Goal: Transaction & Acquisition: Complete application form

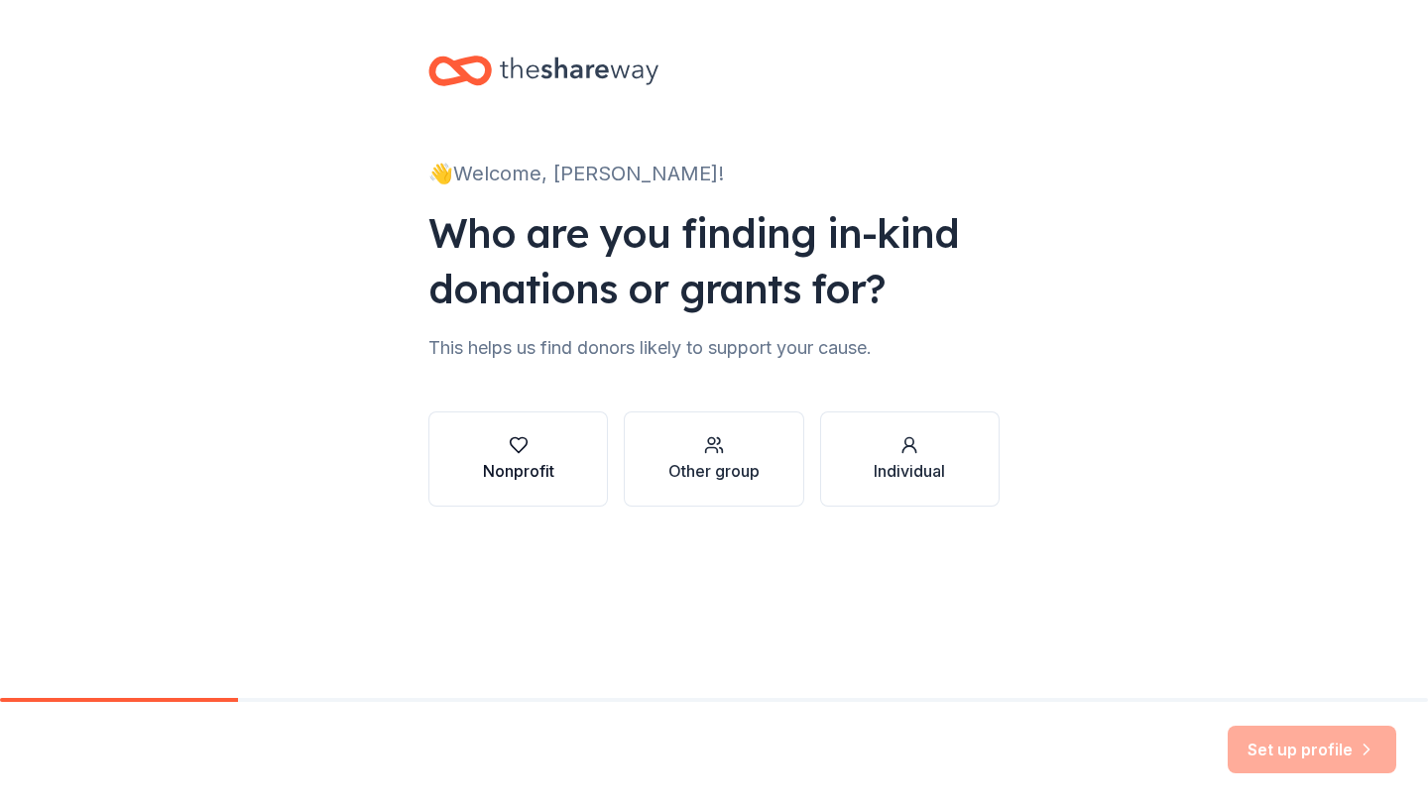
click at [568, 460] on button "Nonprofit" at bounding box center [518, 459] width 180 height 95
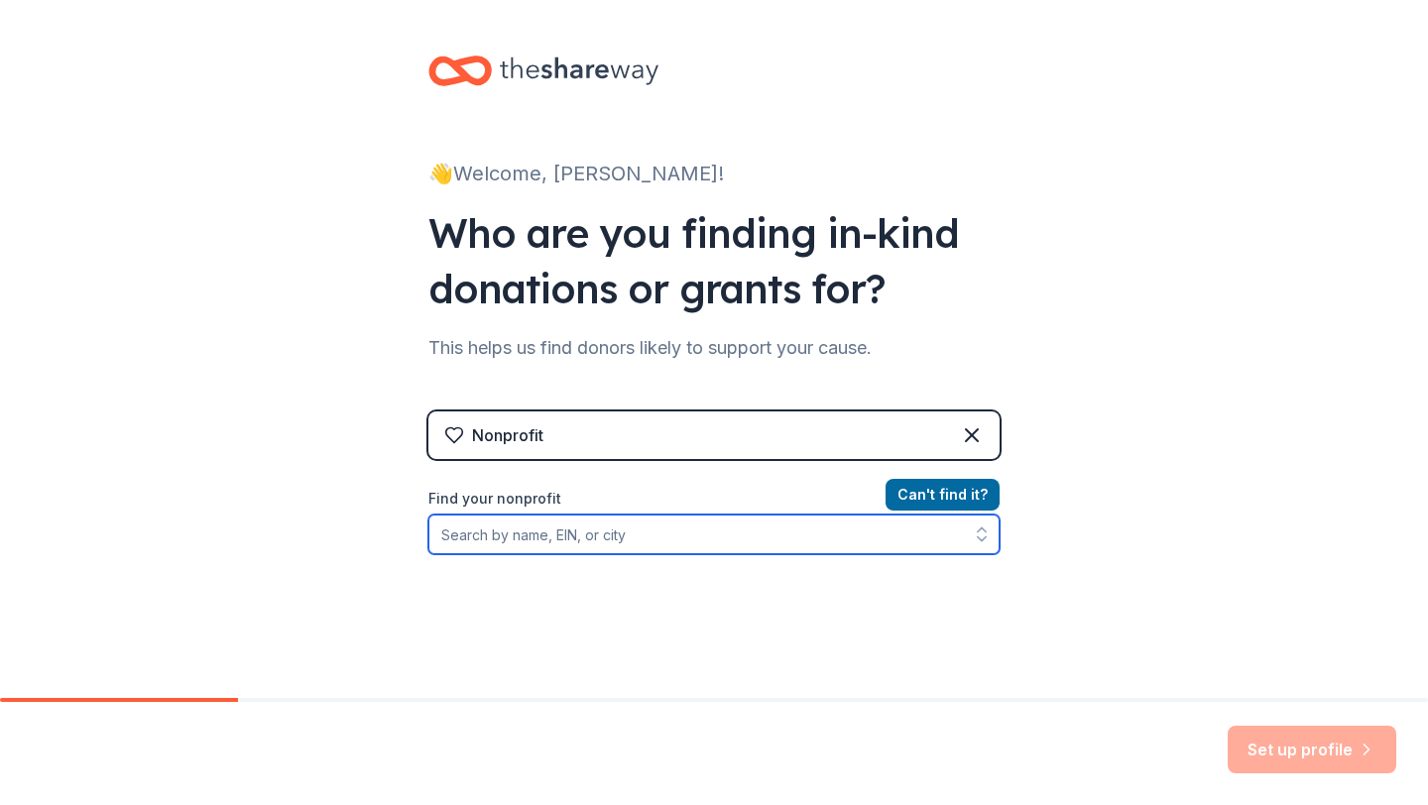
click at [642, 537] on input "Find your nonprofit" at bounding box center [713, 535] width 571 height 40
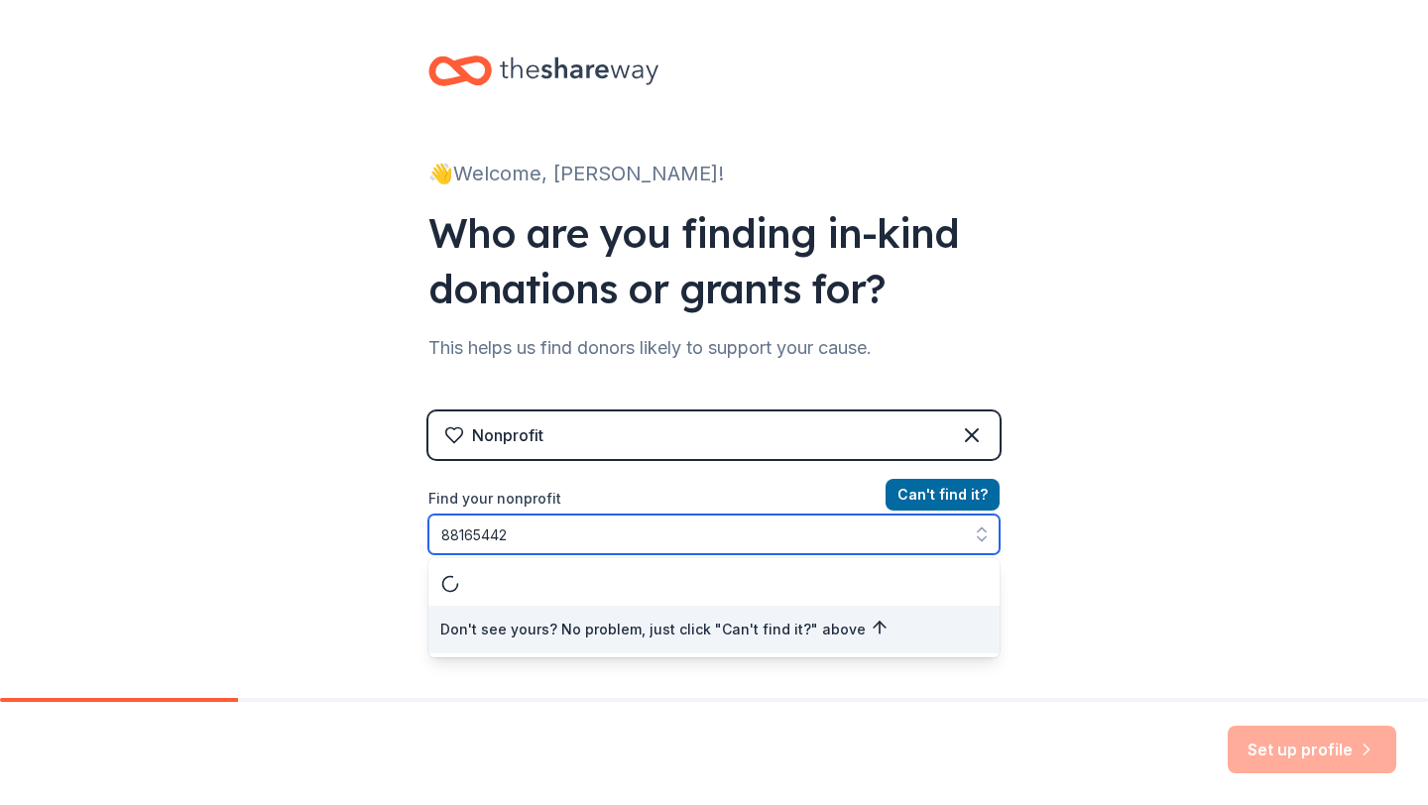
type input "881654429"
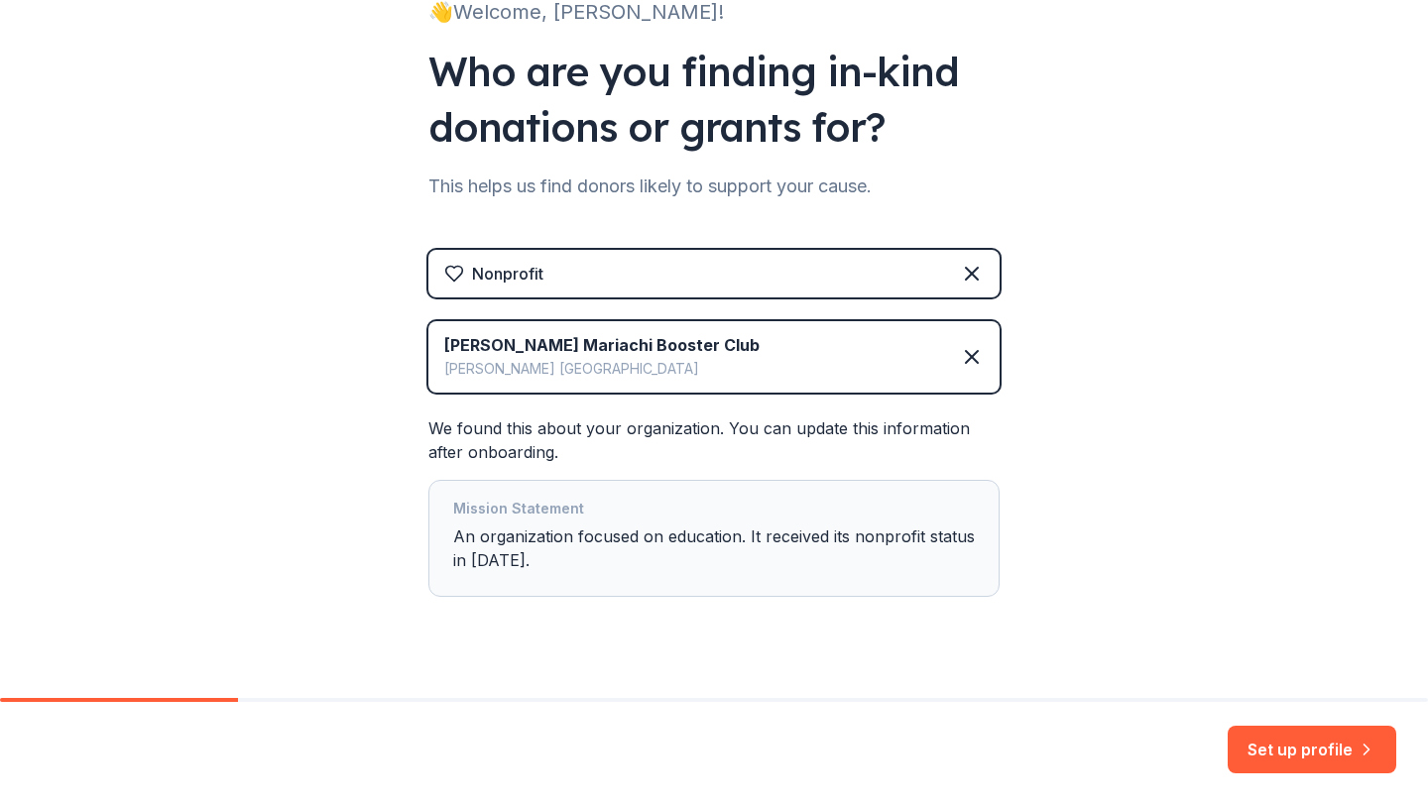
scroll to position [170, 0]
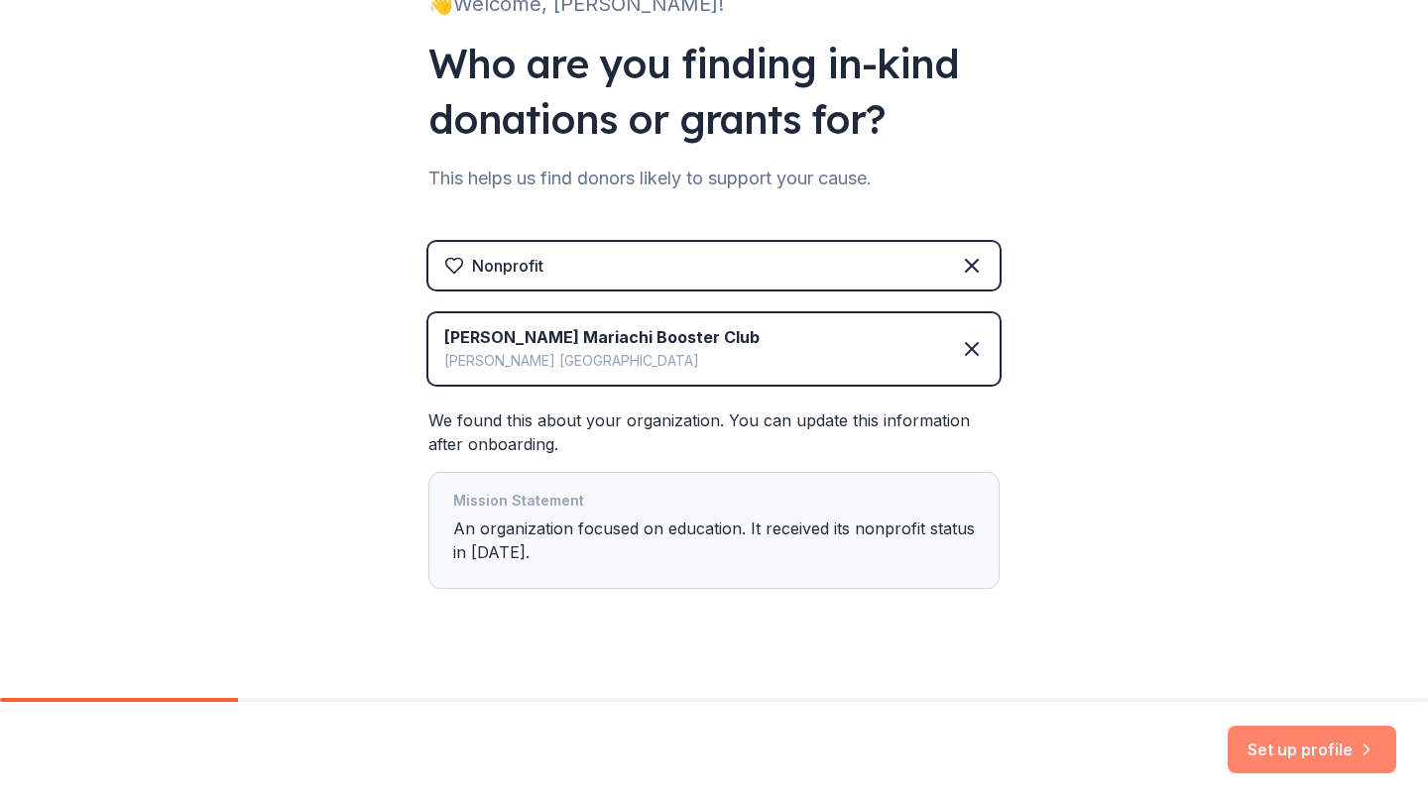
click at [1316, 755] on button "Set up profile" at bounding box center [1312, 750] width 169 height 48
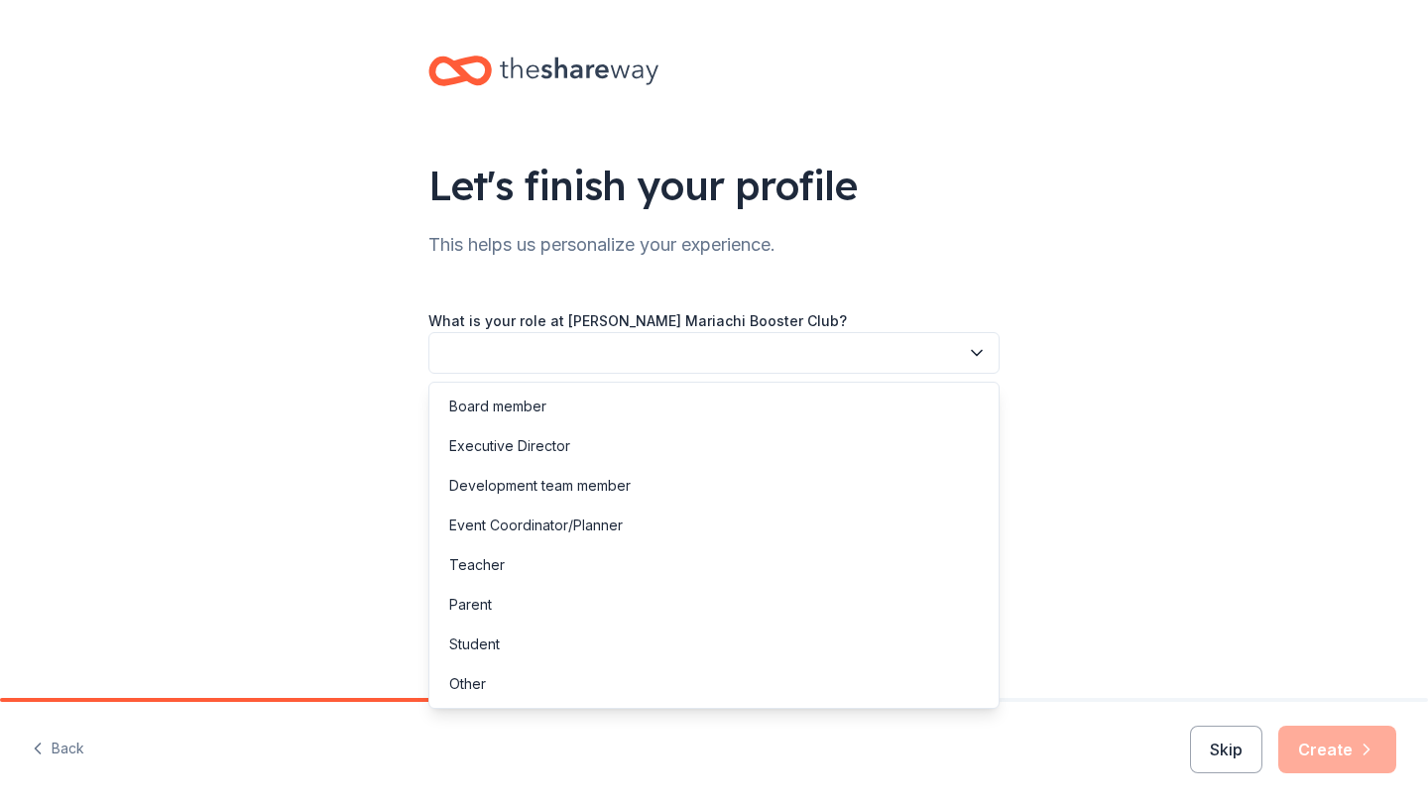
click at [737, 352] on button "button" at bounding box center [713, 353] width 571 height 42
click at [489, 408] on div "Board member" at bounding box center [497, 407] width 97 height 24
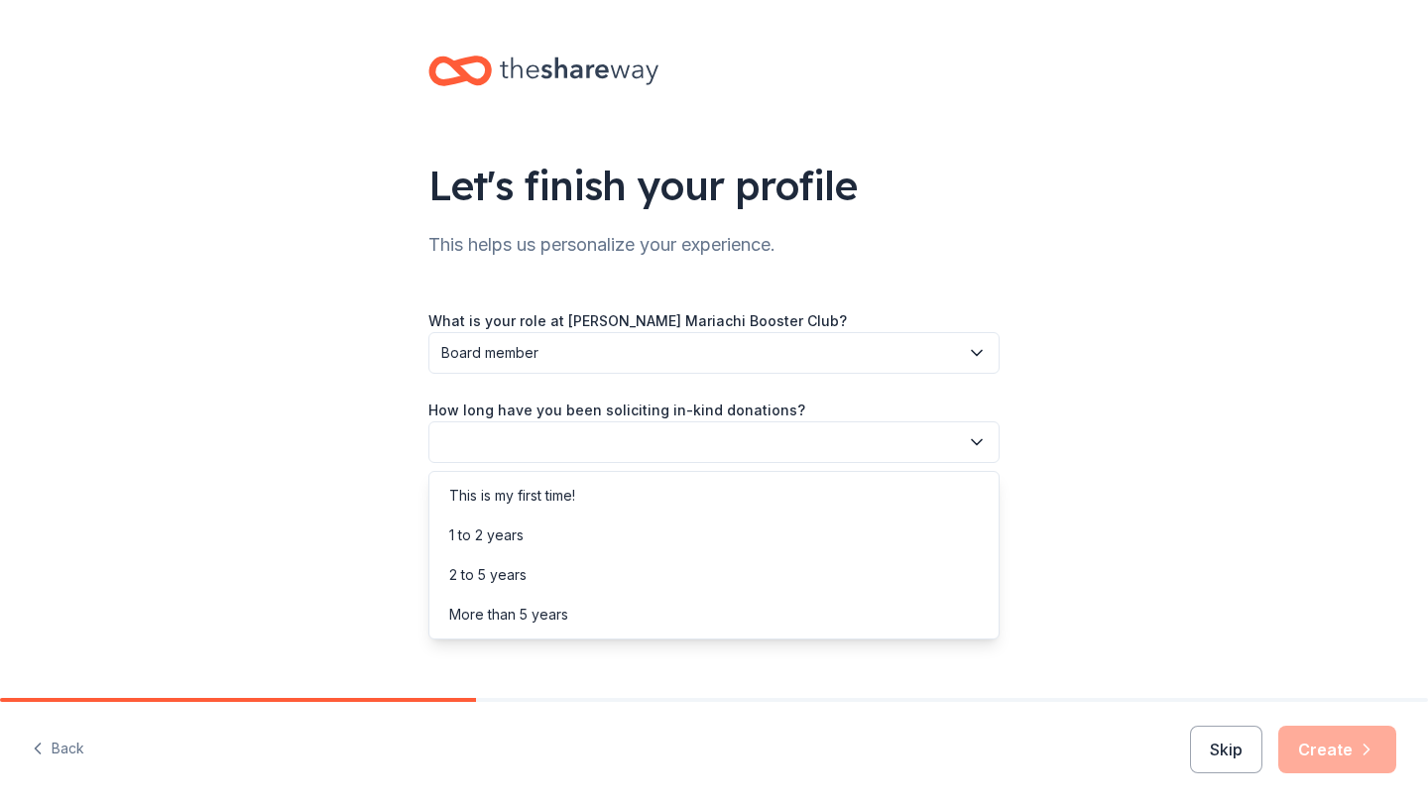
click at [481, 439] on button "button" at bounding box center [713, 443] width 571 height 42
click at [478, 499] on div "This is my first time!" at bounding box center [512, 496] width 126 height 24
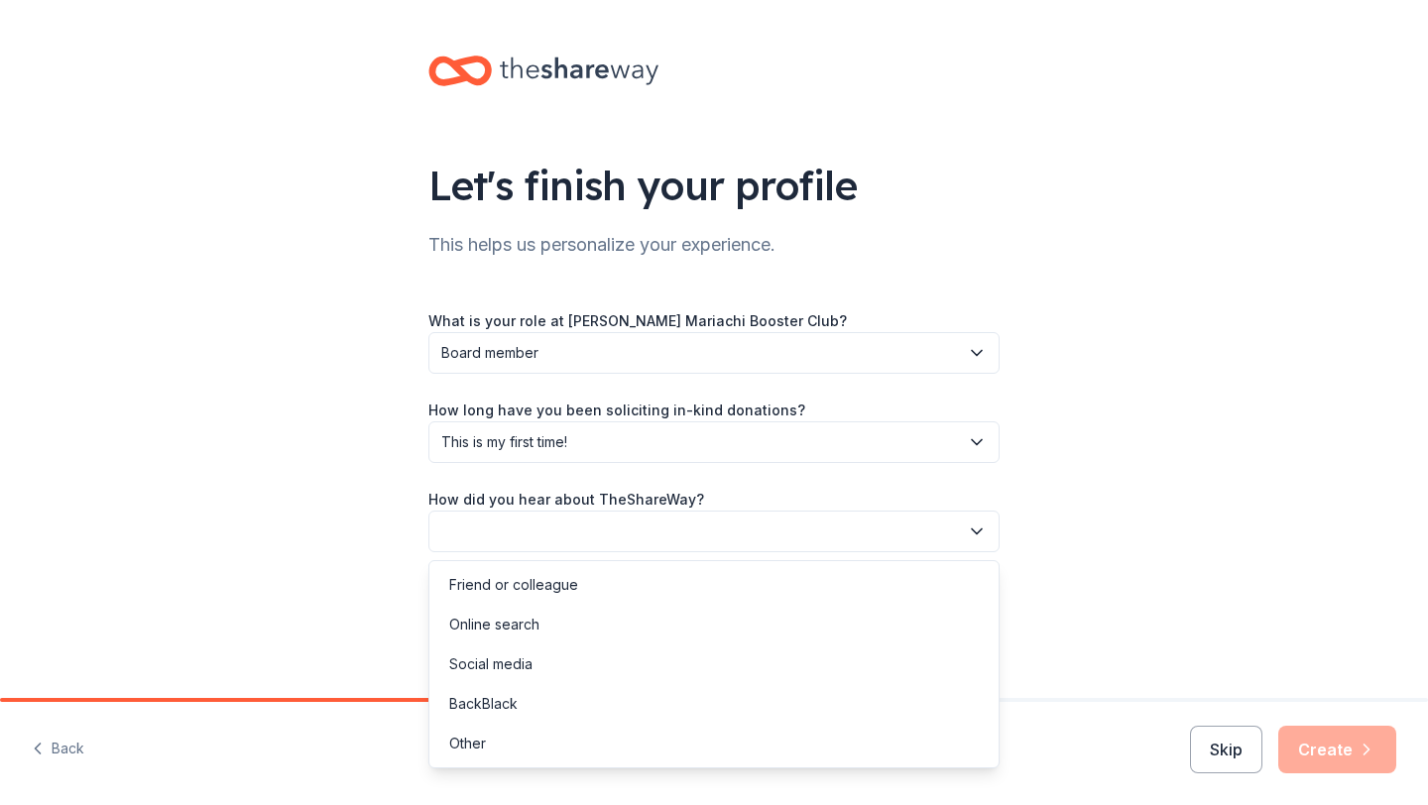
click at [473, 538] on button "button" at bounding box center [713, 532] width 571 height 42
click at [468, 743] on div "Other" at bounding box center [467, 744] width 37 height 24
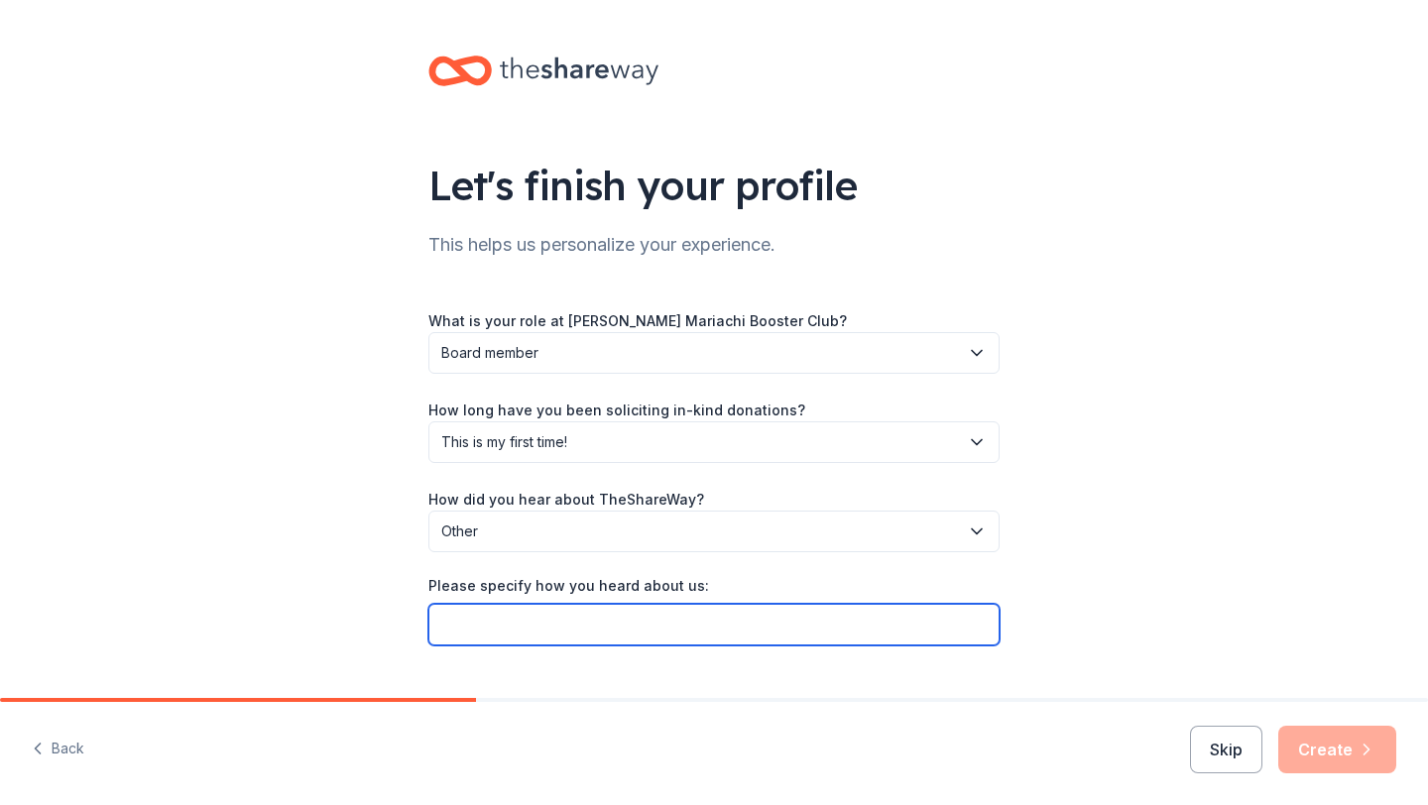
click at [488, 620] on input "Please specify how you heard about us:" at bounding box center [713, 625] width 571 height 42
type input "kate spade page"
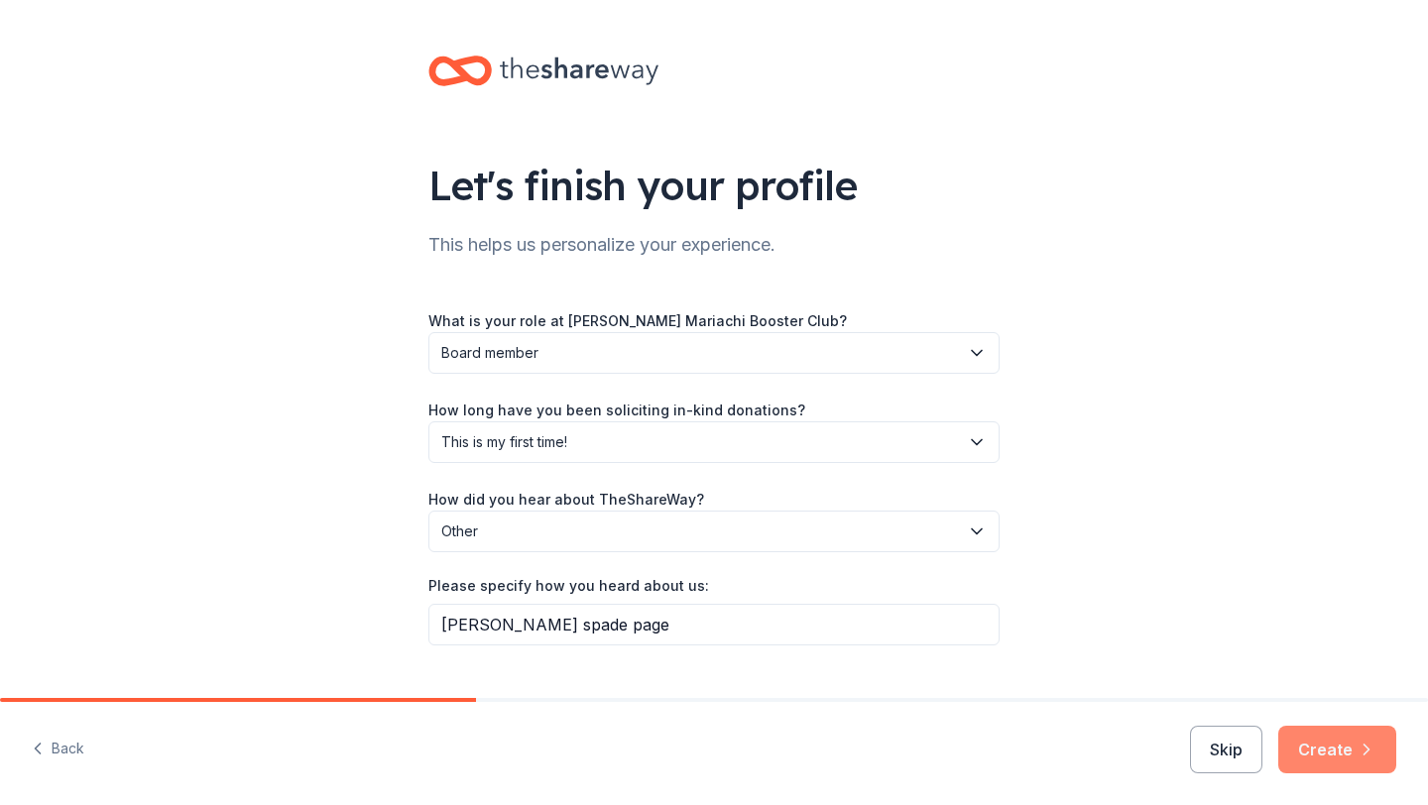
click at [1334, 756] on button "Create" at bounding box center [1337, 750] width 118 height 48
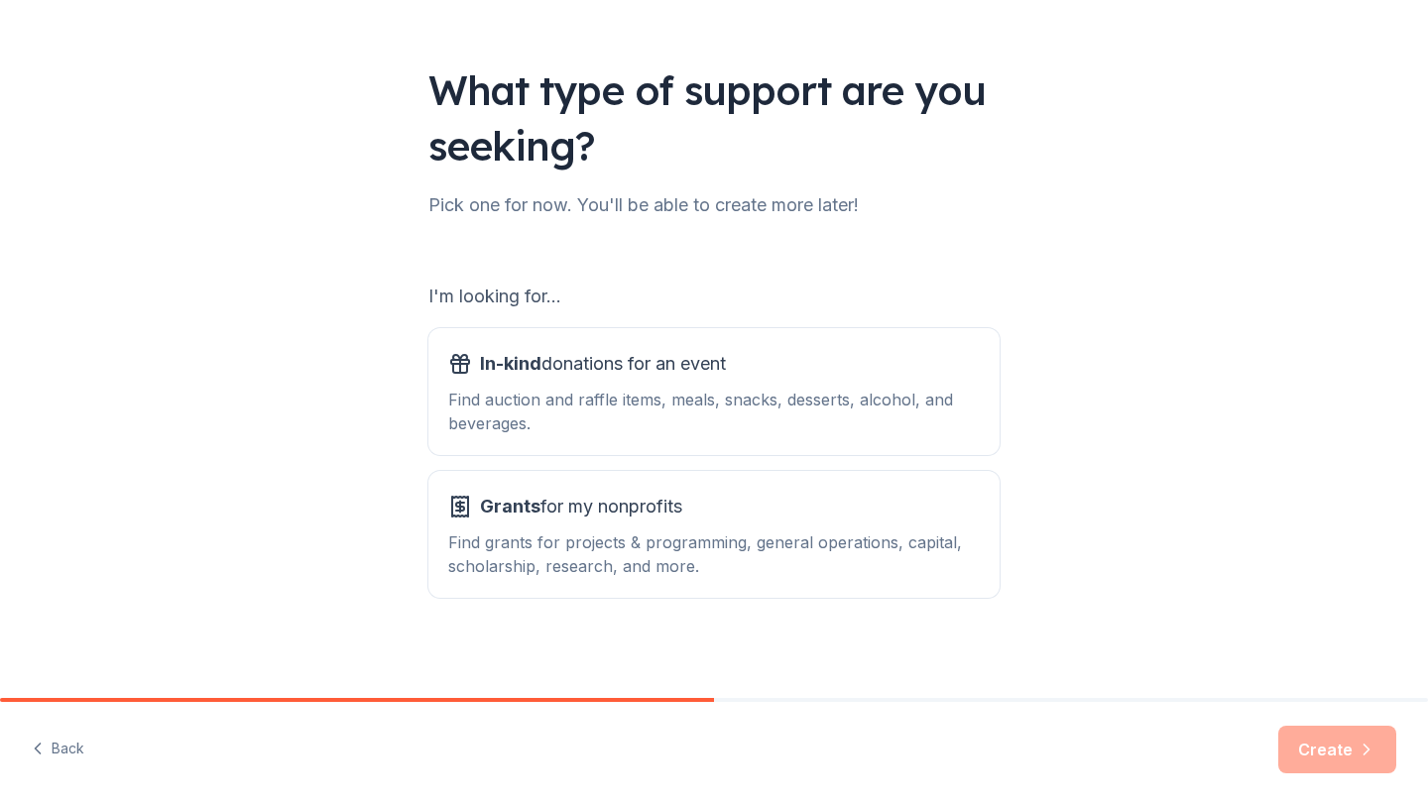
scroll to position [102, 0]
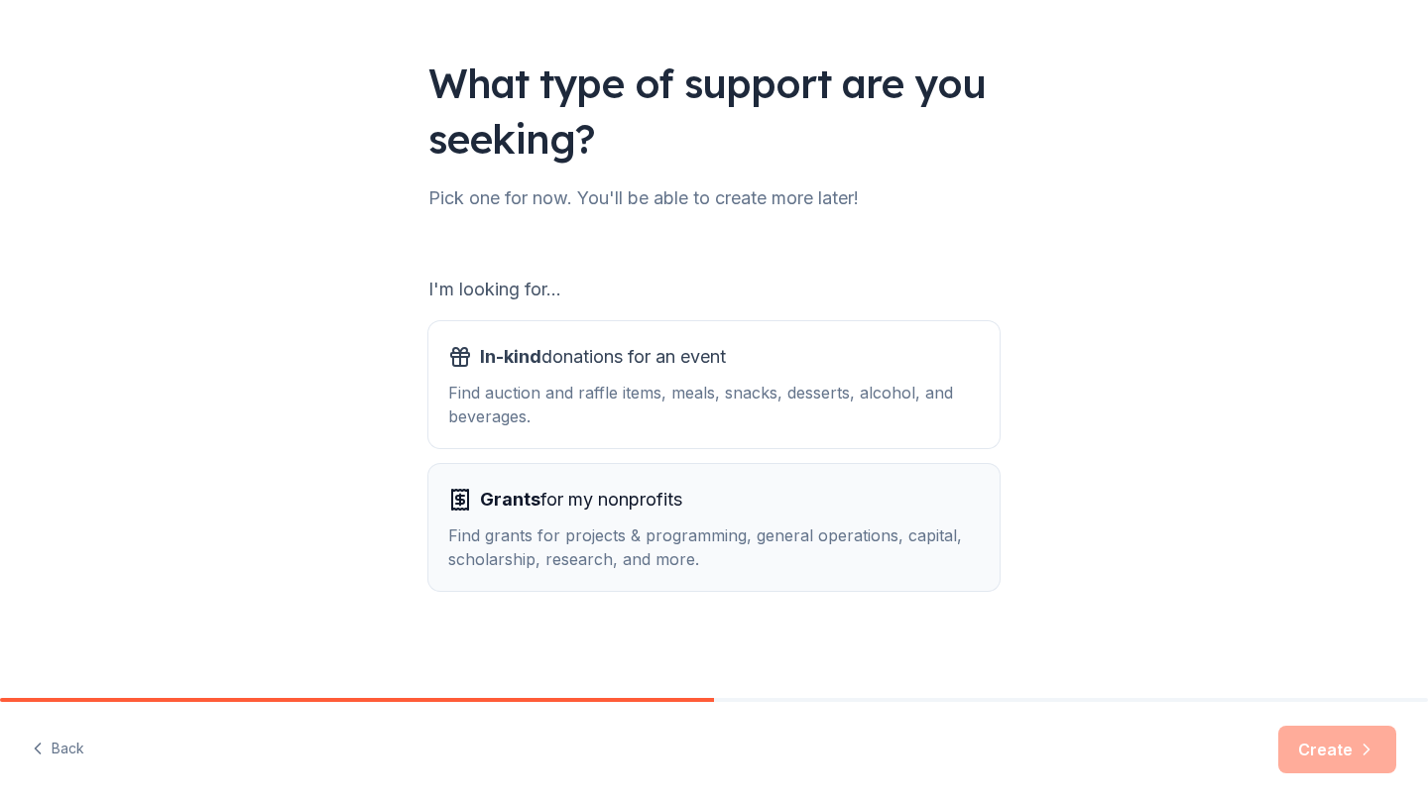
click at [678, 519] on div "Grants for my nonprofits Find grants for projects & programming, general operat…" at bounding box center [714, 527] width 532 height 87
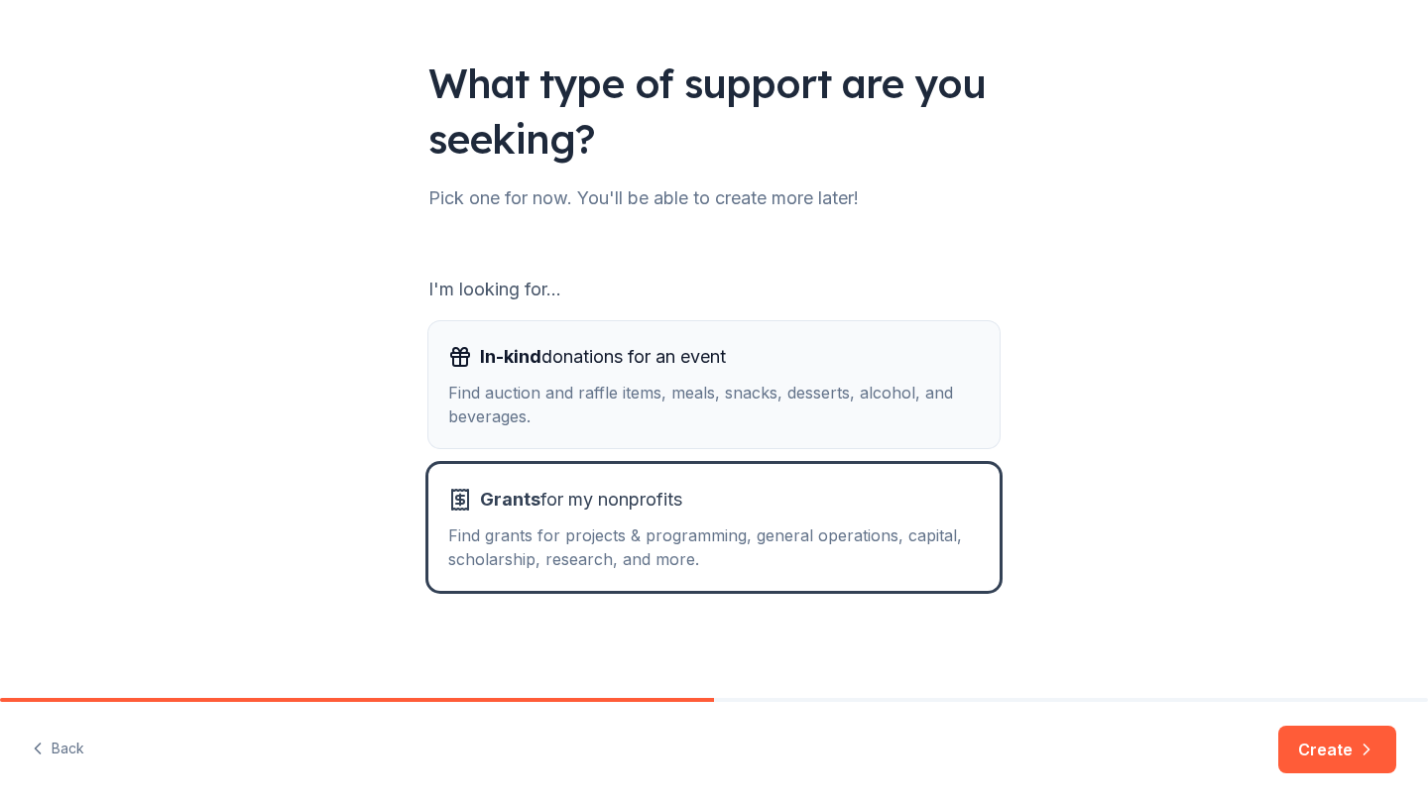
click at [859, 422] on div "Find auction and raffle items, meals, snacks, desserts, alcohol, and beverages." at bounding box center [714, 405] width 532 height 48
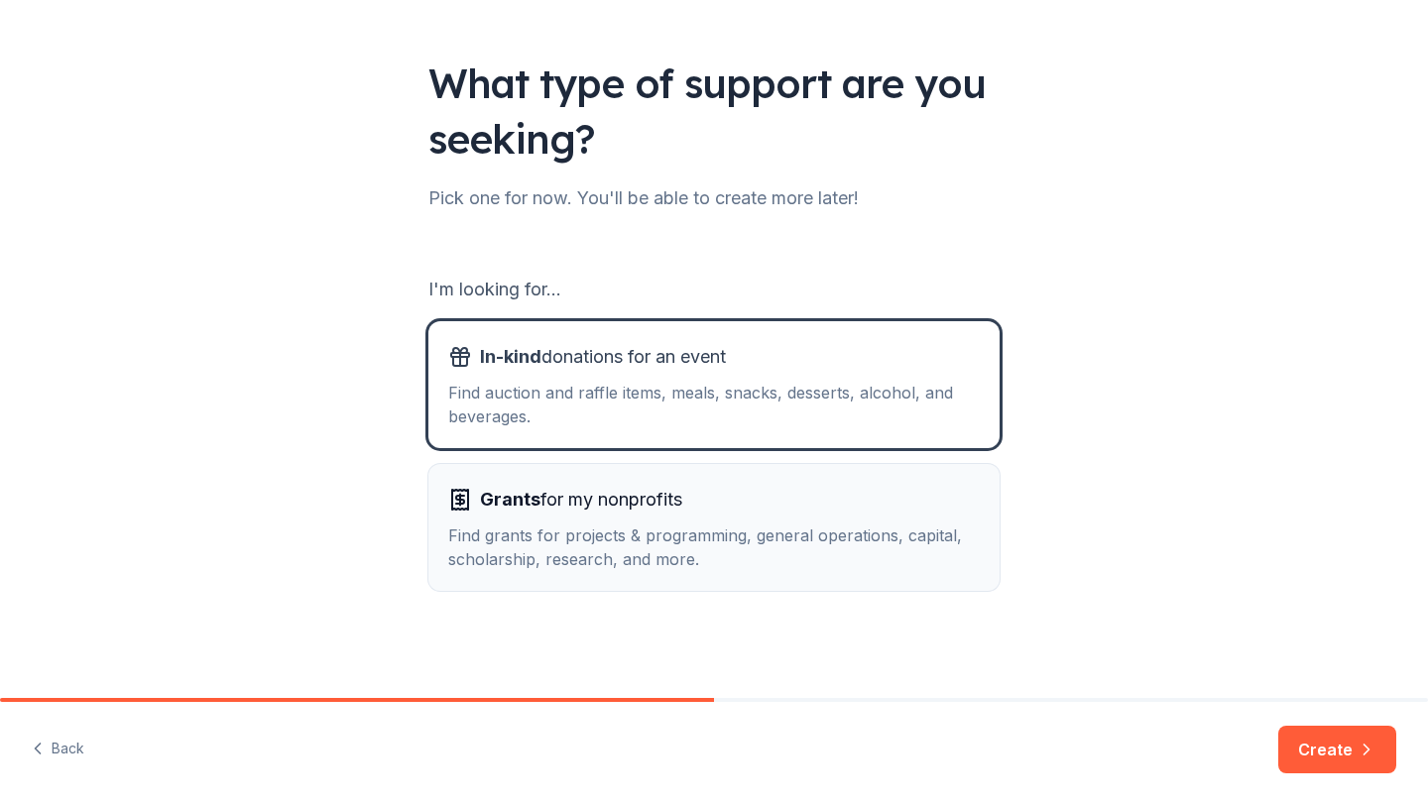
click at [864, 518] on div "Grants for my nonprofits Find grants for projects & programming, general operat…" at bounding box center [714, 527] width 532 height 87
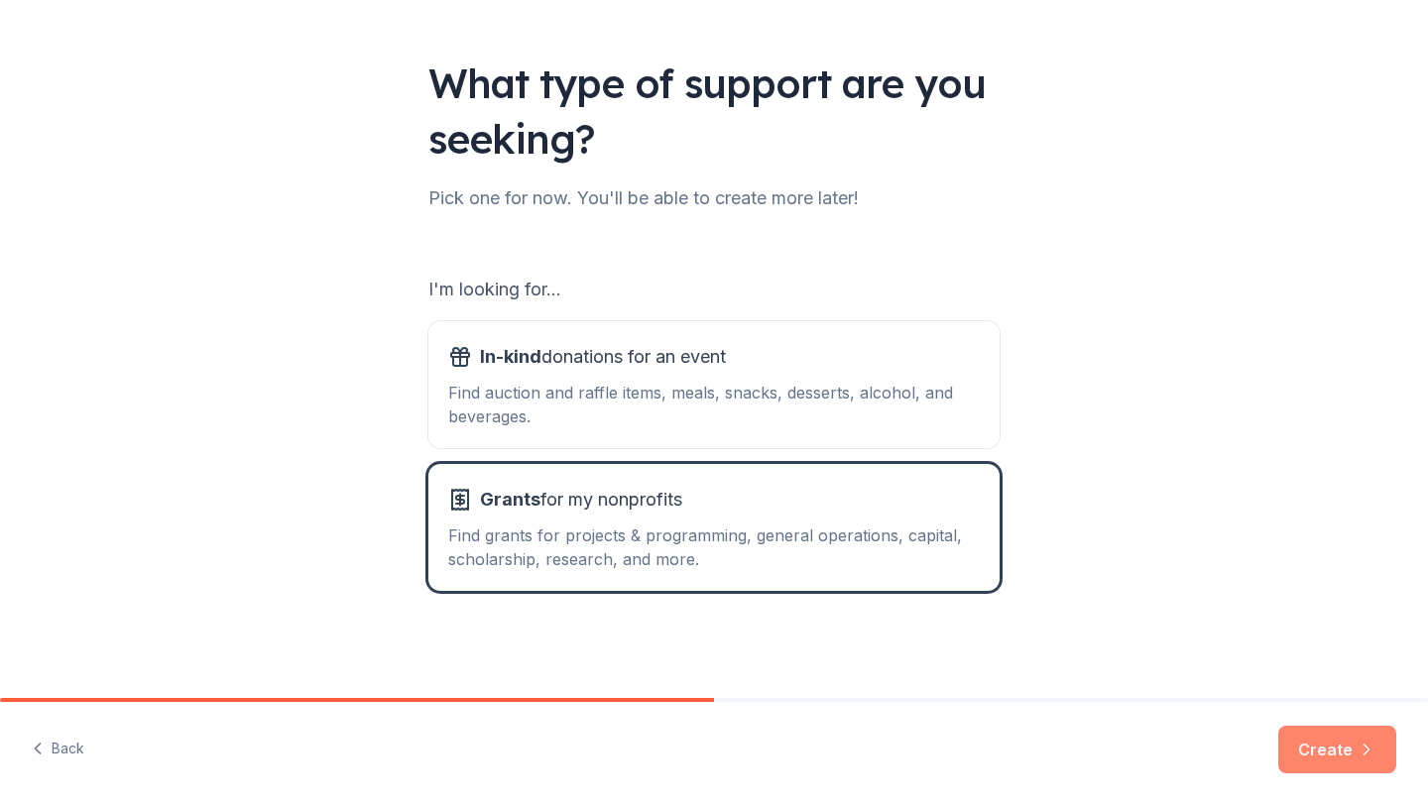
click at [1331, 747] on button "Create" at bounding box center [1337, 750] width 118 height 48
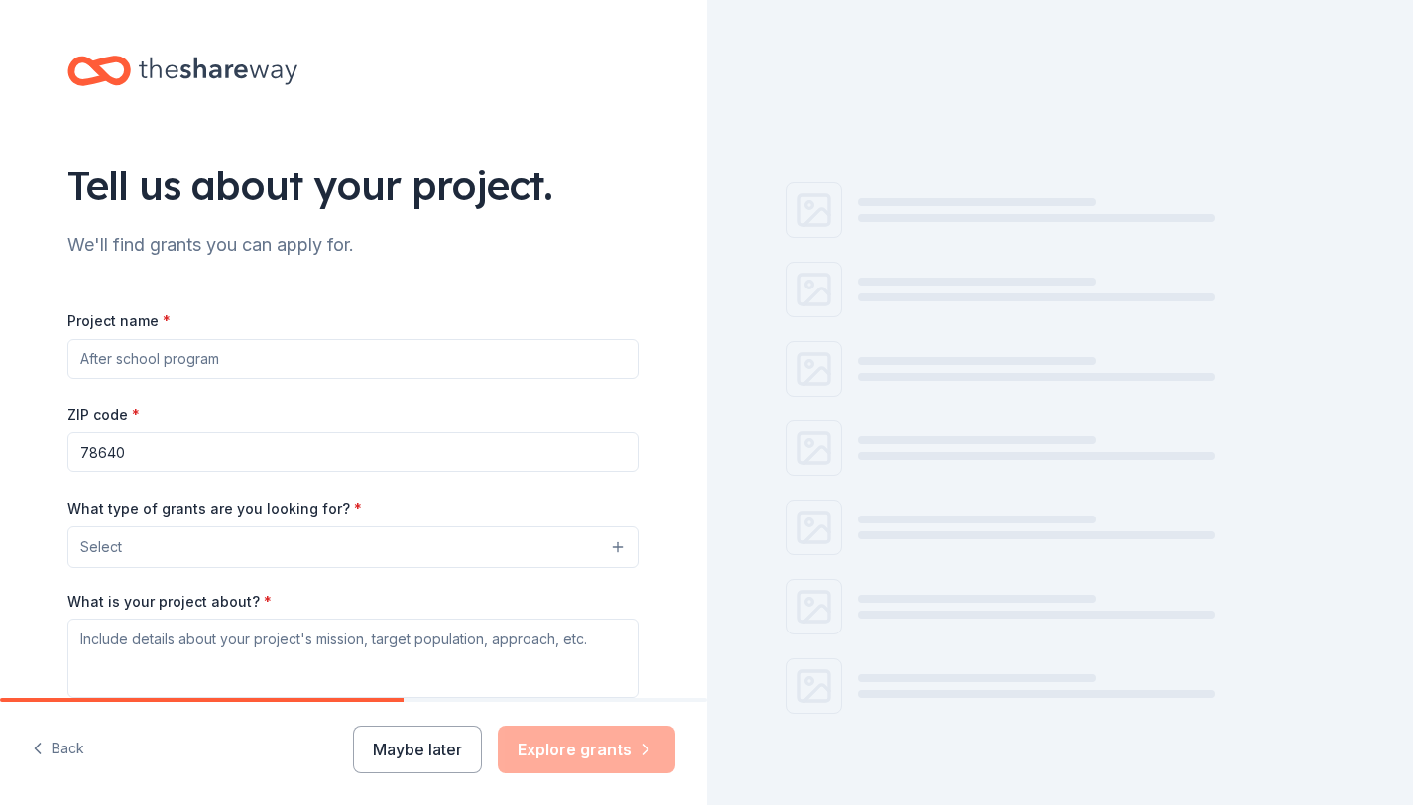
click at [248, 354] on input "Project name *" at bounding box center [352, 359] width 571 height 40
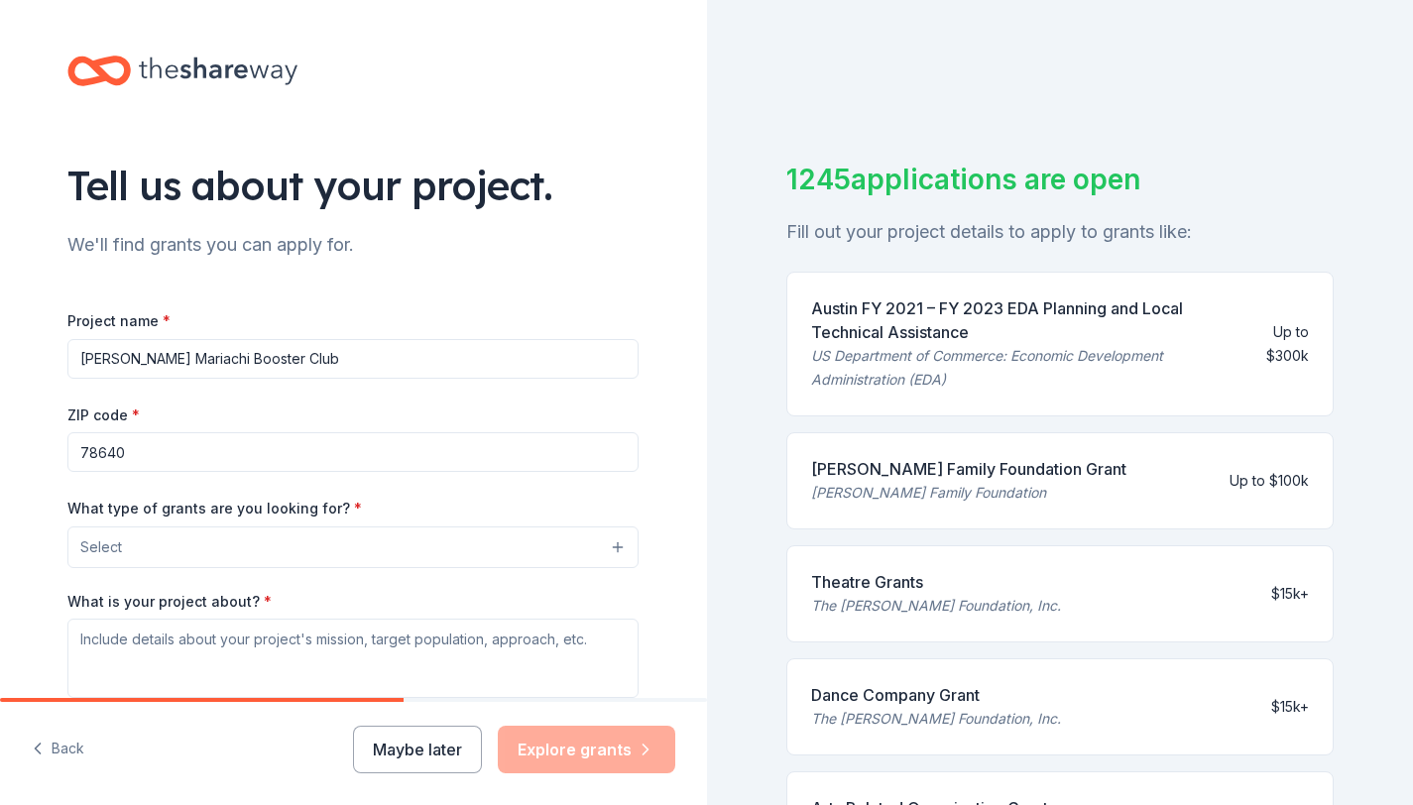
type input "[PERSON_NAME] Mariachi Booster Club"
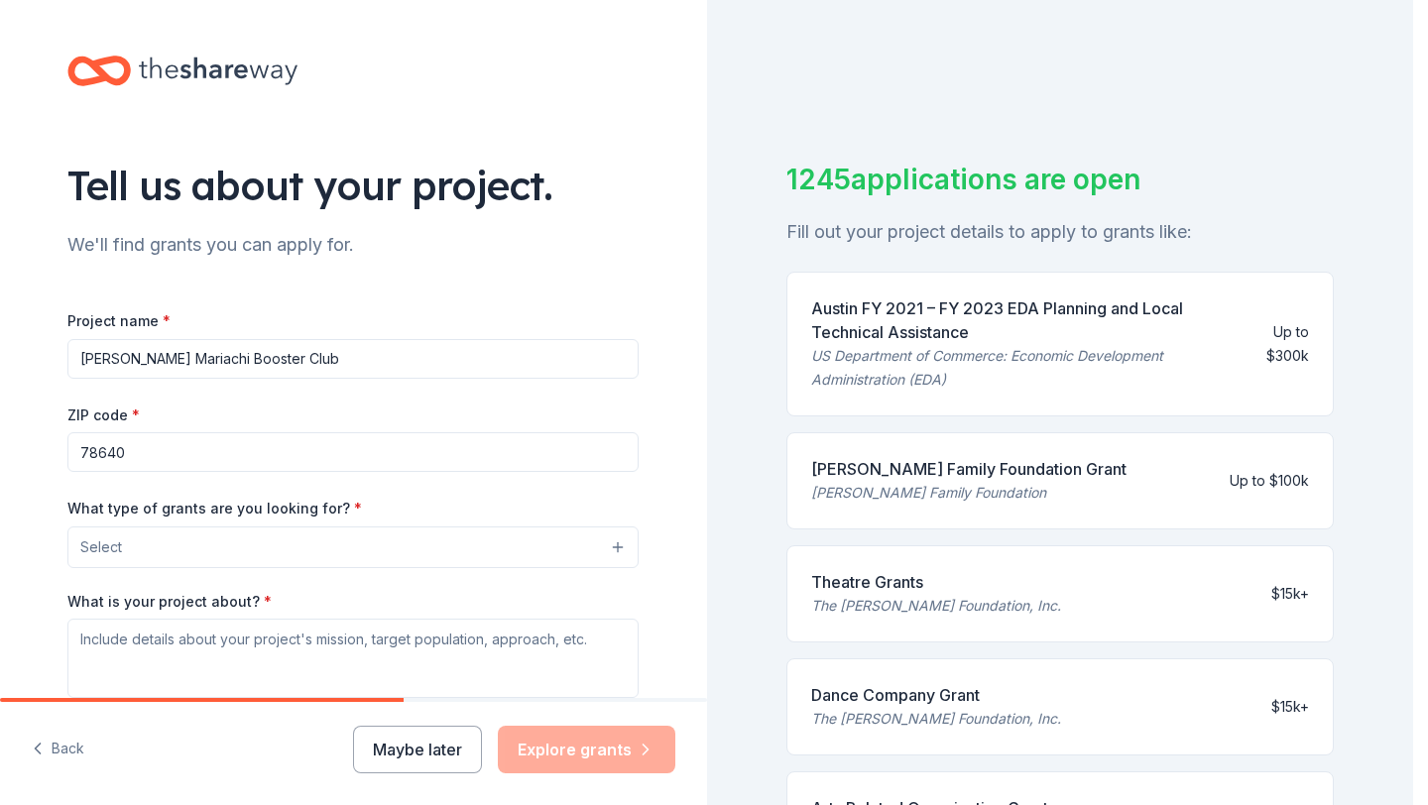
click at [208, 547] on button "Select" at bounding box center [352, 548] width 571 height 42
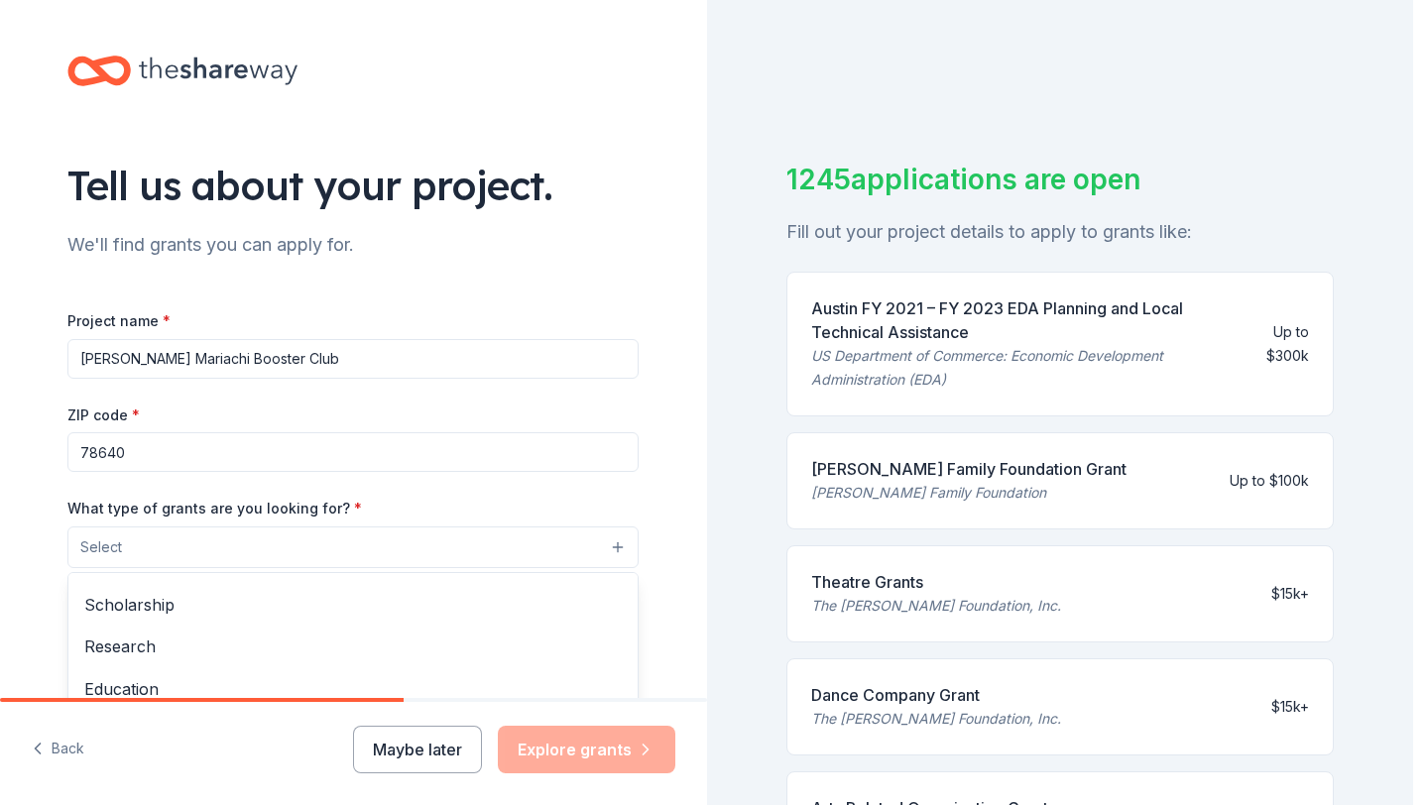
scroll to position [127, 0]
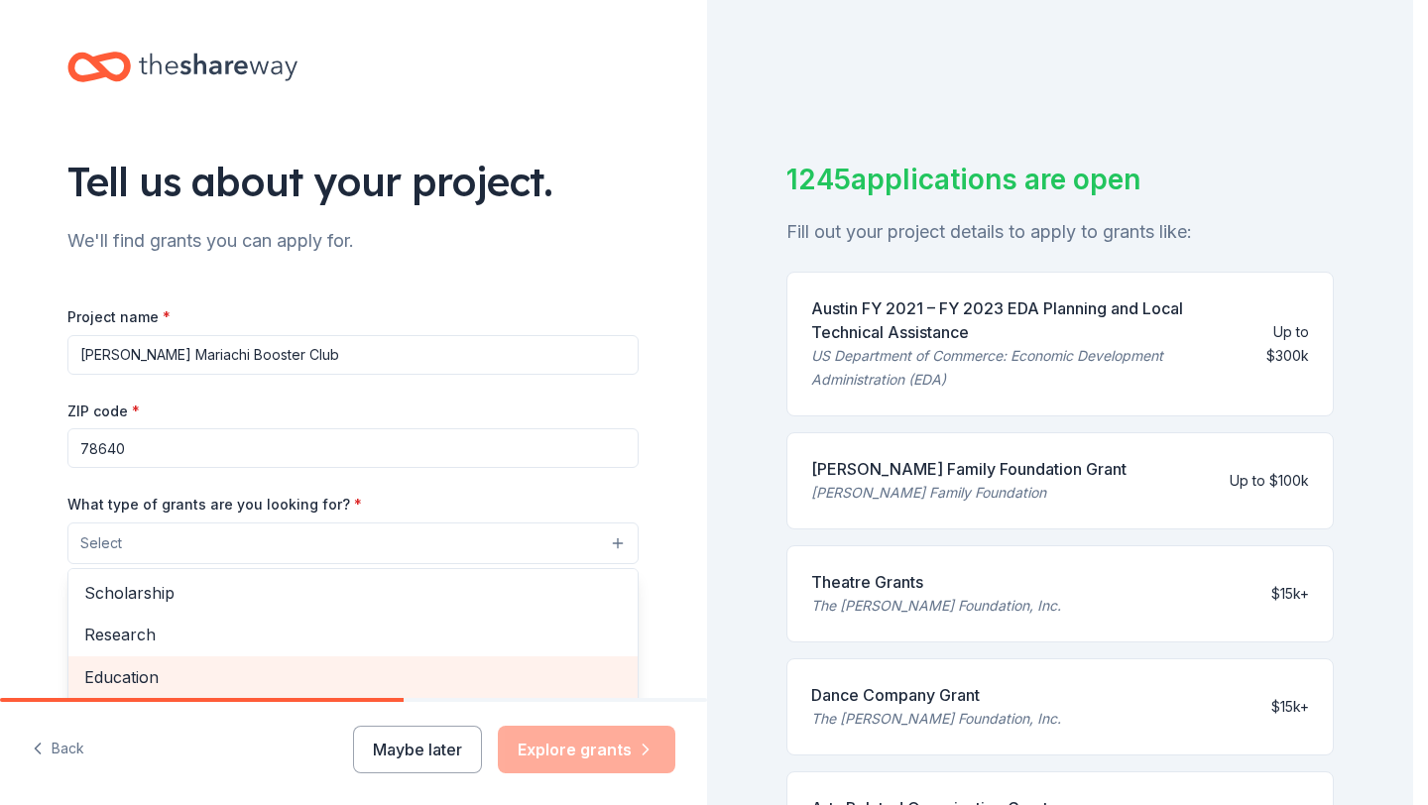
click at [466, 677] on span "Education" at bounding box center [353, 678] width 538 height 26
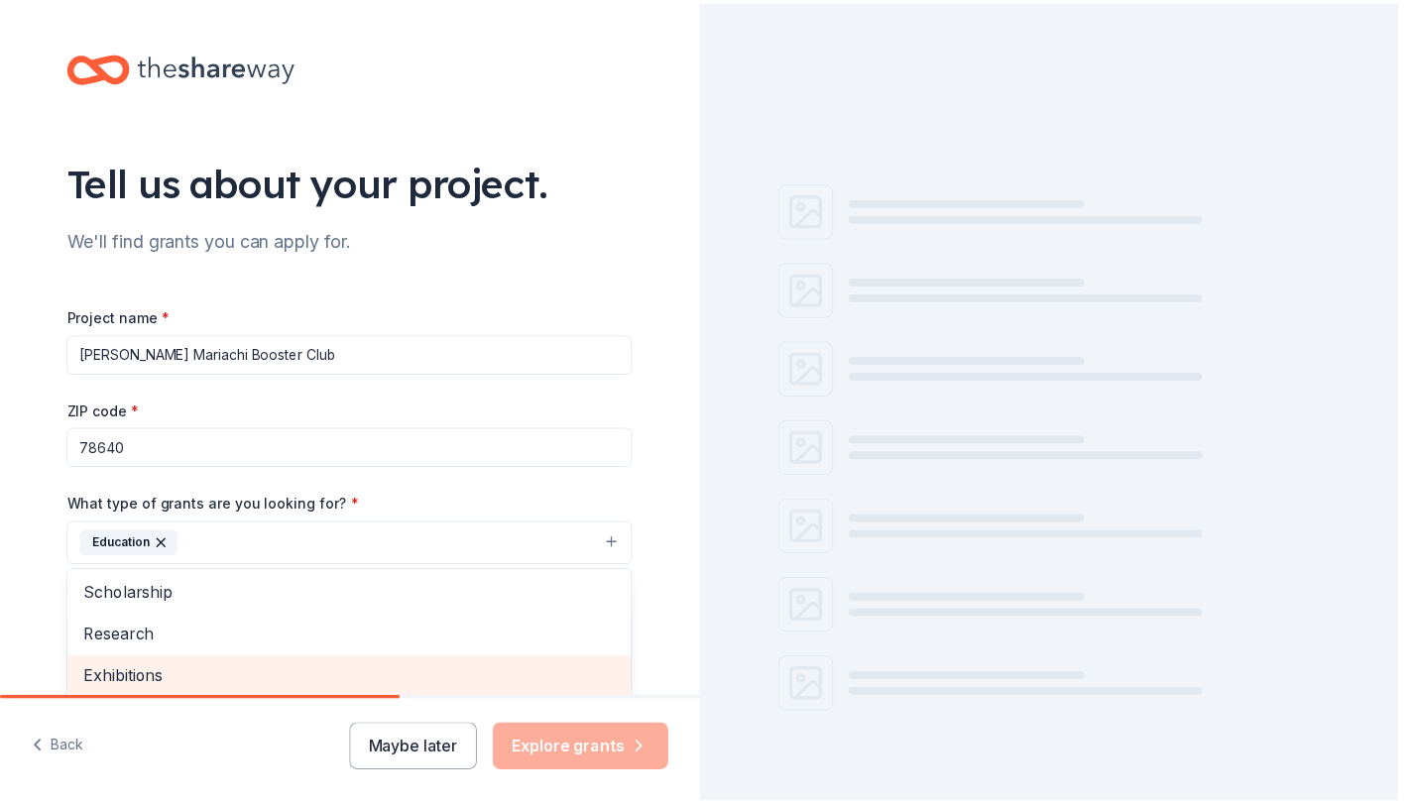
scroll to position [6, 0]
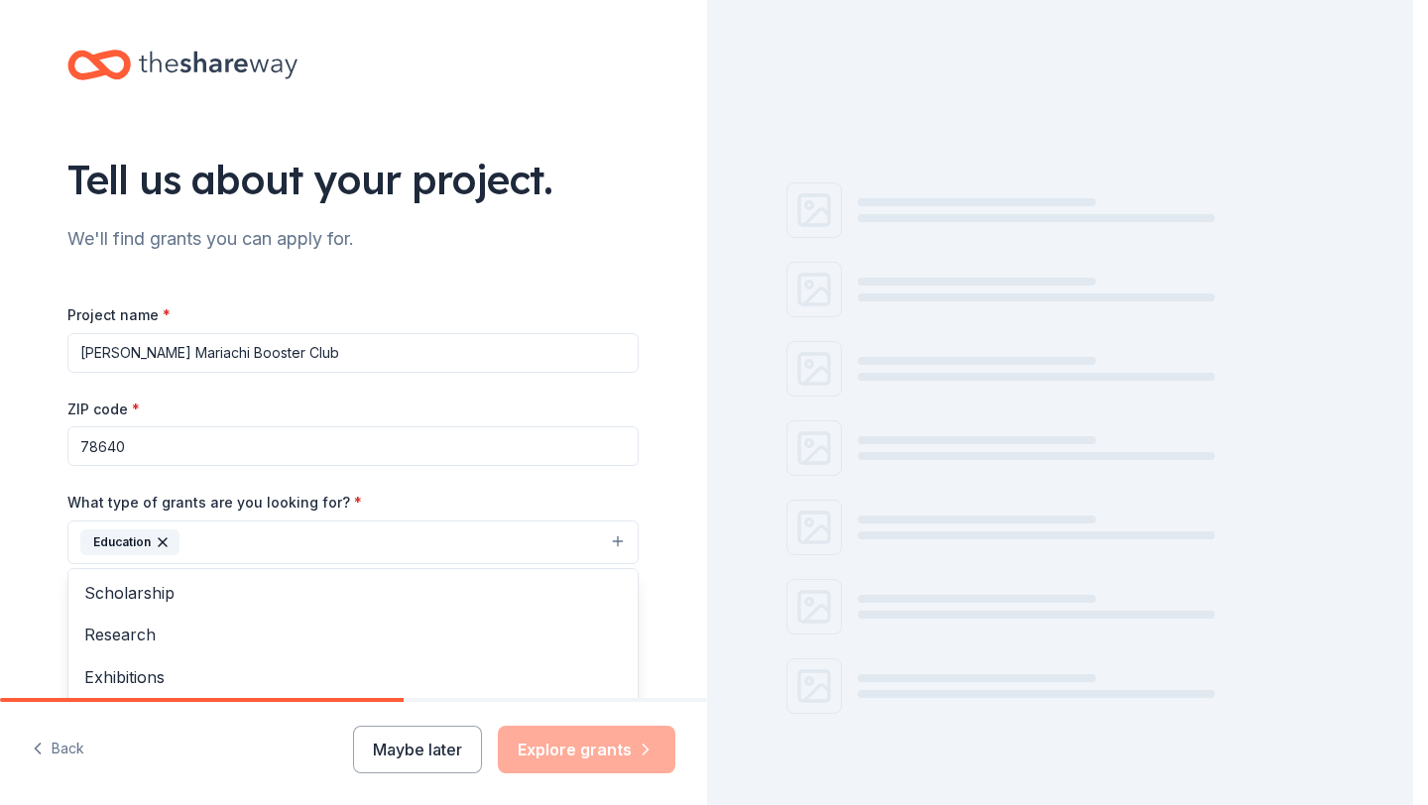
click at [660, 462] on div "Tell us about your project. We'll find grants you can apply for. Project name *…" at bounding box center [353, 469] width 635 height 950
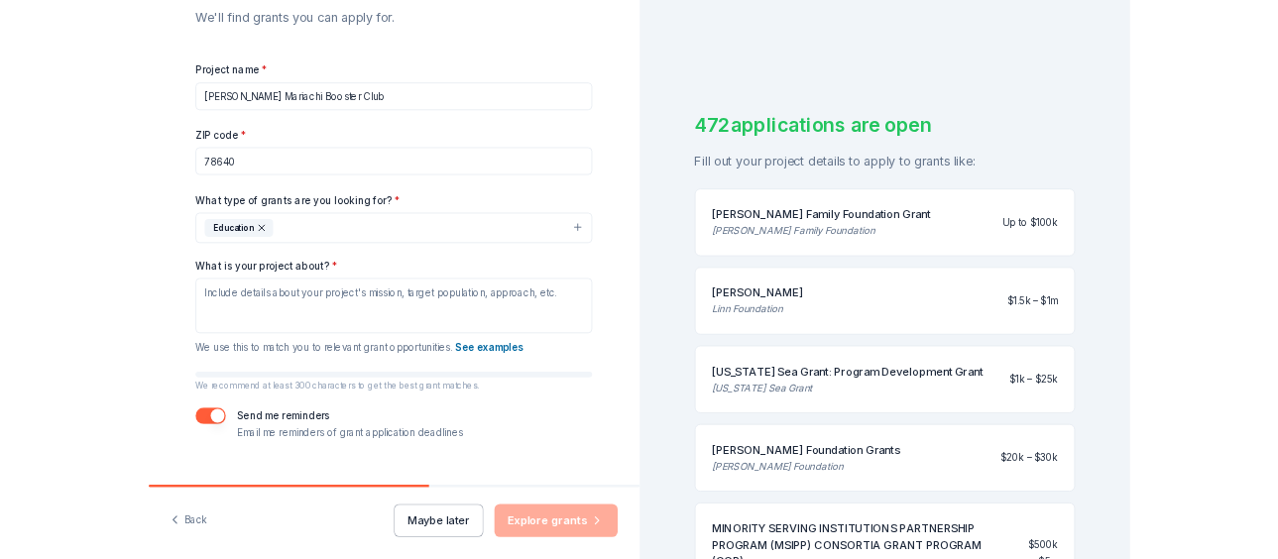
scroll to position [237, 0]
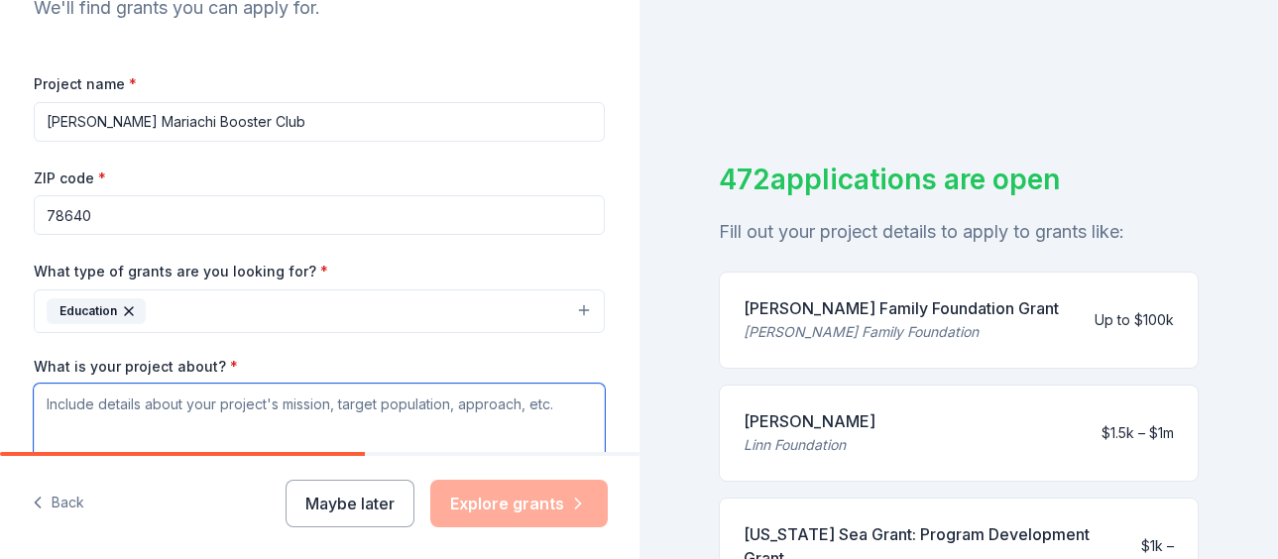
click at [183, 406] on textarea "What is your project about? *" at bounding box center [319, 423] width 571 height 79
paste textarea "The Lehman Mariachi Booster Club (LMBC), established in 2012, is dedicated to e…"
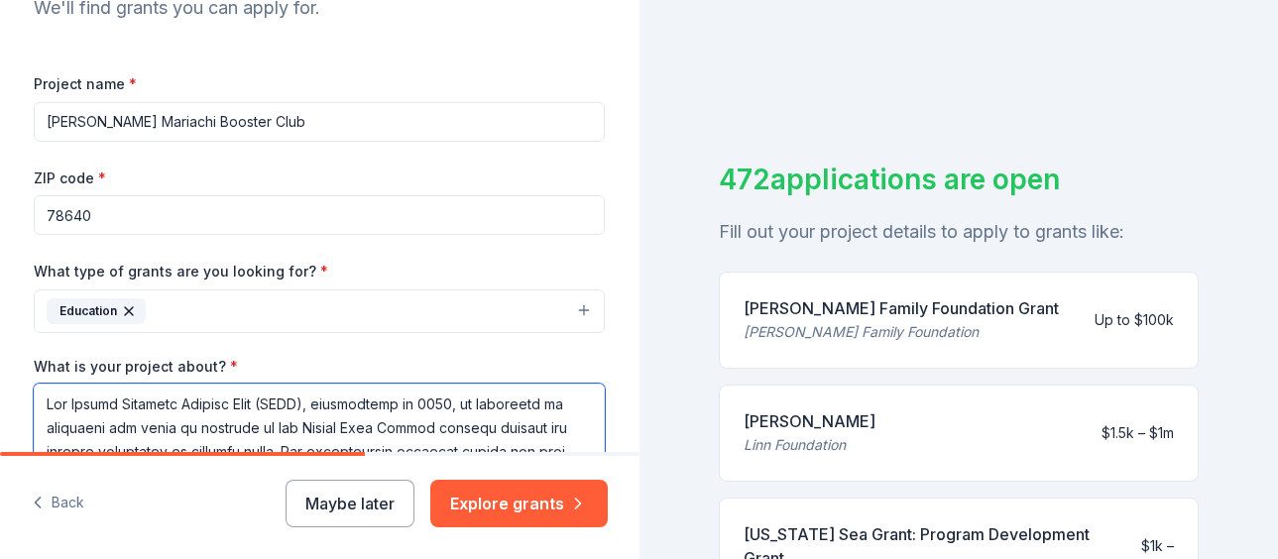
scroll to position [346, 0]
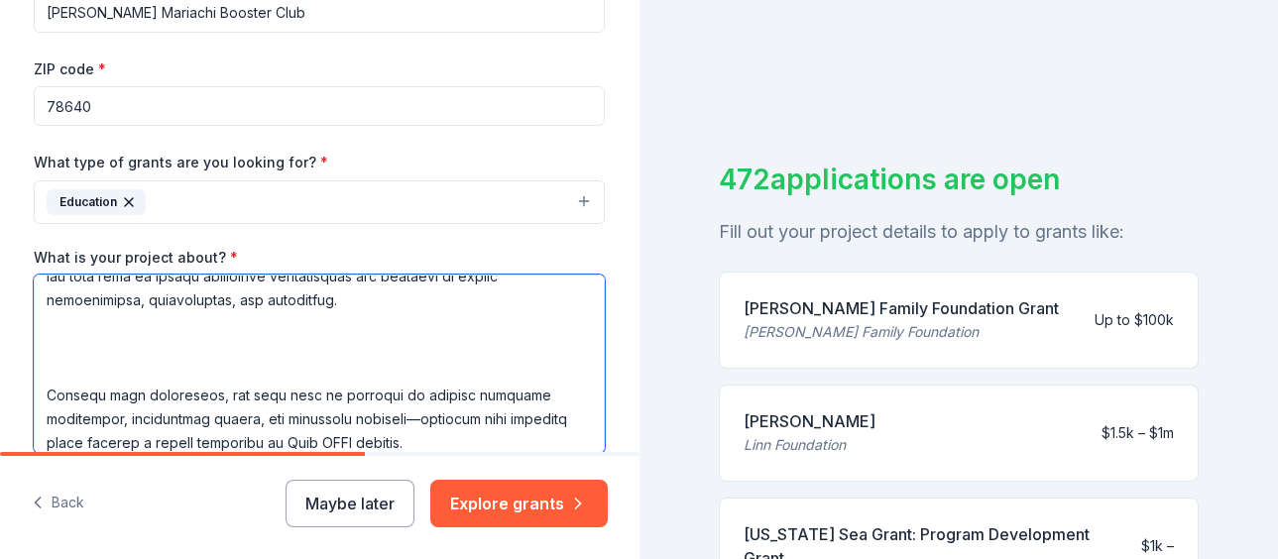
click at [321, 375] on textarea "What is your project about? *" at bounding box center [319, 364] width 571 height 179
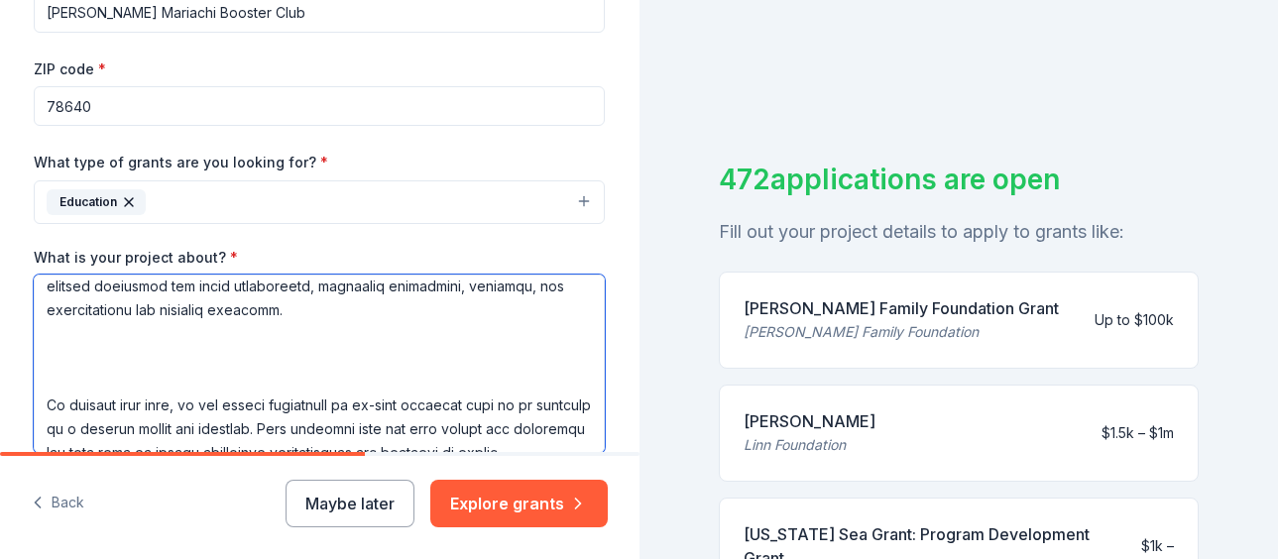
scroll to position [418, 0]
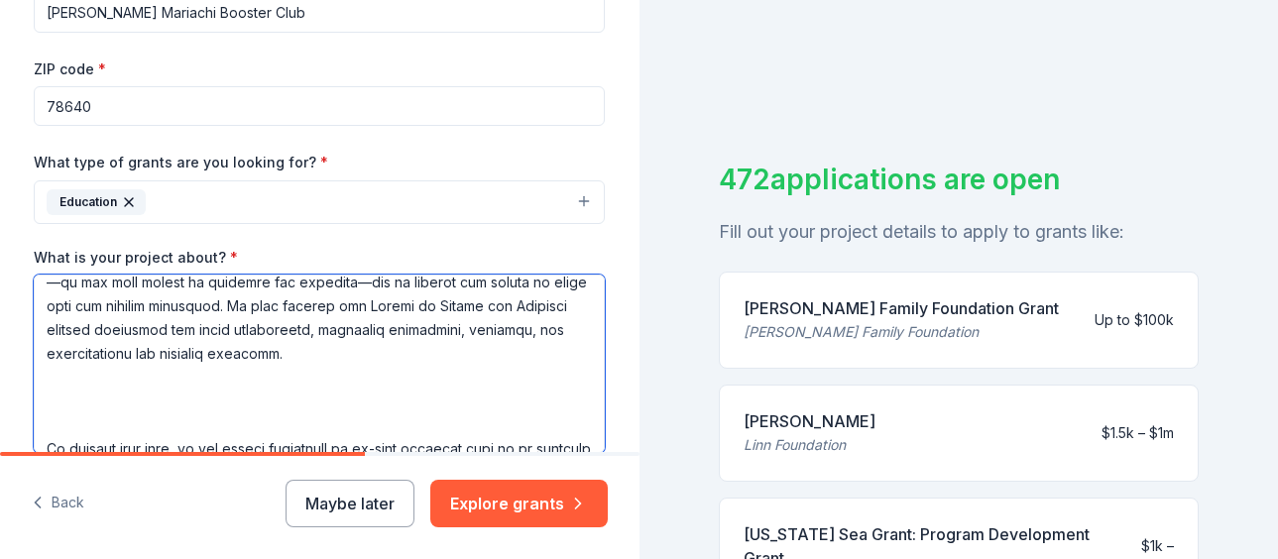
click at [427, 426] on textarea "What is your project about? *" at bounding box center [319, 364] width 571 height 179
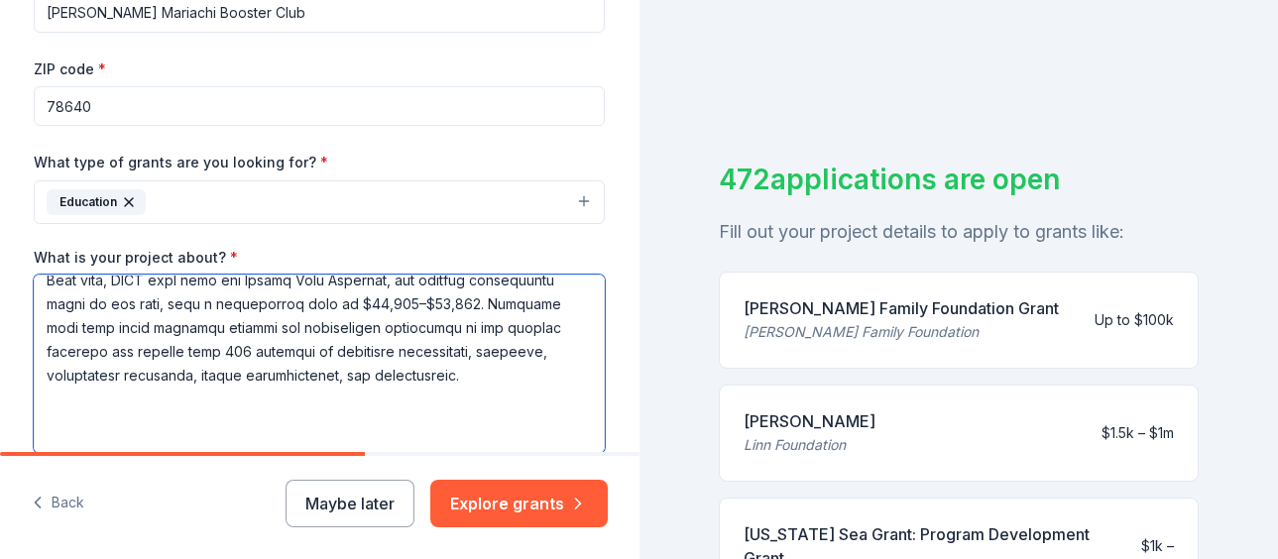
scroll to position [237, 0]
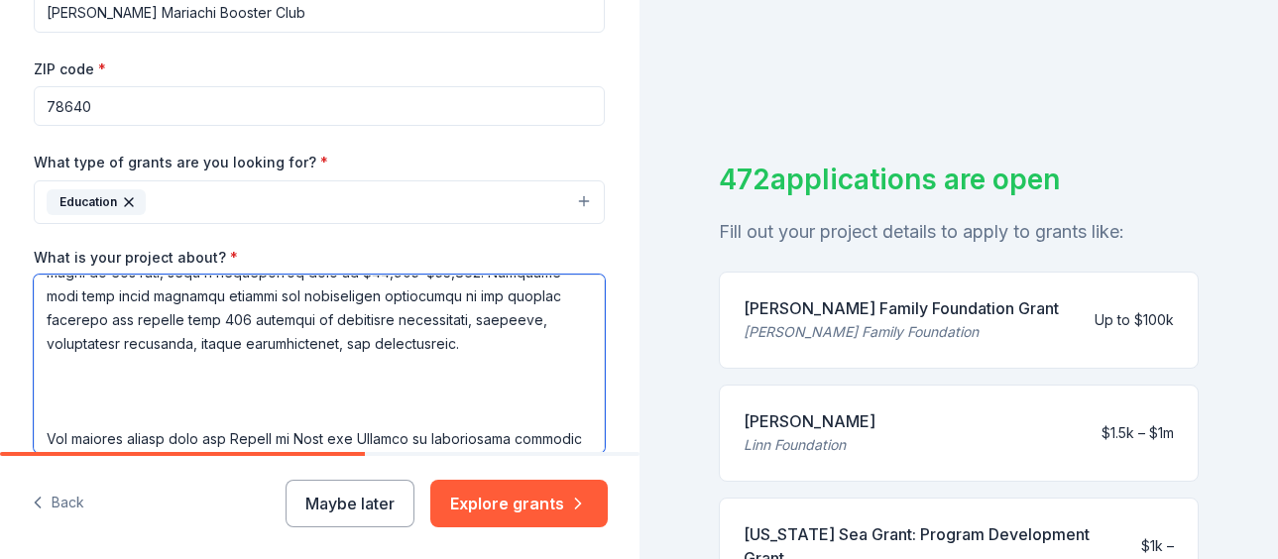
click at [468, 411] on textarea "What is your project about? *" at bounding box center [319, 364] width 571 height 179
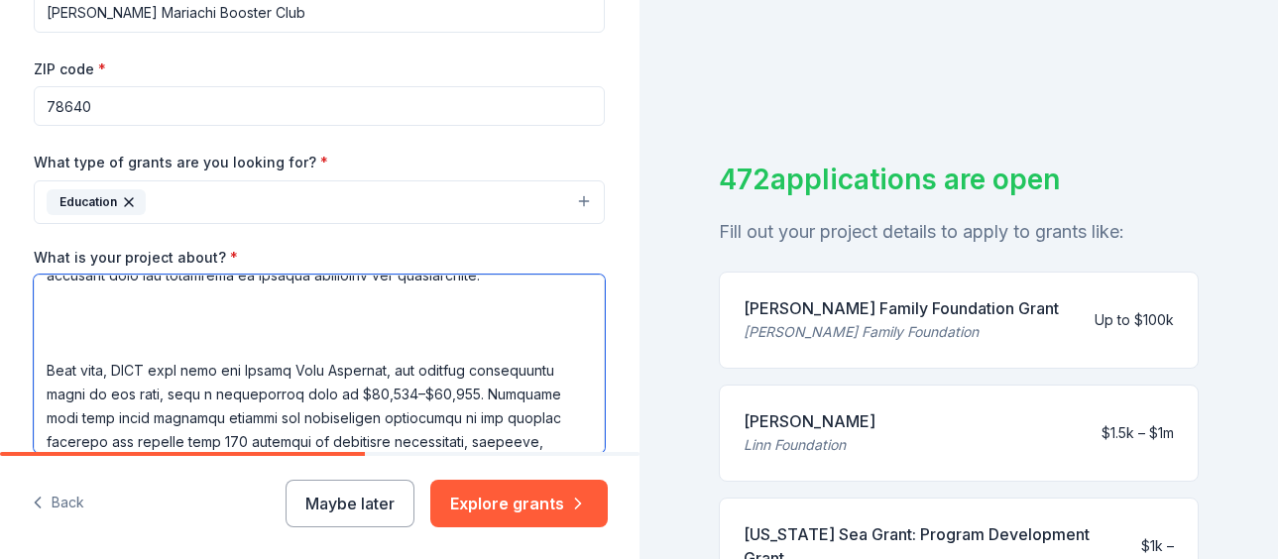
scroll to position [0, 0]
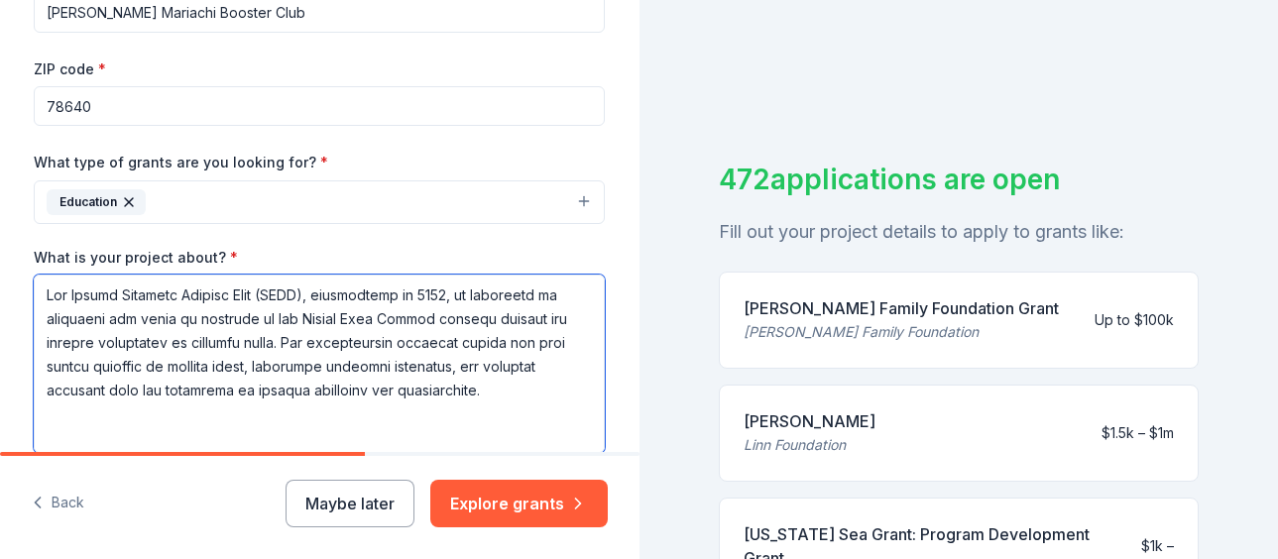
click at [341, 429] on textarea "What is your project about? *" at bounding box center [319, 364] width 571 height 179
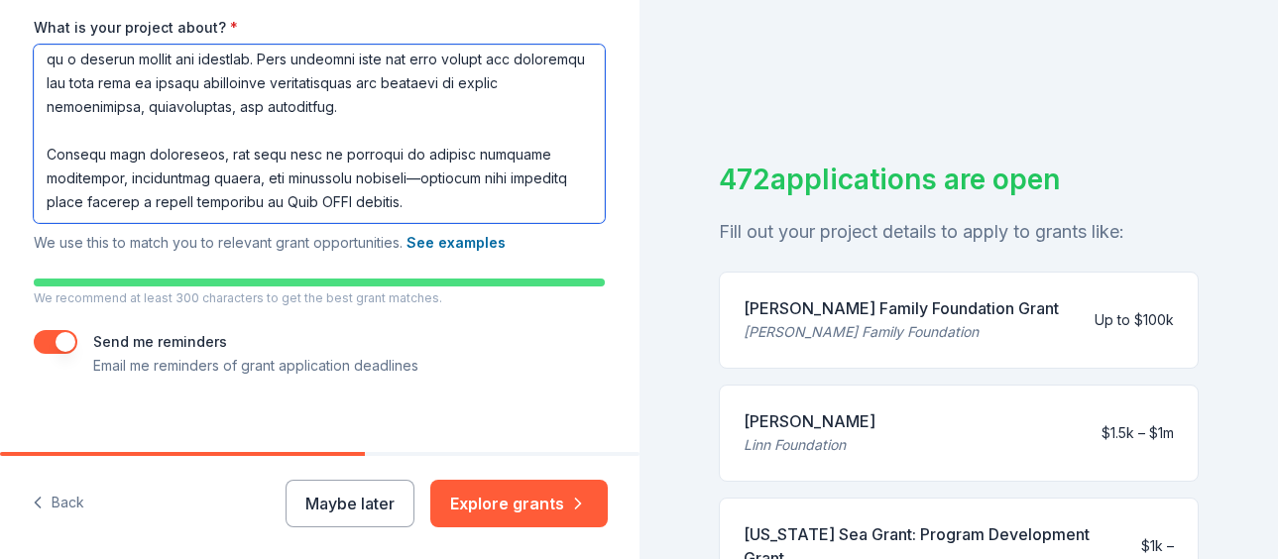
scroll to position [597, 0]
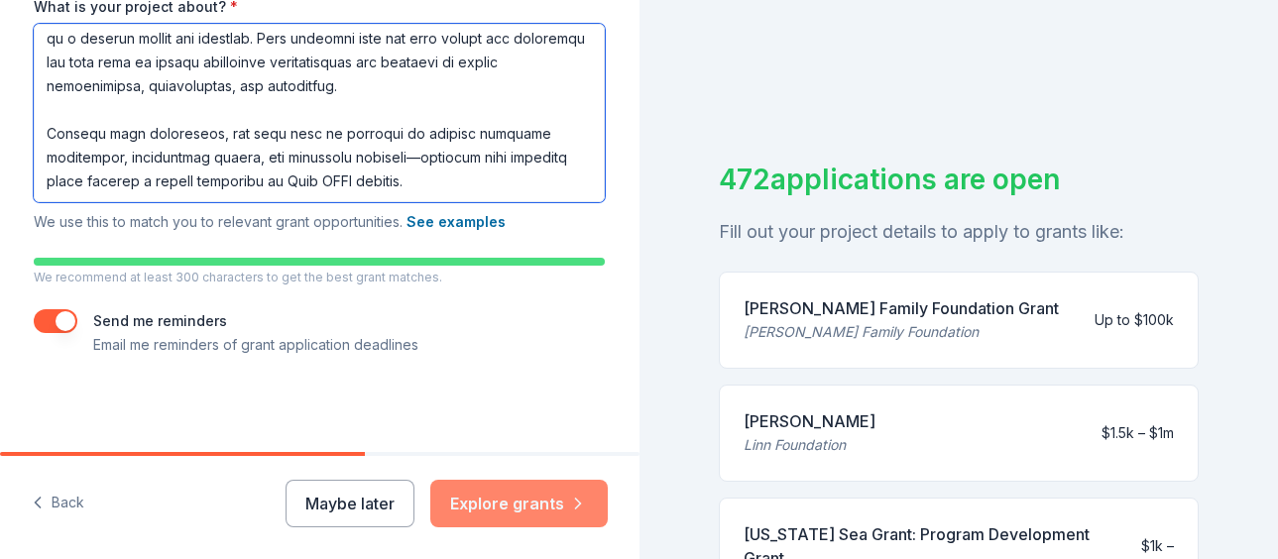
type textarea "The Lehman Mariachi Booster Club (LMBC), established in 2012, is dedicated to e…"
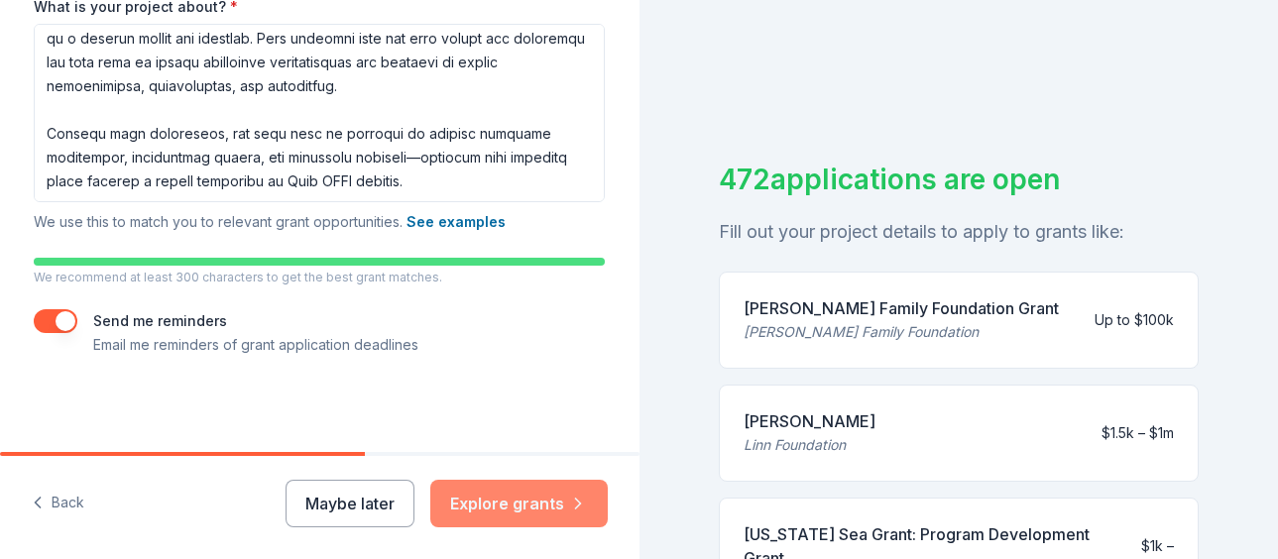
click at [519, 505] on button "Explore grants" at bounding box center [519, 504] width 178 height 48
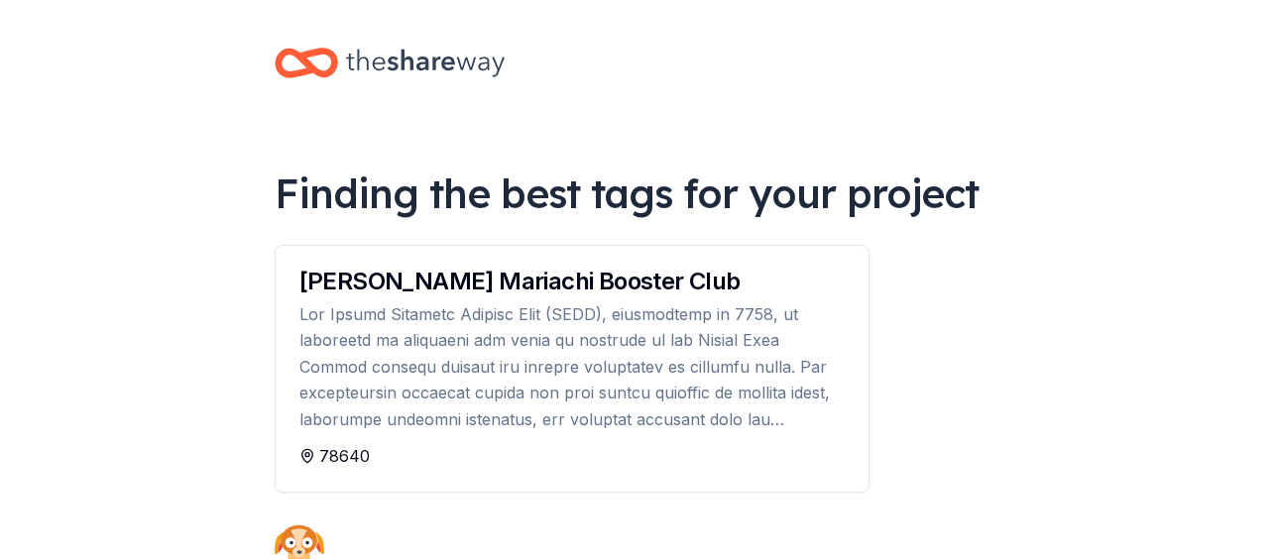
drag, startPoint x: 1275, startPoint y: 124, endPoint x: 1278, endPoint y: 200, distance: 76.5
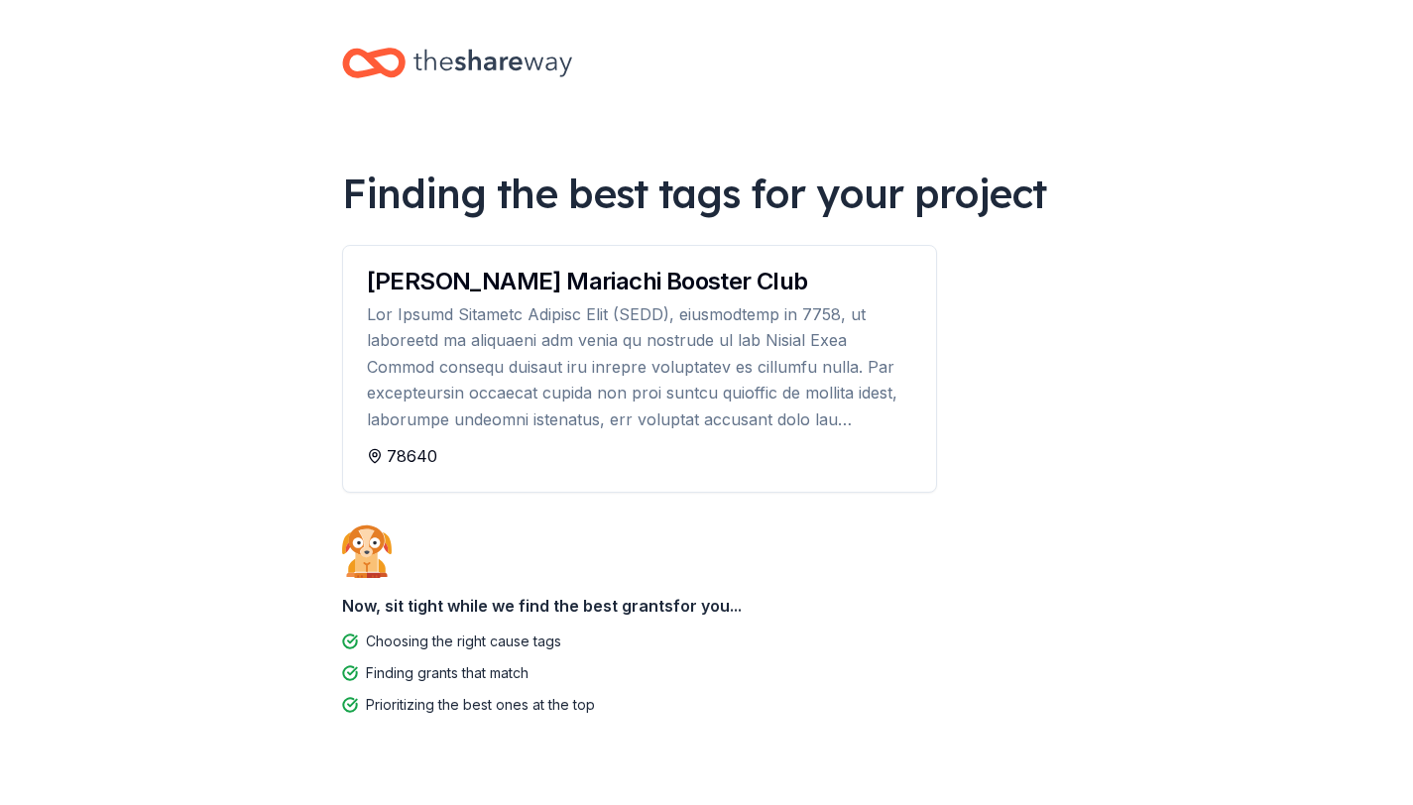
scroll to position [43, 0]
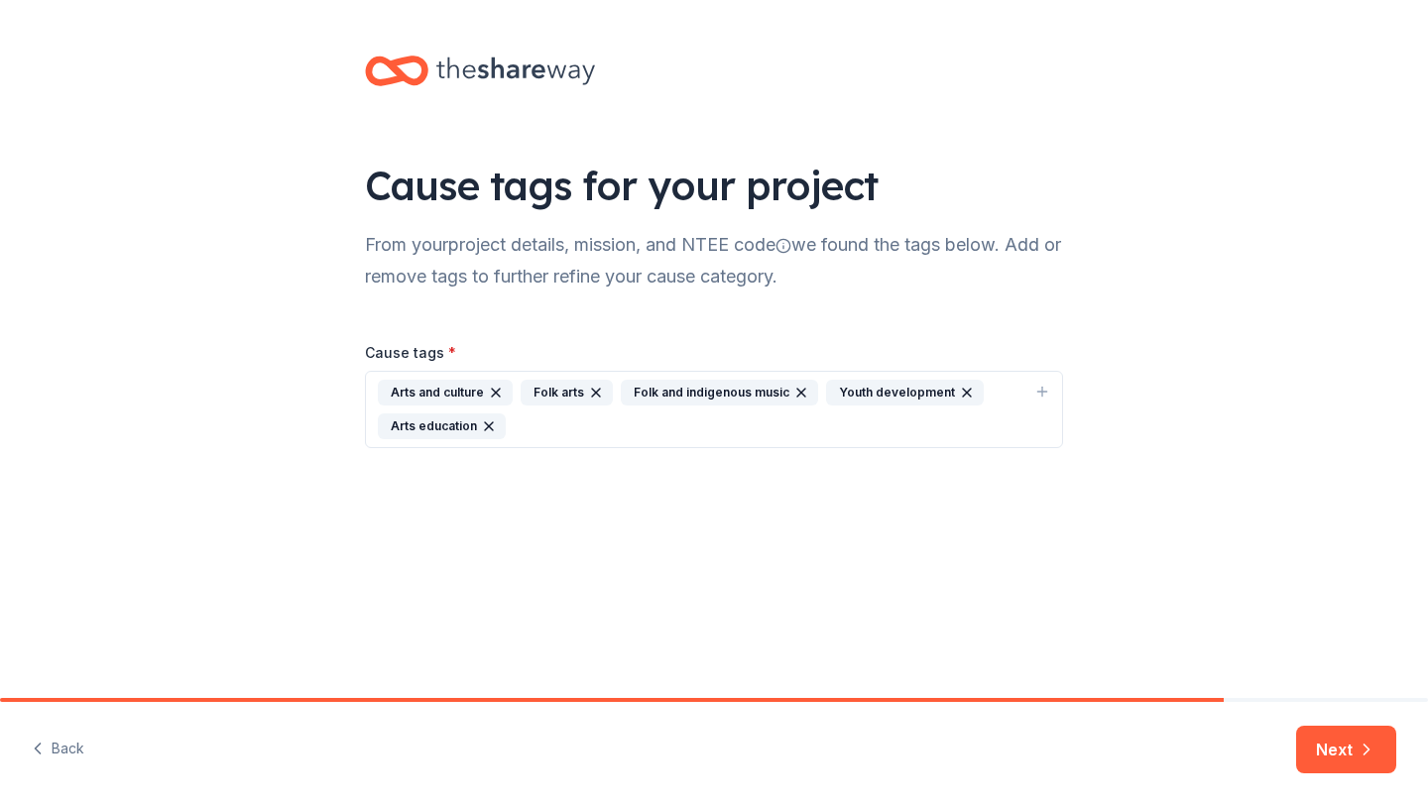
click at [688, 430] on div "Arts and culture Folk arts Folk and indigenous music Youth development Arts edu…" at bounding box center [702, 410] width 649 height 60
click at [420, 561] on div "Music" at bounding box center [428, 565] width 76 height 26
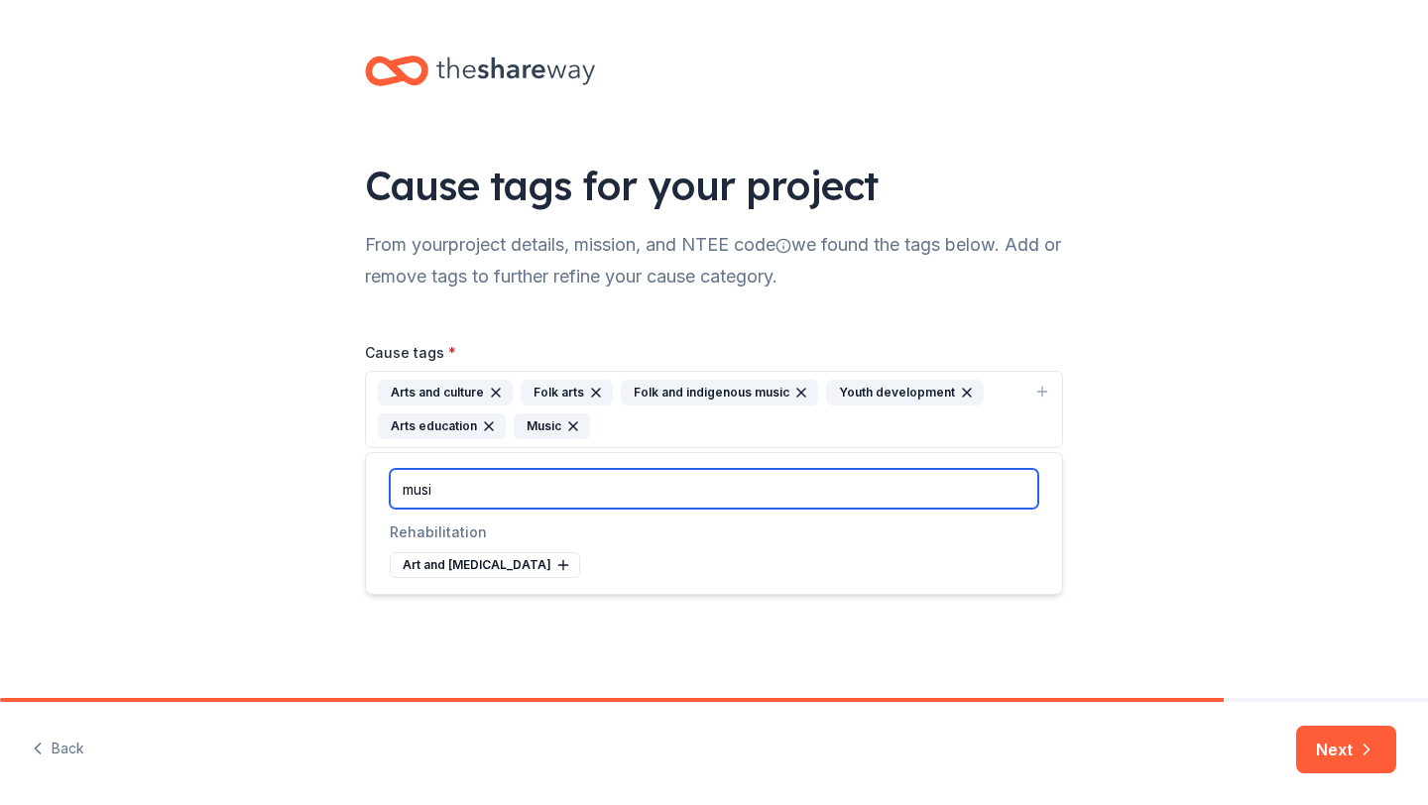
click at [485, 492] on input "musi" at bounding box center [714, 489] width 649 height 40
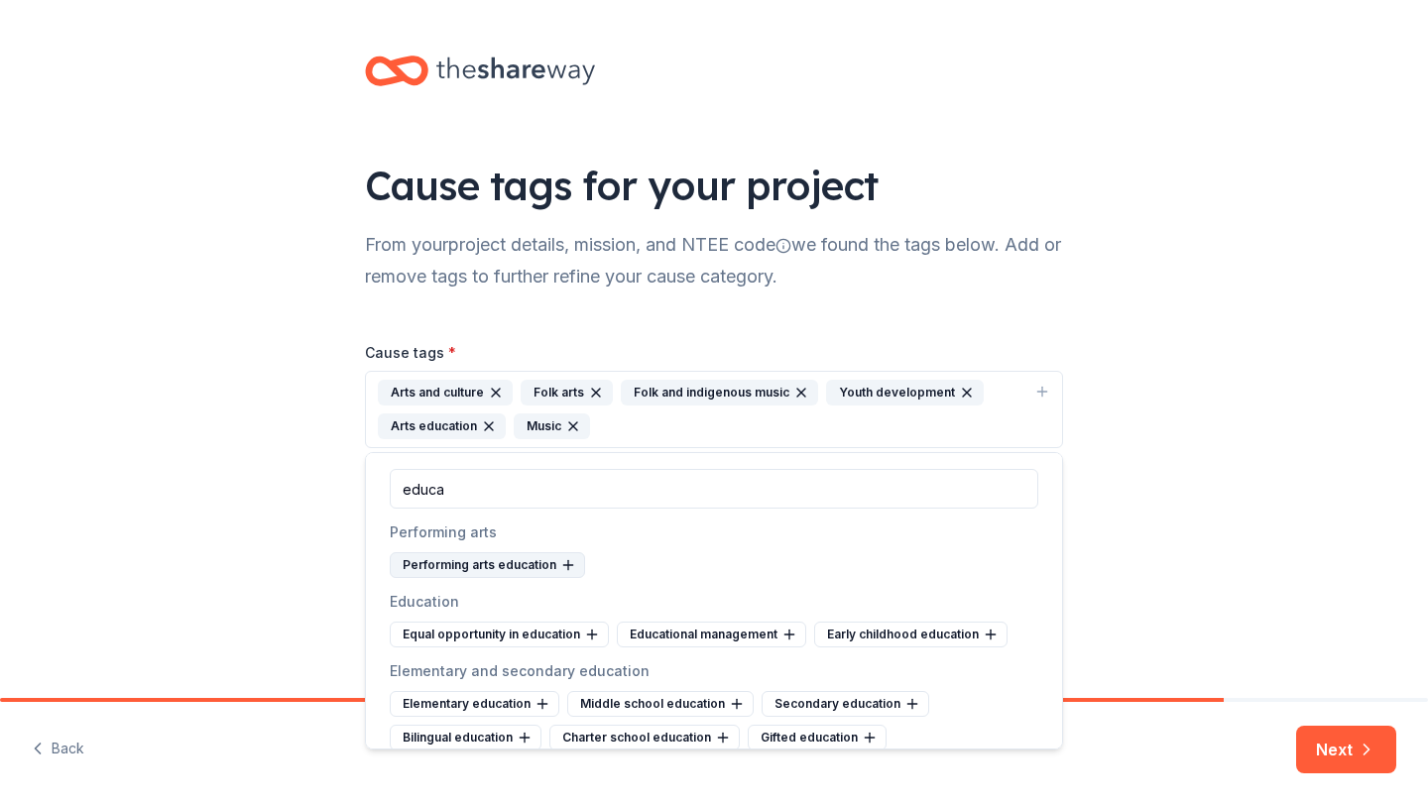
click at [459, 566] on div "Performing arts education" at bounding box center [487, 565] width 195 height 26
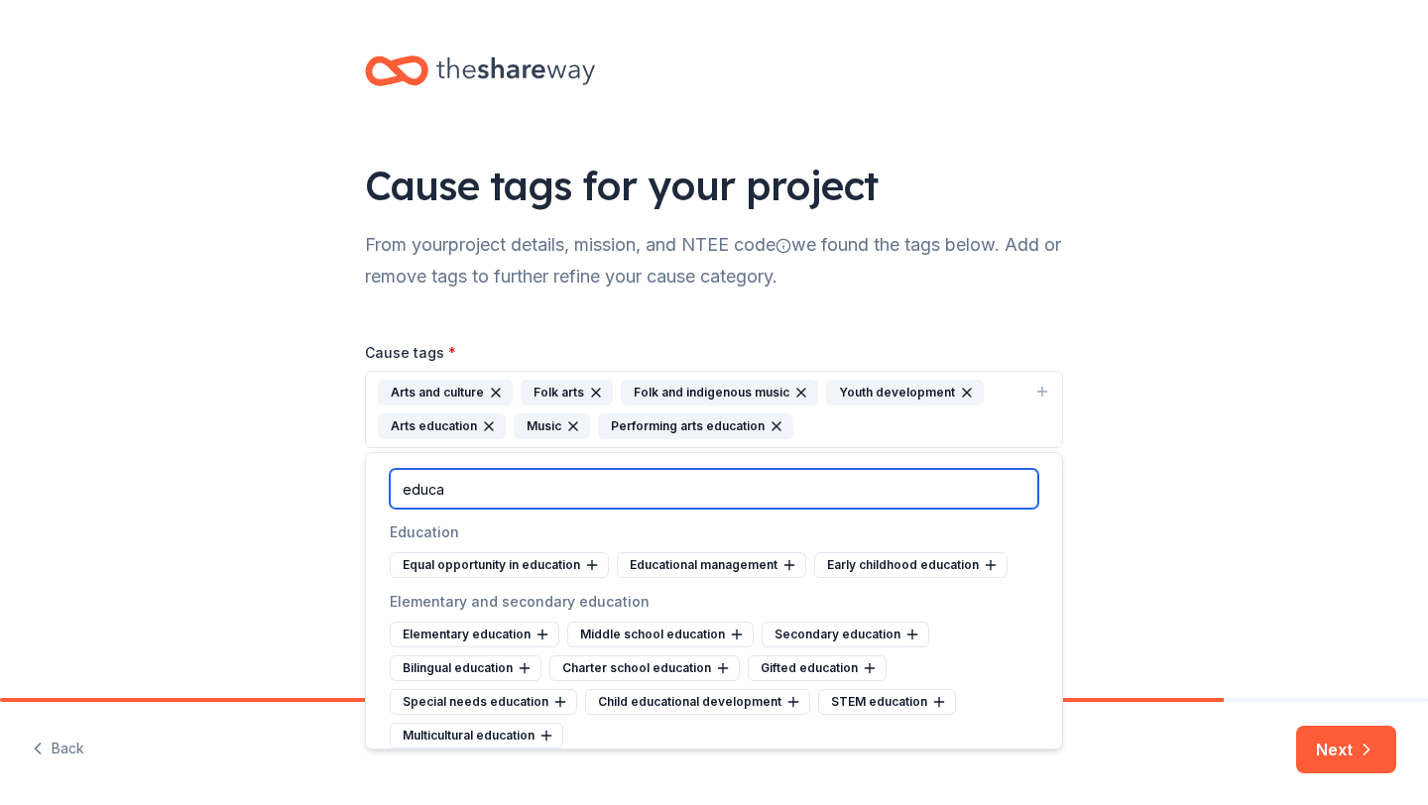
click at [476, 488] on input "educa" at bounding box center [714, 489] width 649 height 40
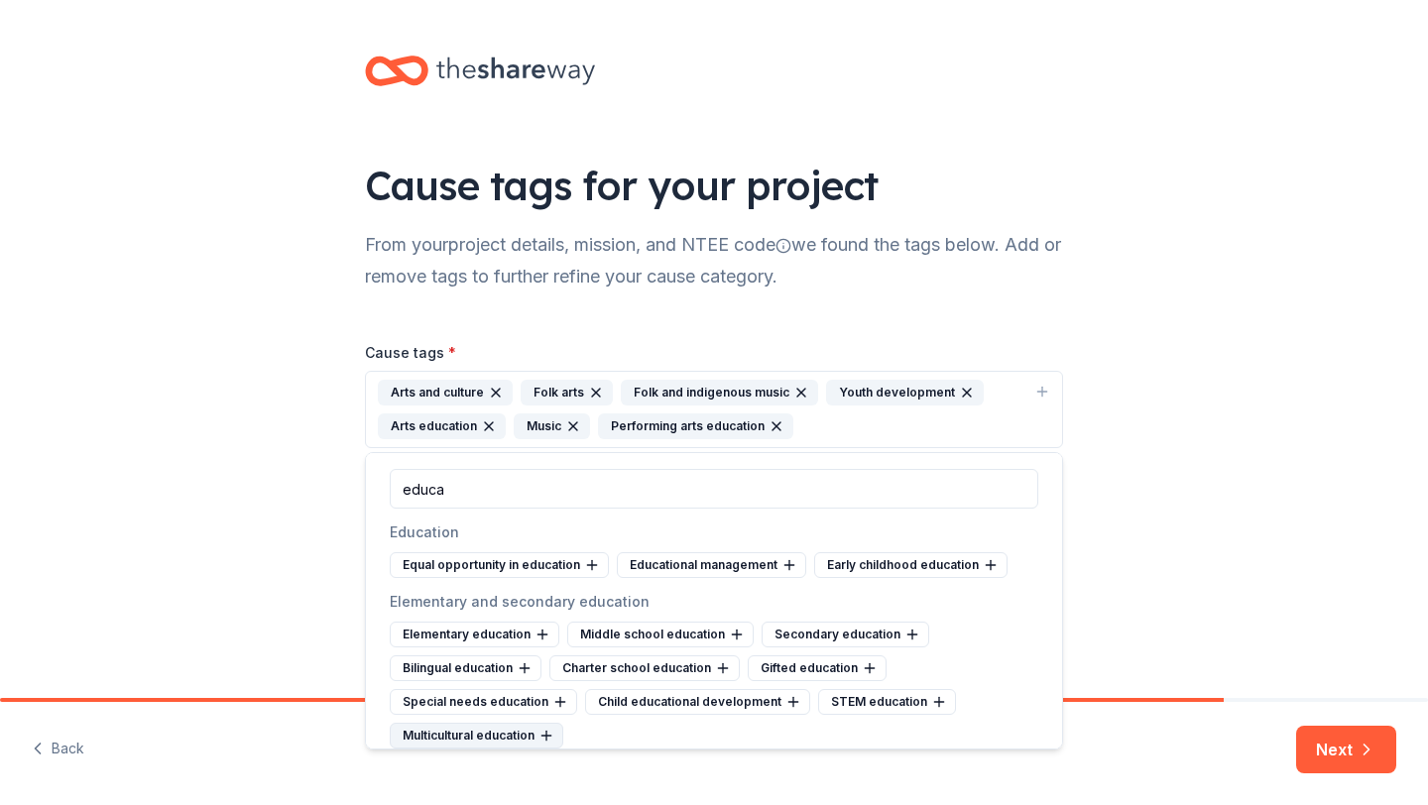
click at [482, 740] on div "Multicultural education" at bounding box center [477, 736] width 174 height 26
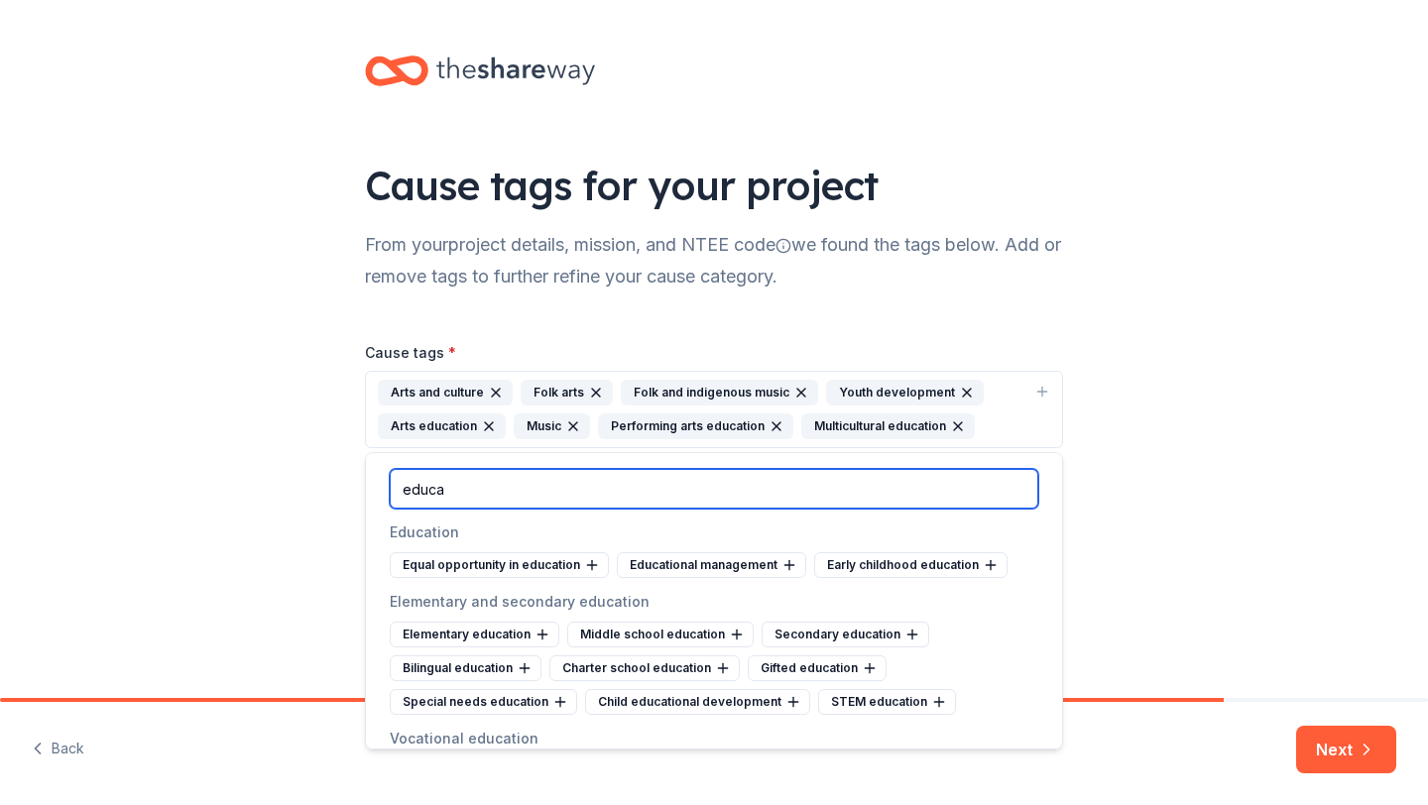
drag, startPoint x: 458, startPoint y: 490, endPoint x: 355, endPoint y: 473, distance: 104.5
click at [355, 473] on body "Cause tags for your project From your project details, mission, and NTEE code w…" at bounding box center [714, 402] width 1428 height 805
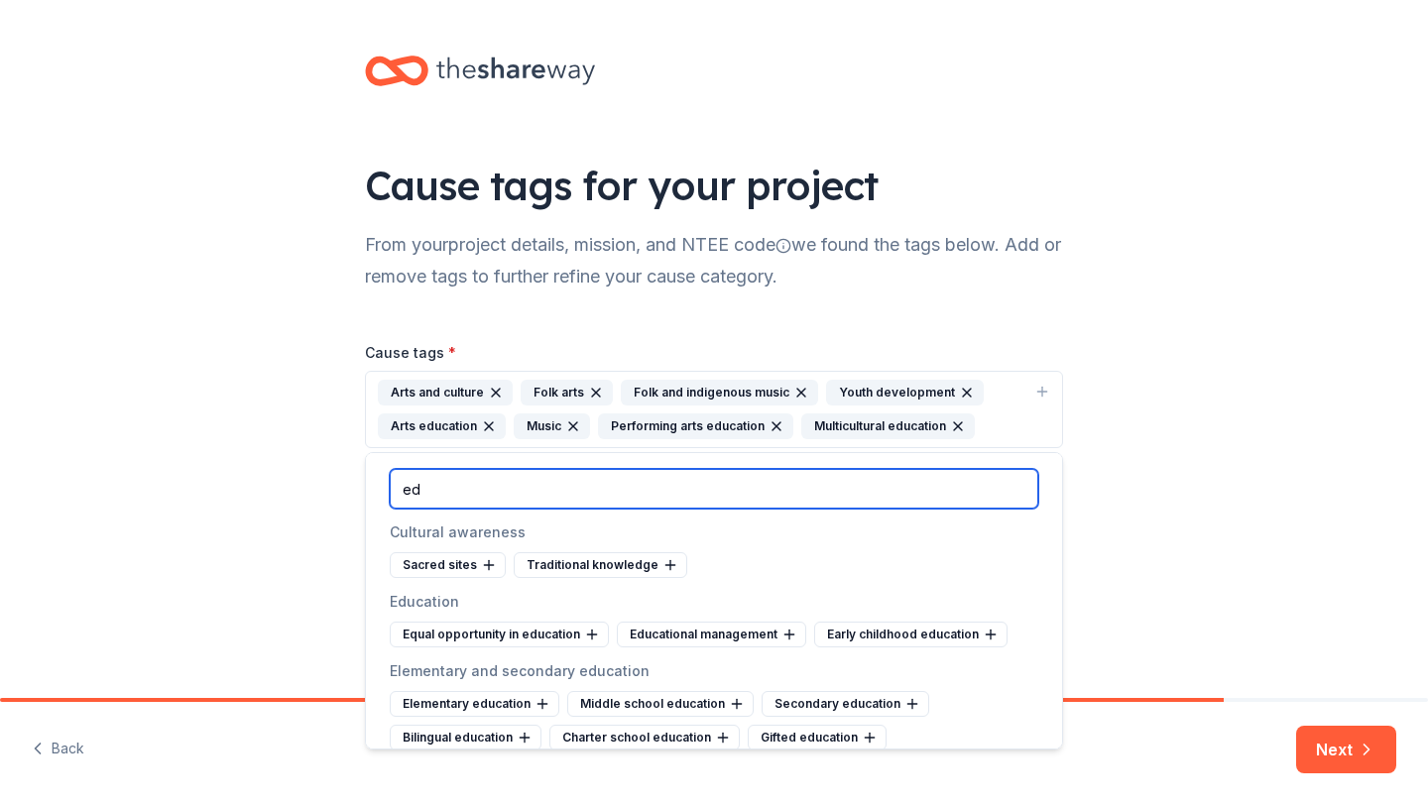
type input "e"
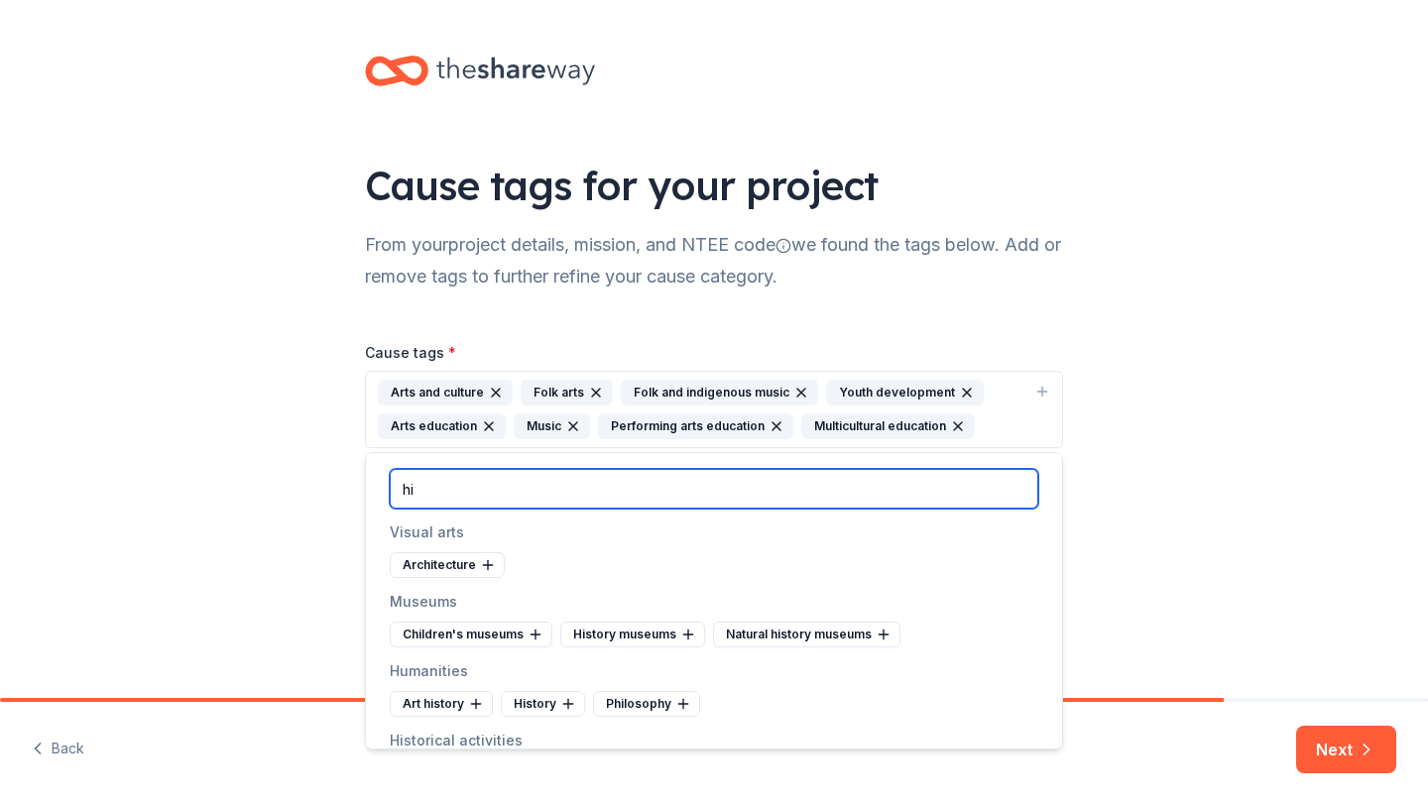
type input "h"
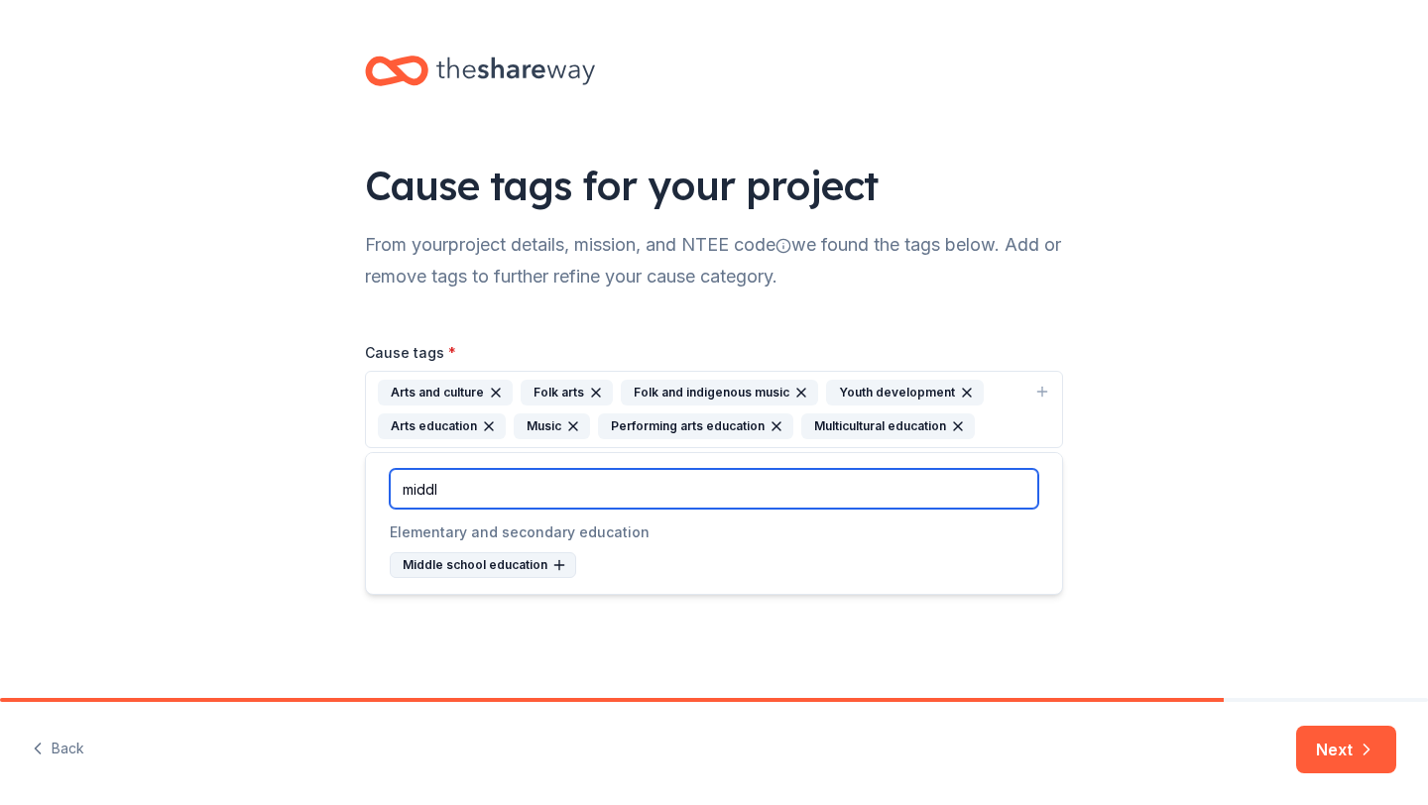
type input "middl"
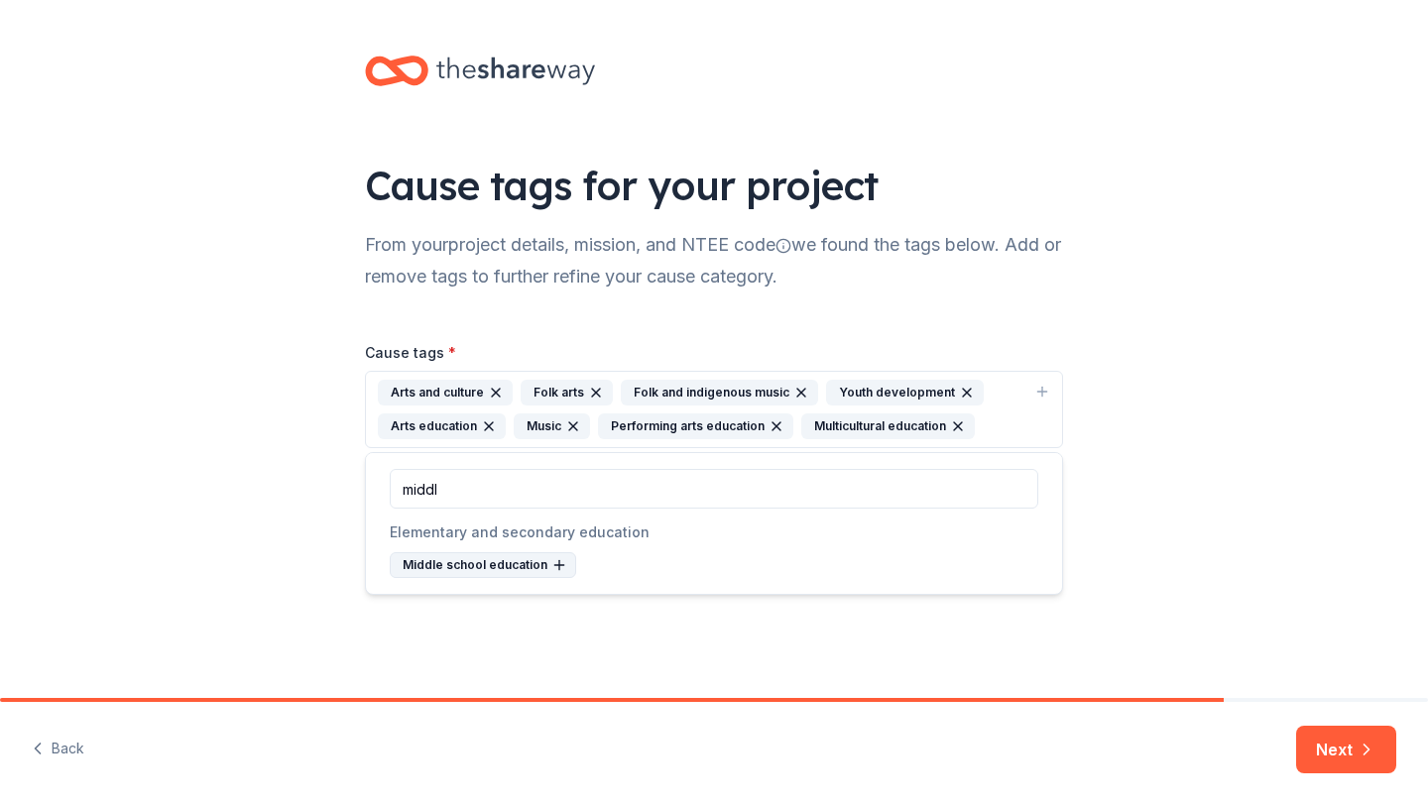
click at [509, 568] on div "Middle school education" at bounding box center [483, 565] width 186 height 26
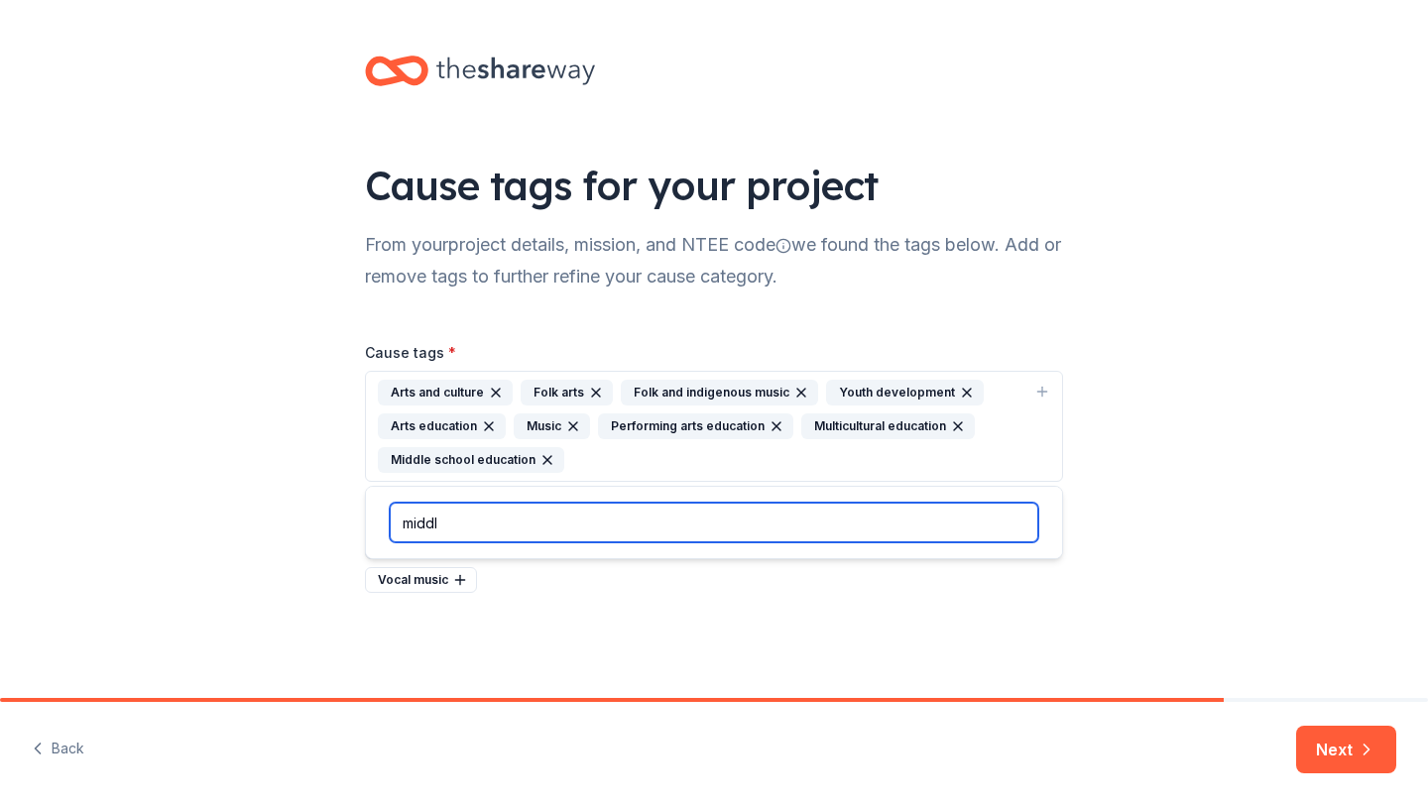
drag, startPoint x: 479, startPoint y: 516, endPoint x: 362, endPoint y: 519, distance: 117.1
click at [365, 519] on div "middl" at bounding box center [714, 522] width 698 height 73
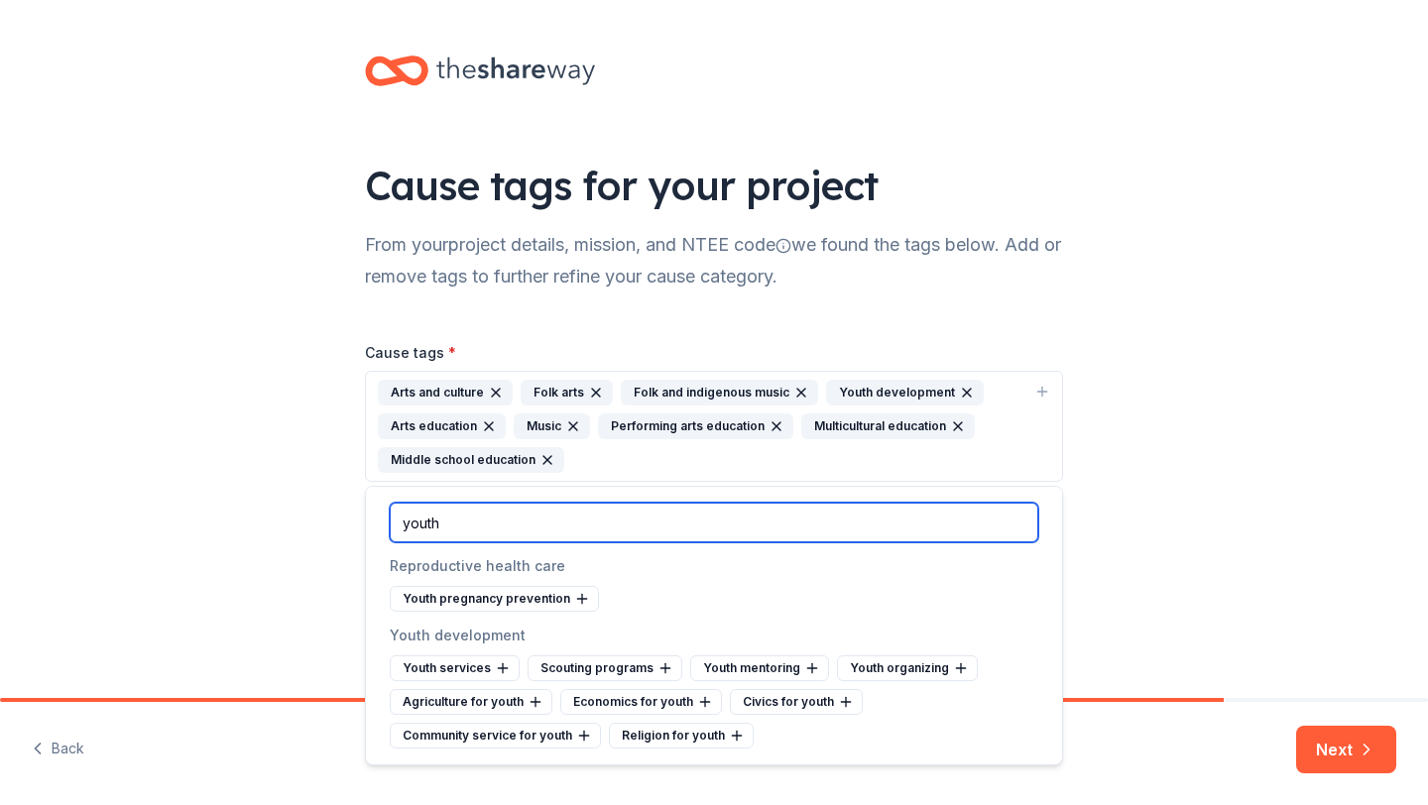
type input "youth"
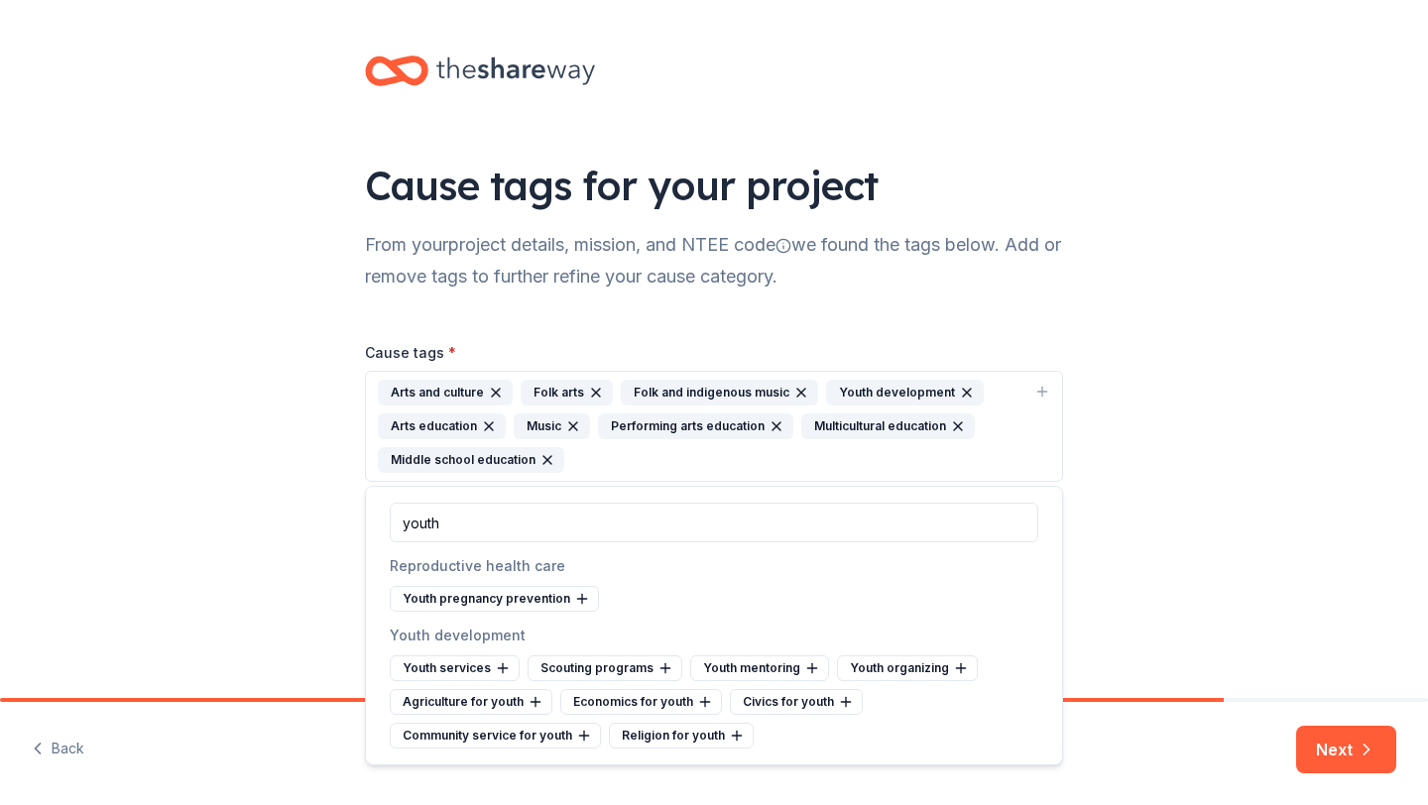
click at [1132, 584] on div "Cause tags for your project From your project details, mission, and NTEE code w…" at bounding box center [714, 344] width 1428 height 688
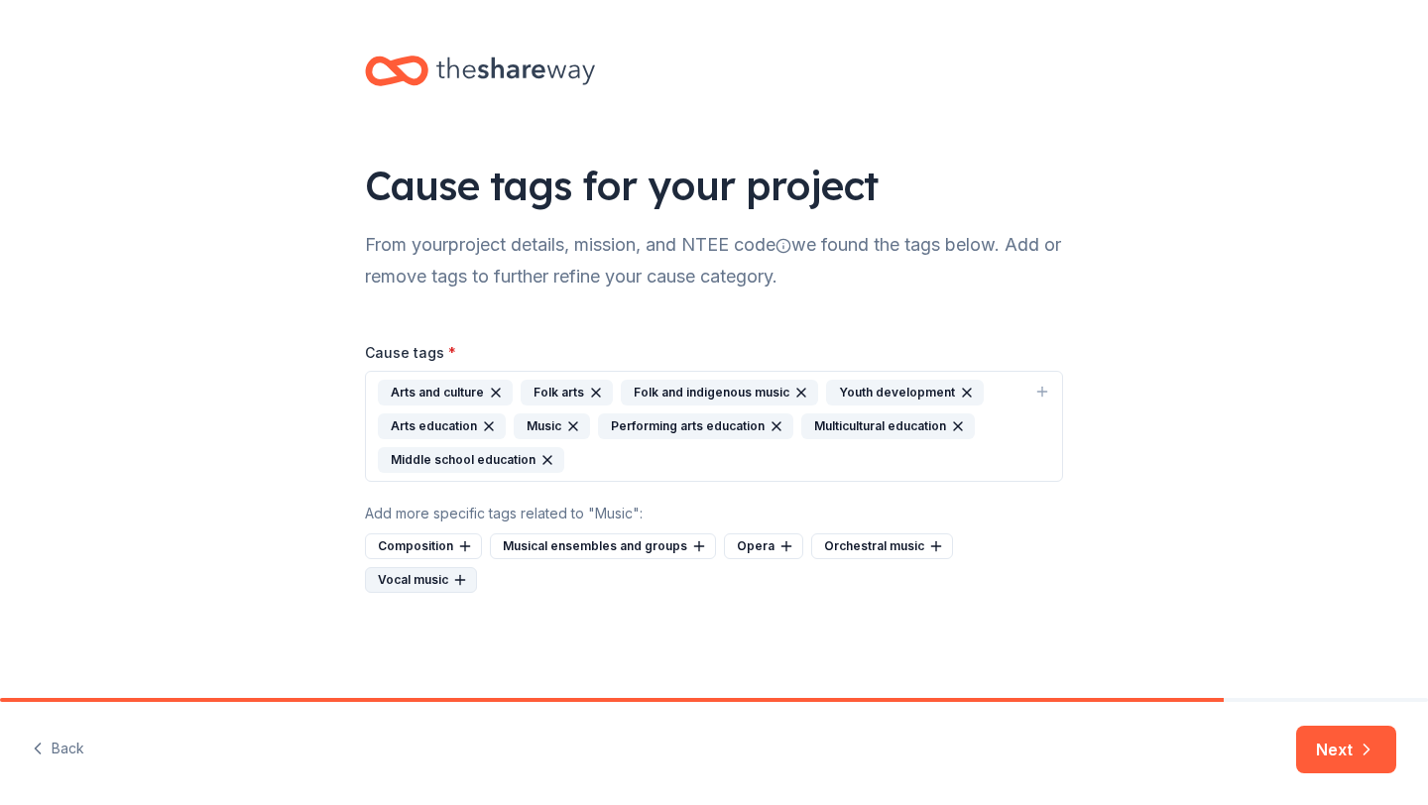
click at [477, 567] on div "Vocal music" at bounding box center [421, 580] width 112 height 26
click at [737, 461] on div "Arts and culture Folk arts Folk and indigenous music Youth development Arts edu…" at bounding box center [702, 426] width 649 height 93
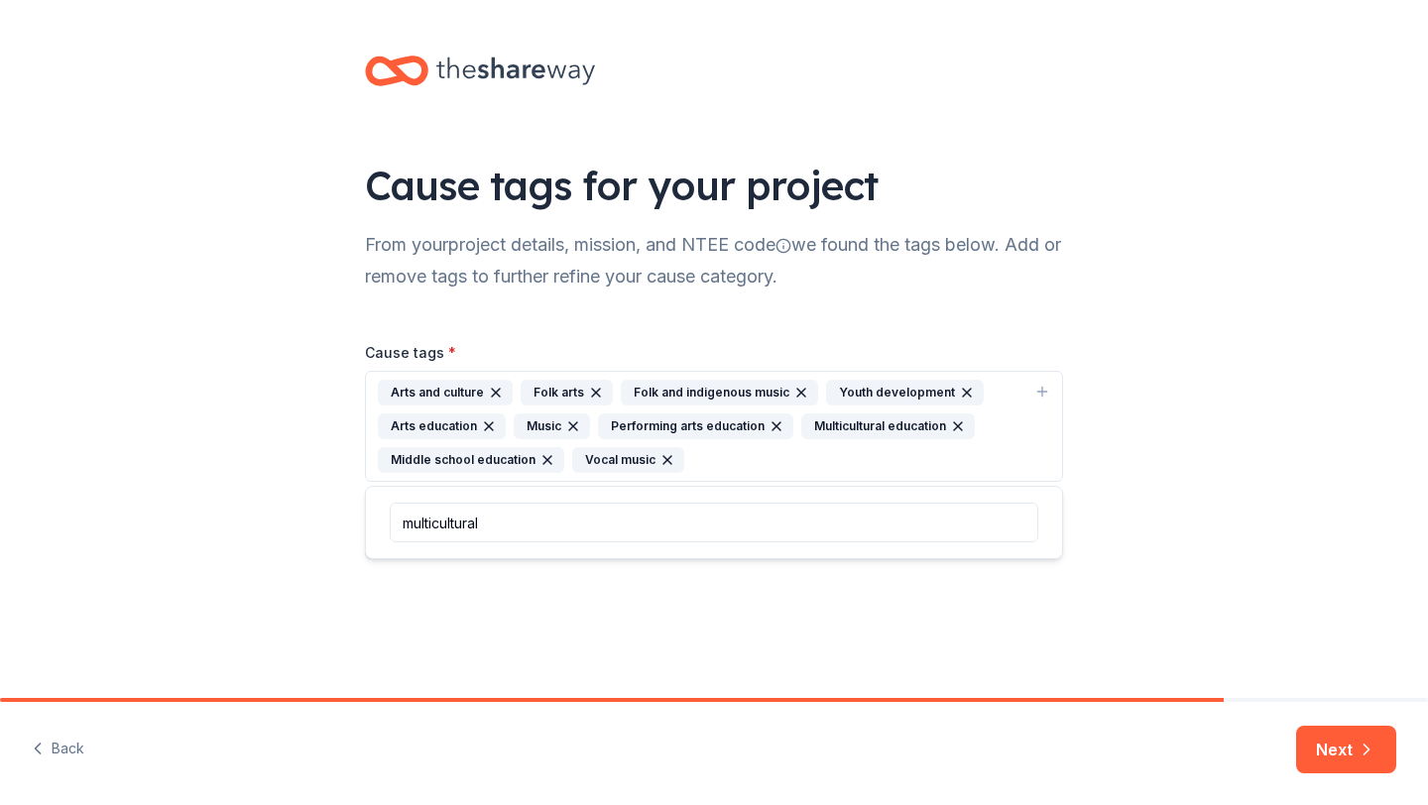
click at [764, 524] on input "multicultural" at bounding box center [714, 523] width 649 height 40
type input "m"
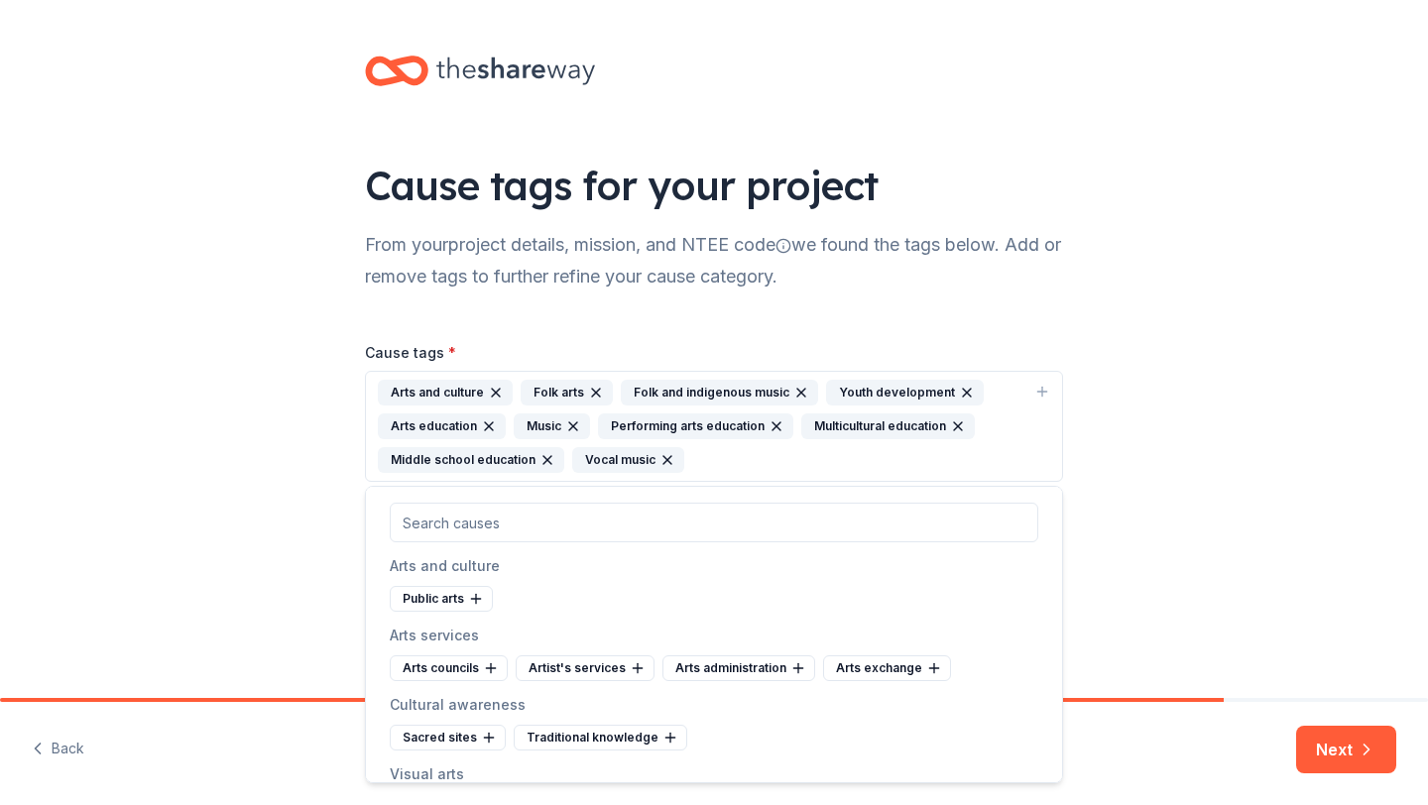
click at [1146, 548] on div "Cause tags for your project From your project details, mission, and NTEE code w…" at bounding box center [714, 327] width 1428 height 655
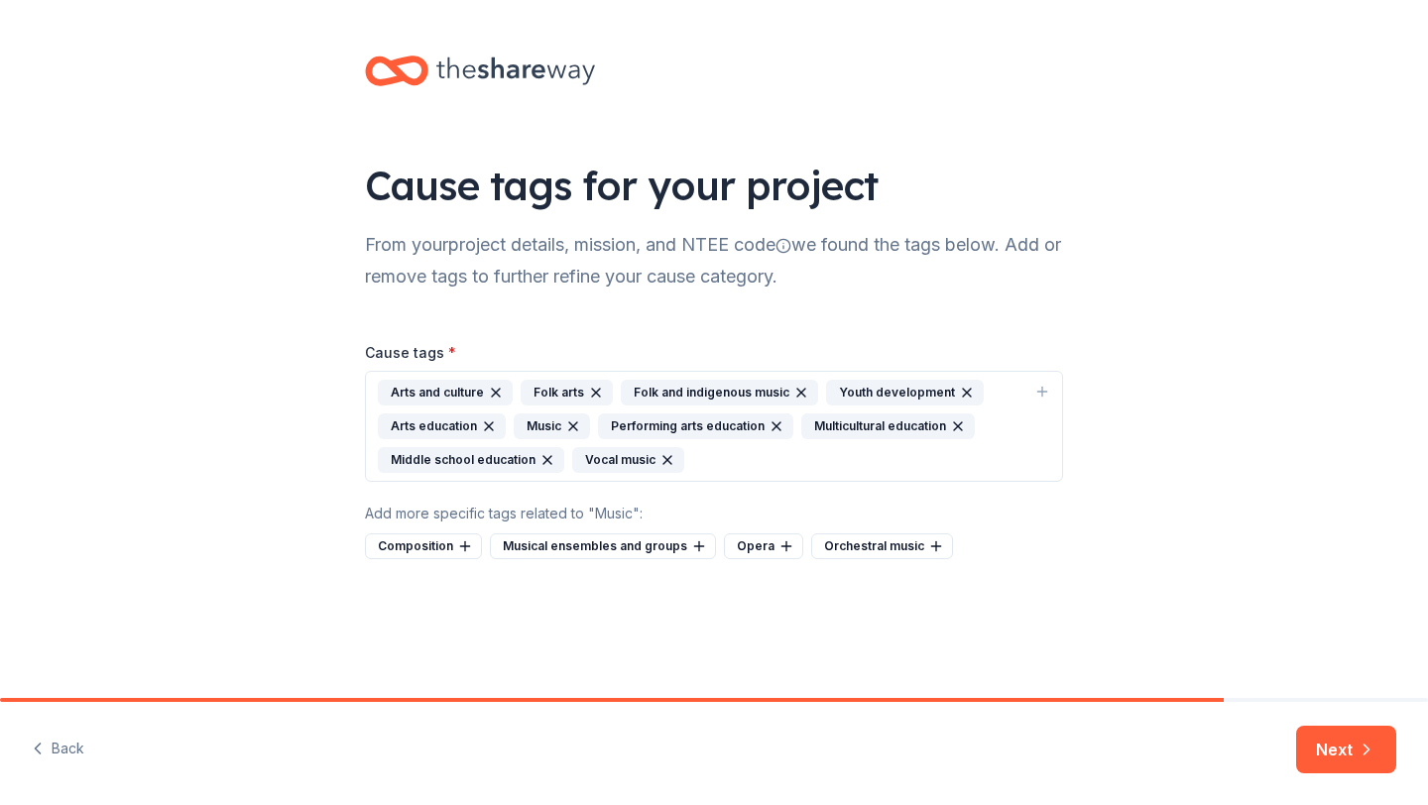
click at [620, 520] on div "Add more specific tags related to "Music" :" at bounding box center [714, 514] width 698 height 24
click at [1350, 744] on button "Next" at bounding box center [1346, 750] width 100 height 48
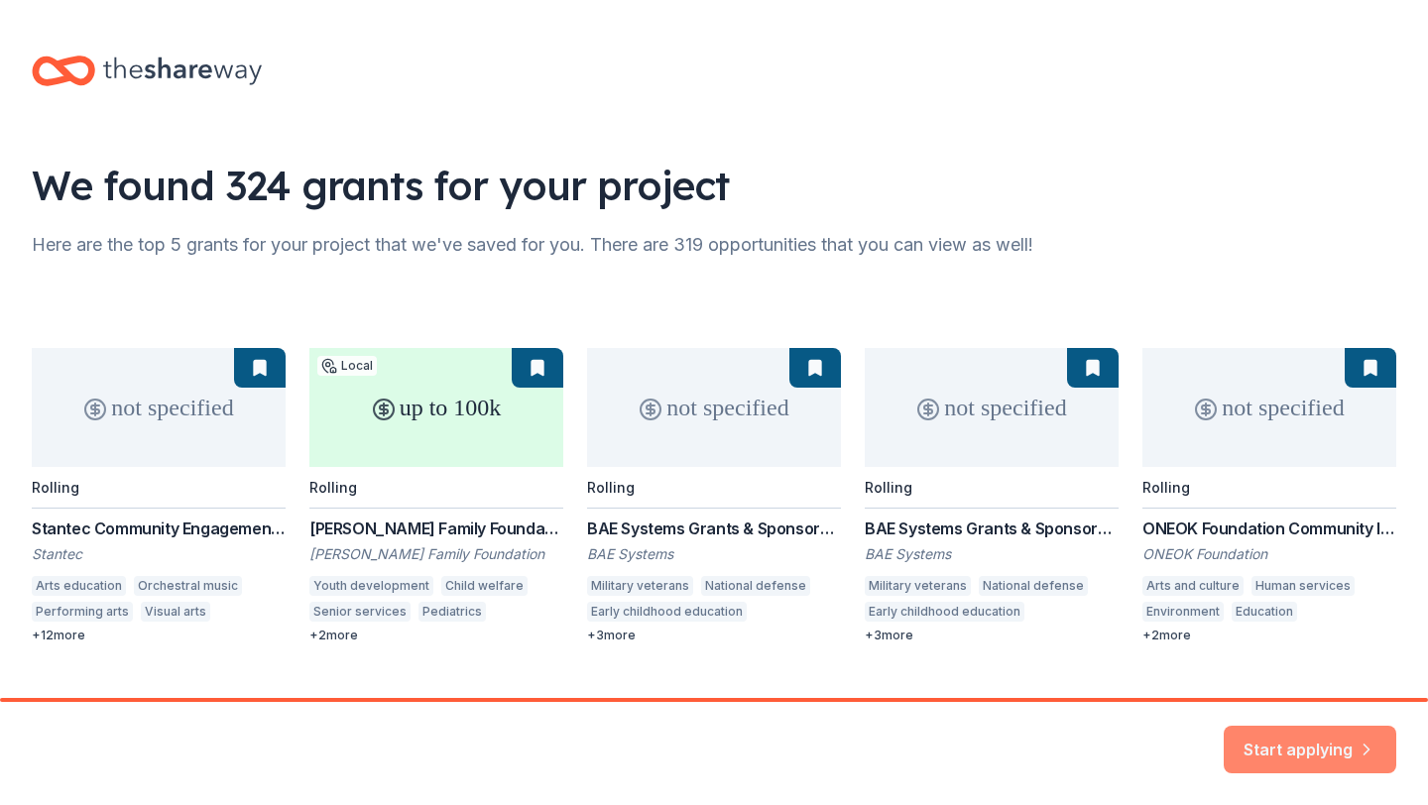
click at [1292, 752] on button "Start applying" at bounding box center [1310, 739] width 173 height 48
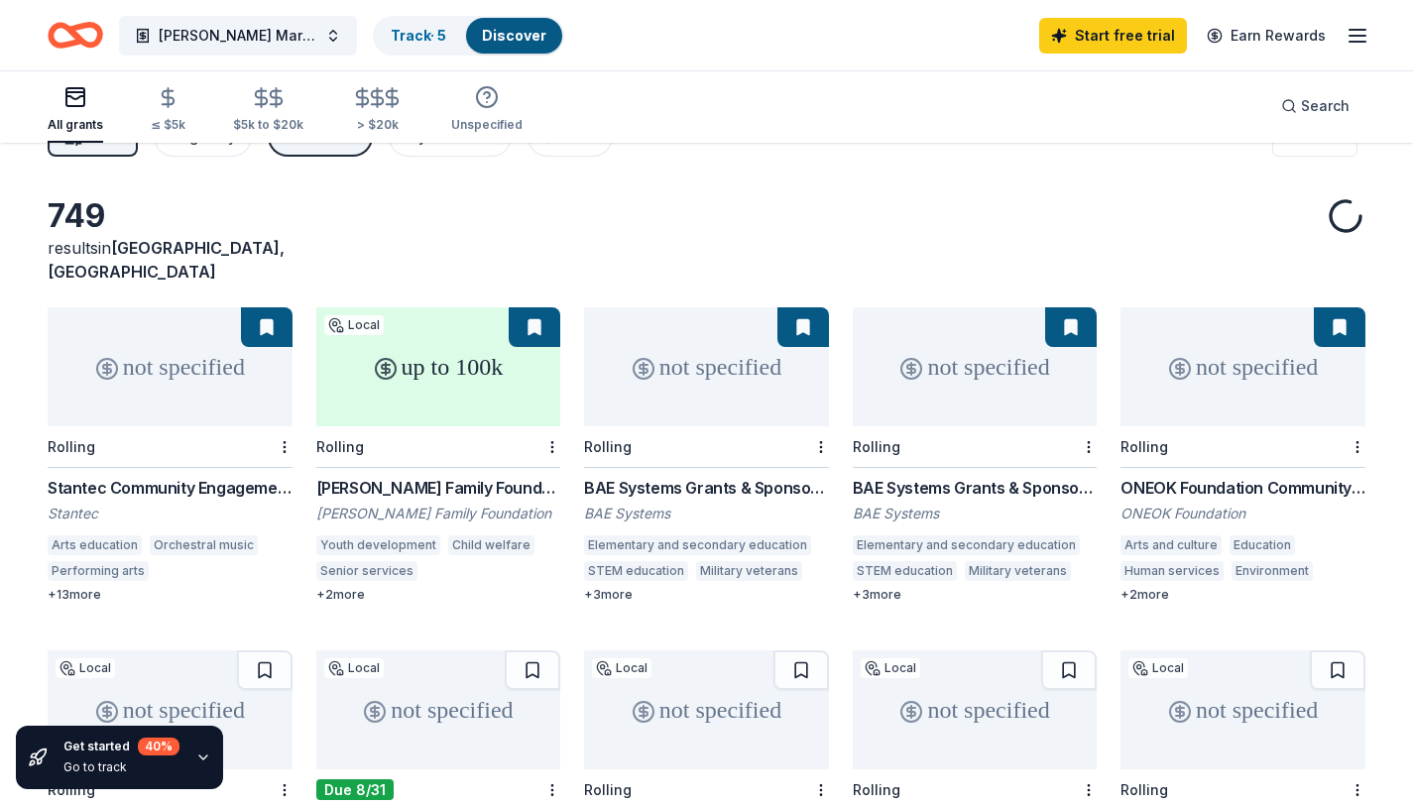
scroll to position [44, 0]
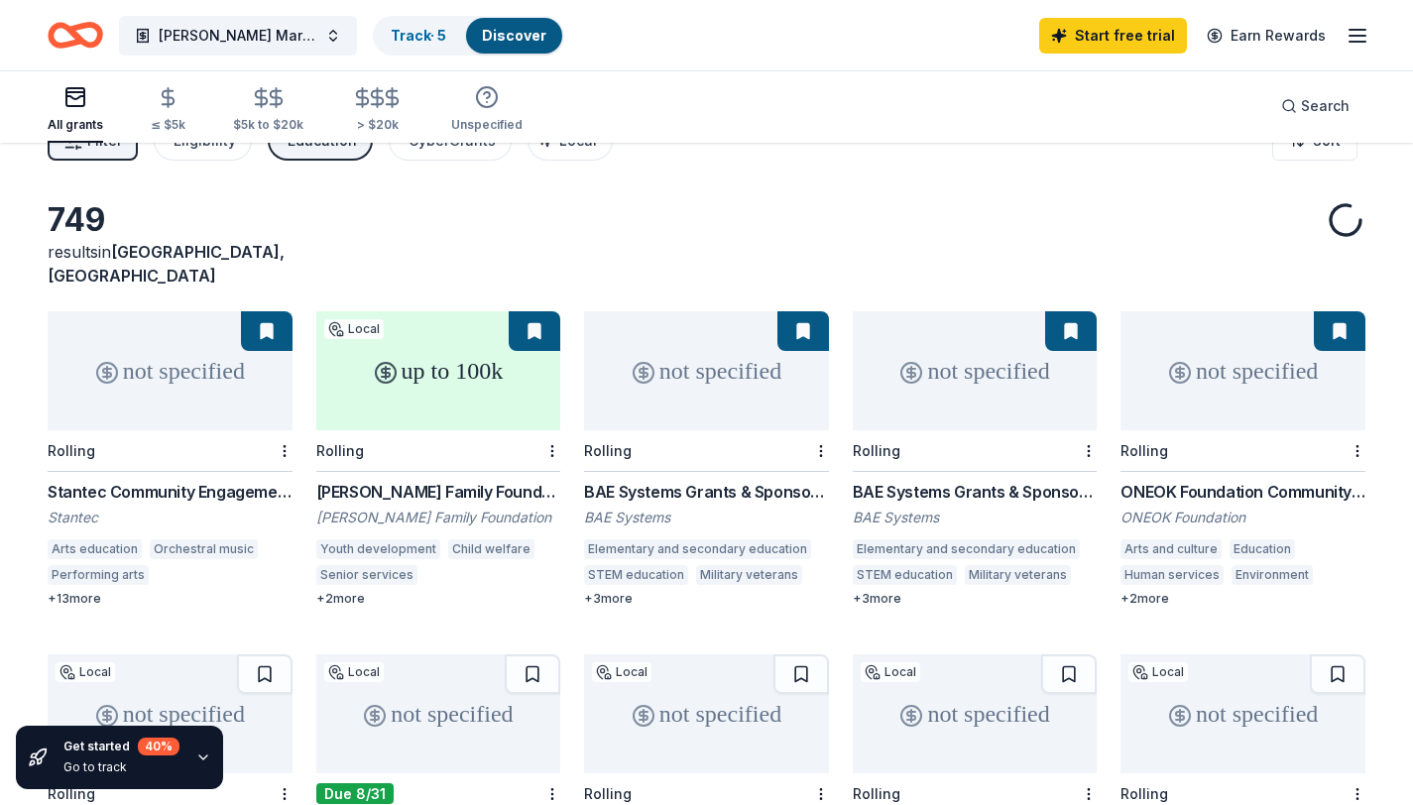
click at [453, 359] on div "up to 100k" at bounding box center [438, 370] width 245 height 119
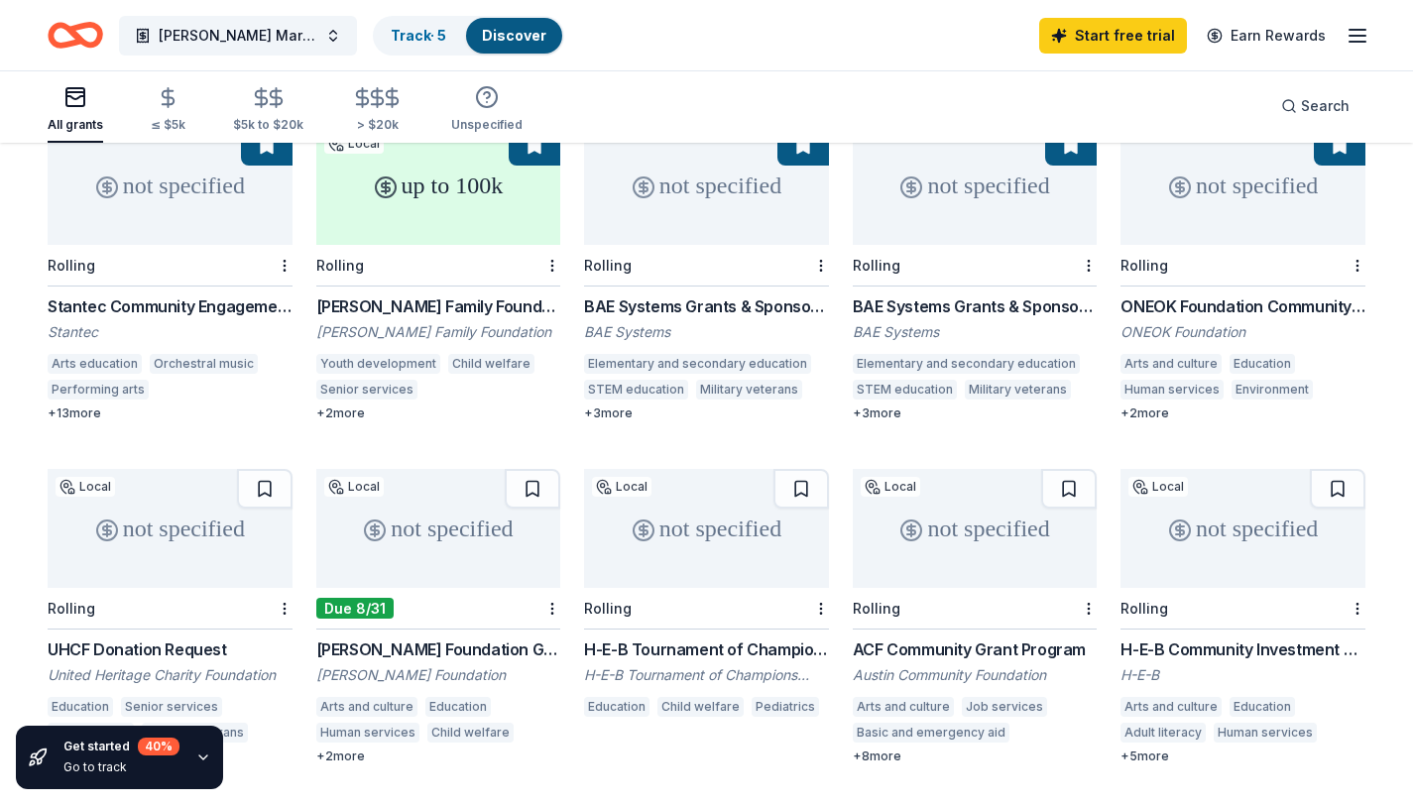
scroll to position [233, 0]
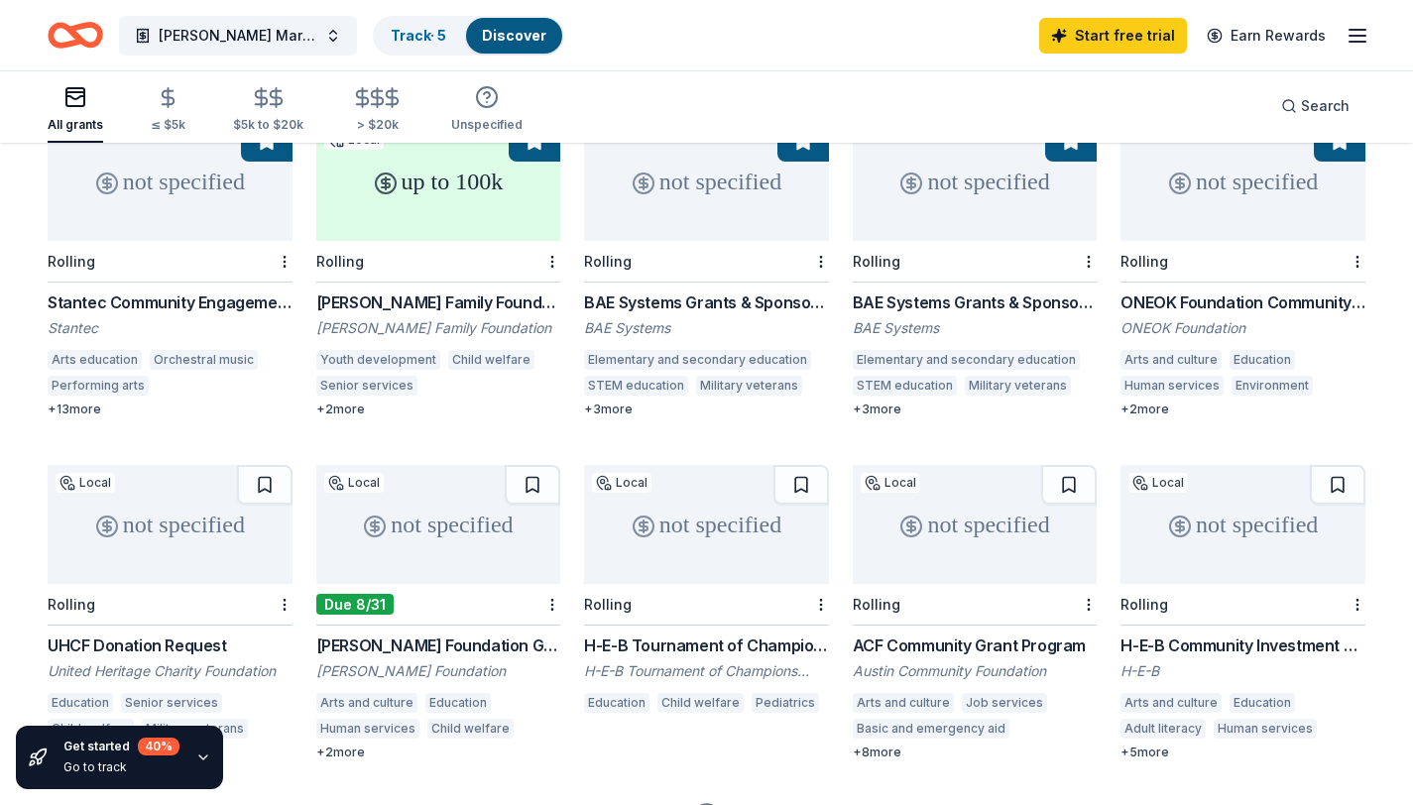
click at [188, 187] on div "not specified" at bounding box center [170, 181] width 245 height 119
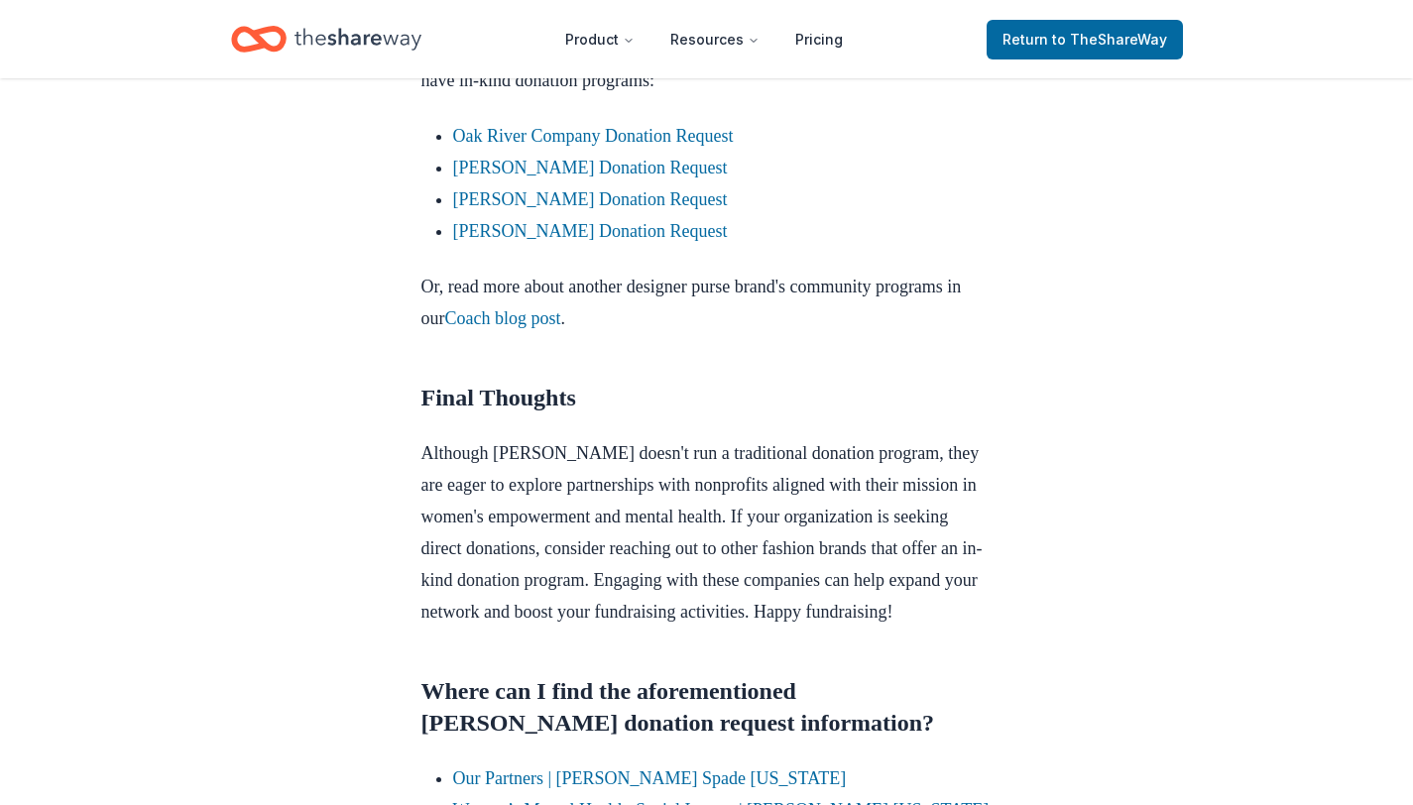
scroll to position [1828, 0]
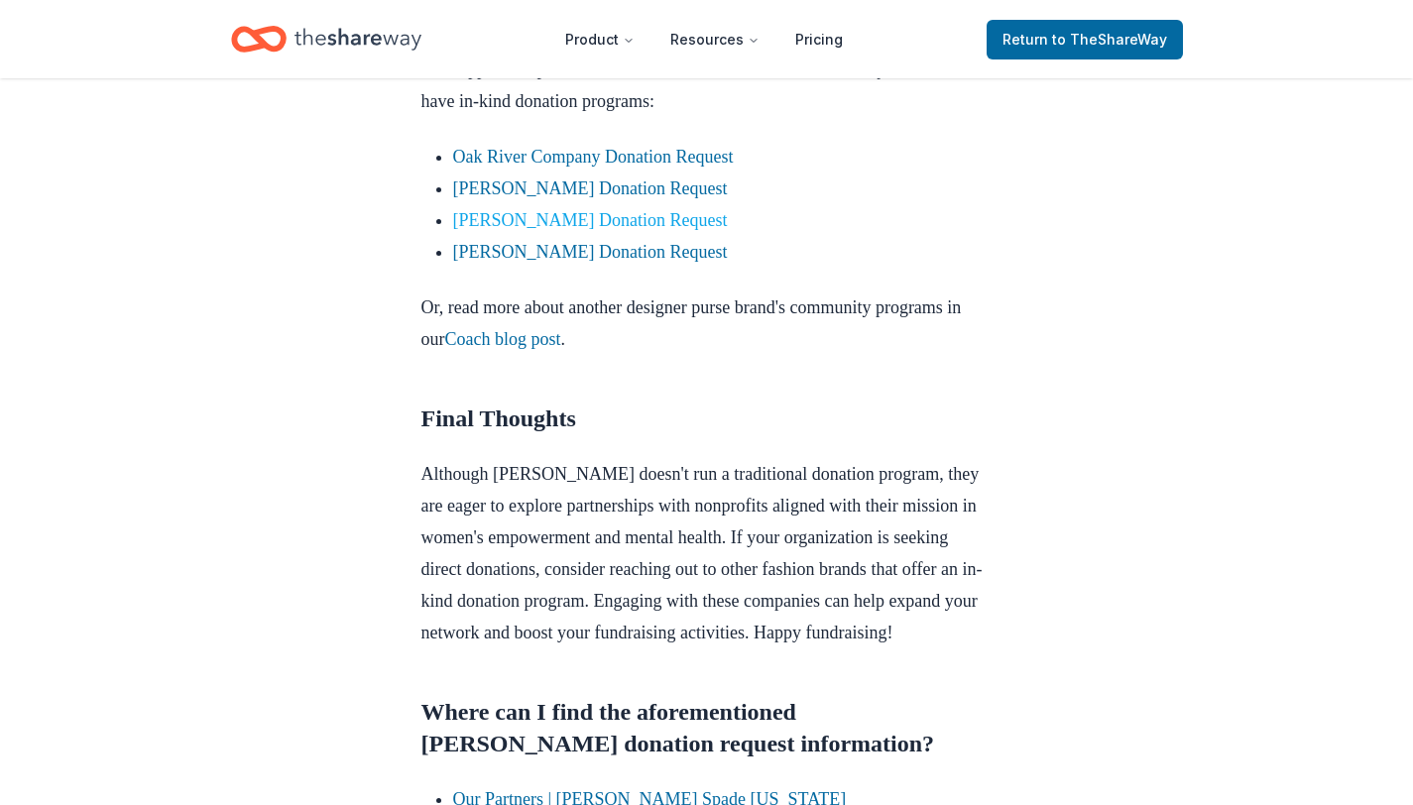
click at [589, 214] on link "Jacki Easlick Donation Request" at bounding box center [590, 220] width 275 height 20
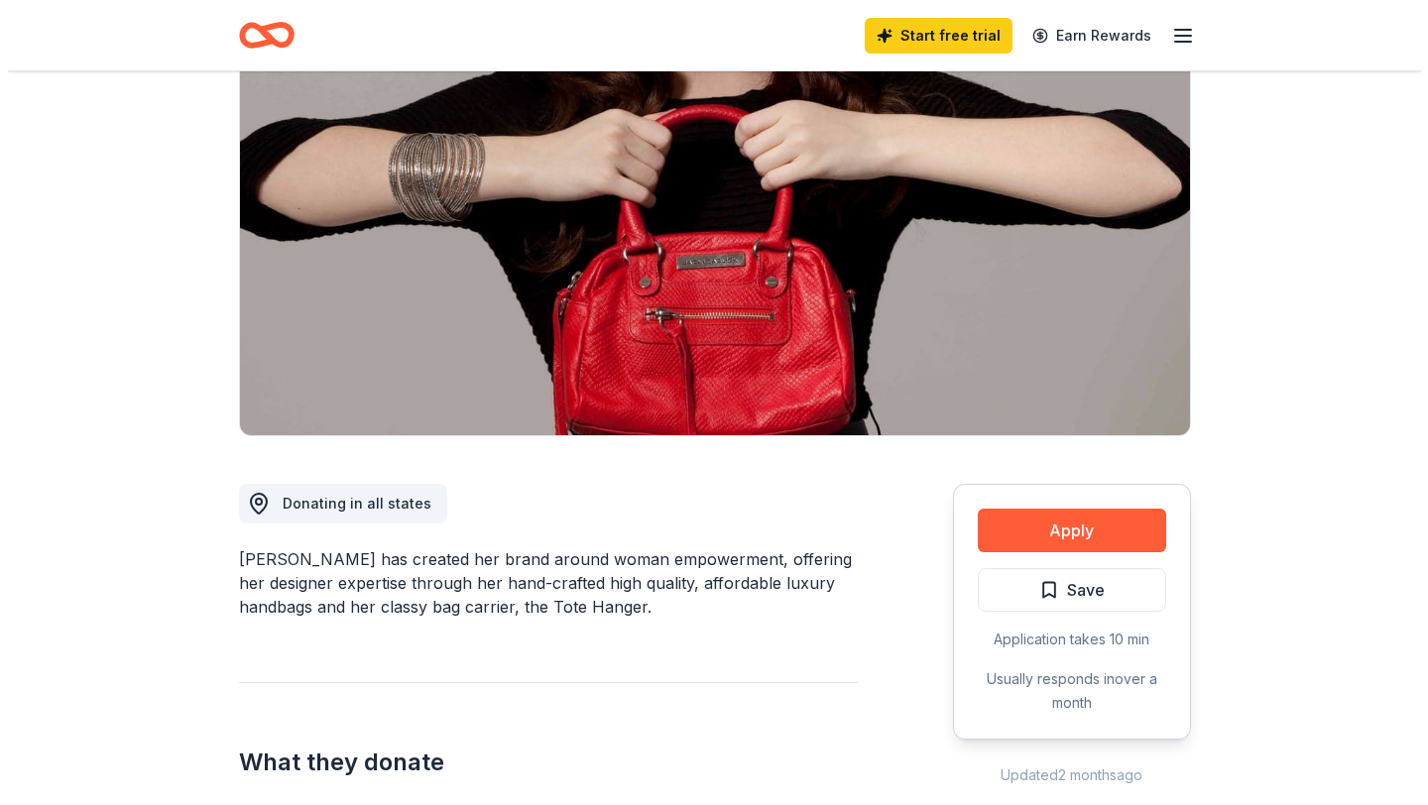
scroll to position [129, 0]
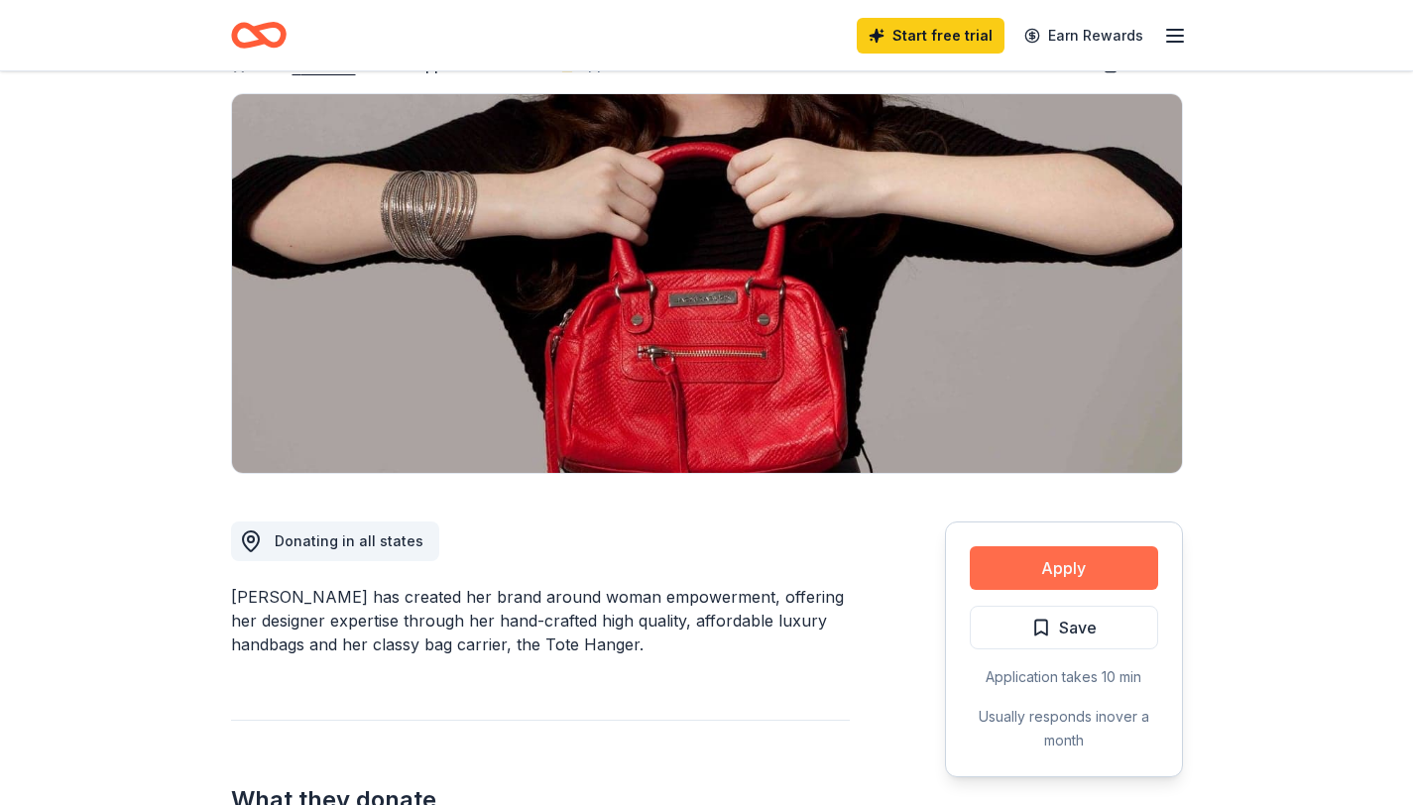
click at [1108, 563] on button "Apply" at bounding box center [1064, 569] width 188 height 44
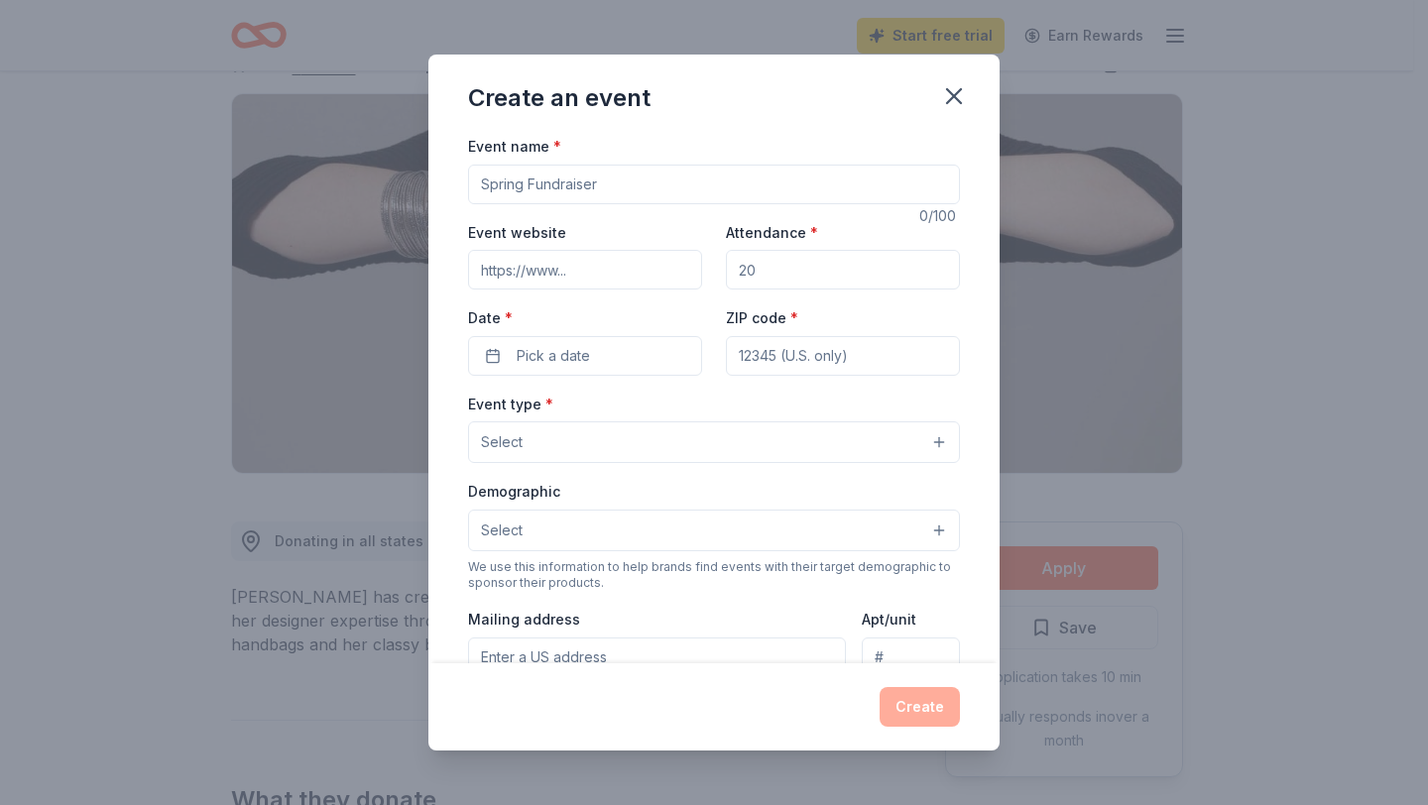
click at [610, 194] on input "Event name *" at bounding box center [714, 185] width 492 height 40
type input "Lehman Mariachi Booste Club Annual Mariachi Fall Festival"
click at [567, 273] on input "Event website" at bounding box center [585, 270] width 234 height 40
paste input "https://sites.google.com/g.hayscisd.net/mariachiloslobos/home"
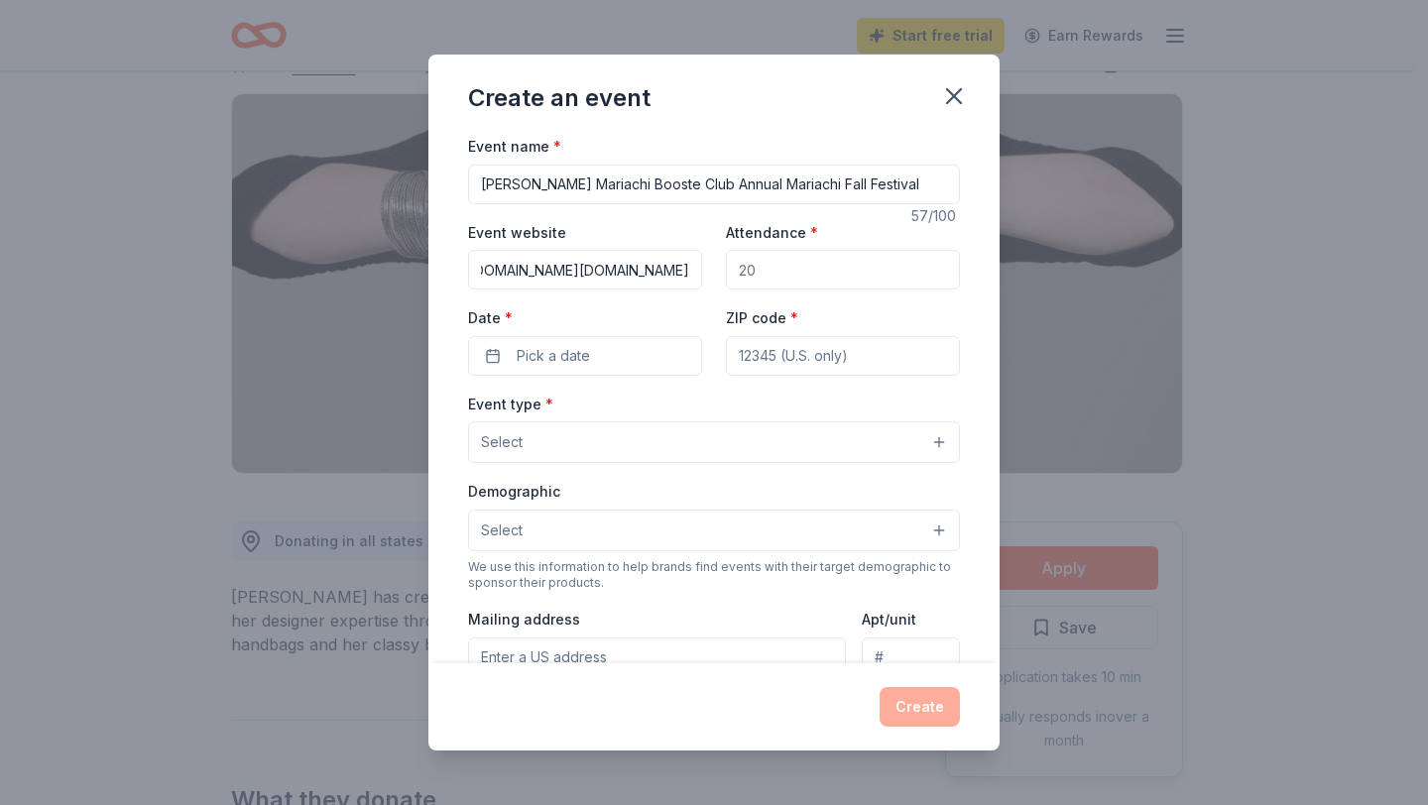
type input "https://sites.google.com/g.hayscisd.net/mariachiloslobos/home"
click at [788, 274] on input "Attendance *" at bounding box center [843, 270] width 234 height 40
type input "2000"
click at [615, 361] on button "Pick a date" at bounding box center [585, 356] width 234 height 40
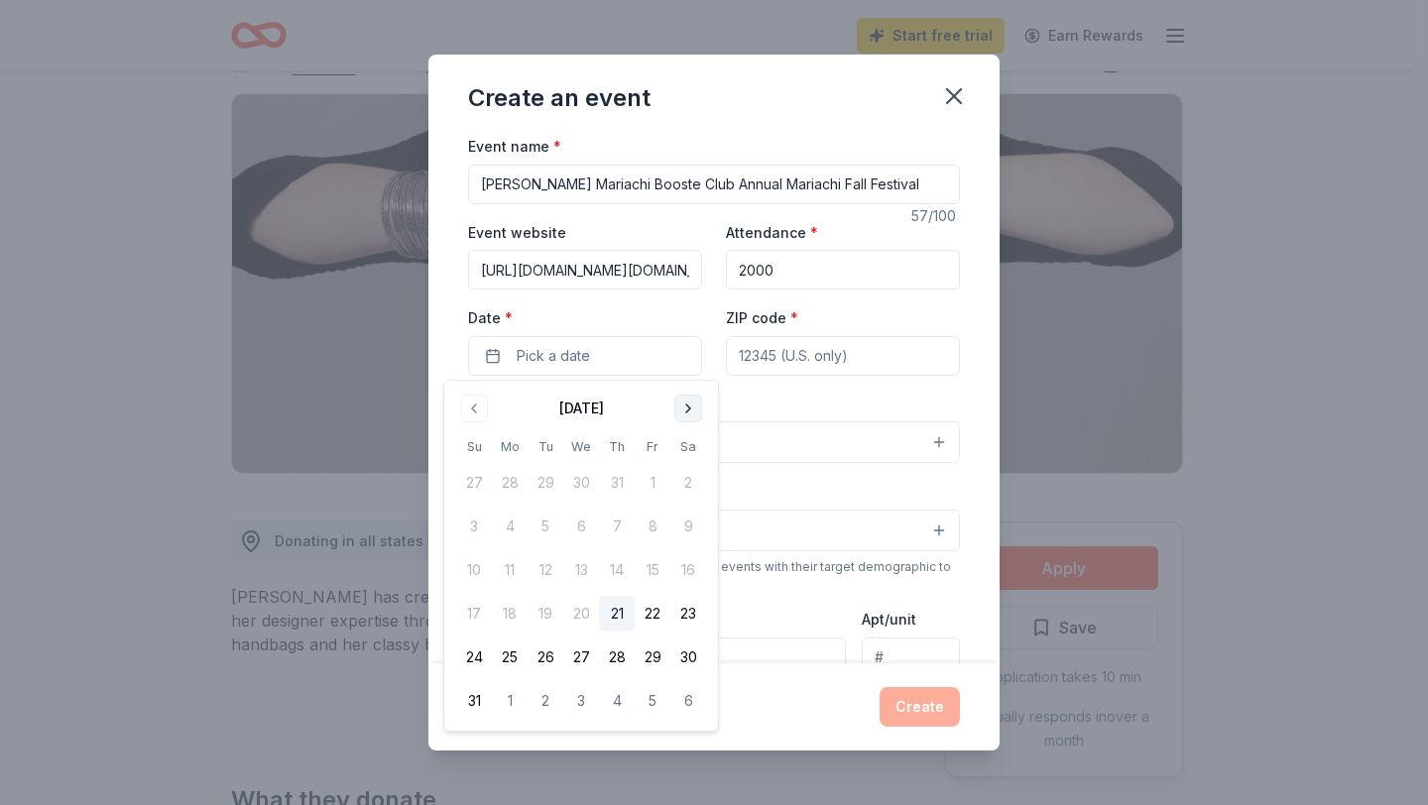
click at [688, 408] on button "Go to next month" at bounding box center [688, 409] width 28 height 28
click at [685, 570] on button "15" at bounding box center [688, 570] width 36 height 36
click at [803, 357] on input "ZIP code *" at bounding box center [843, 356] width 234 height 40
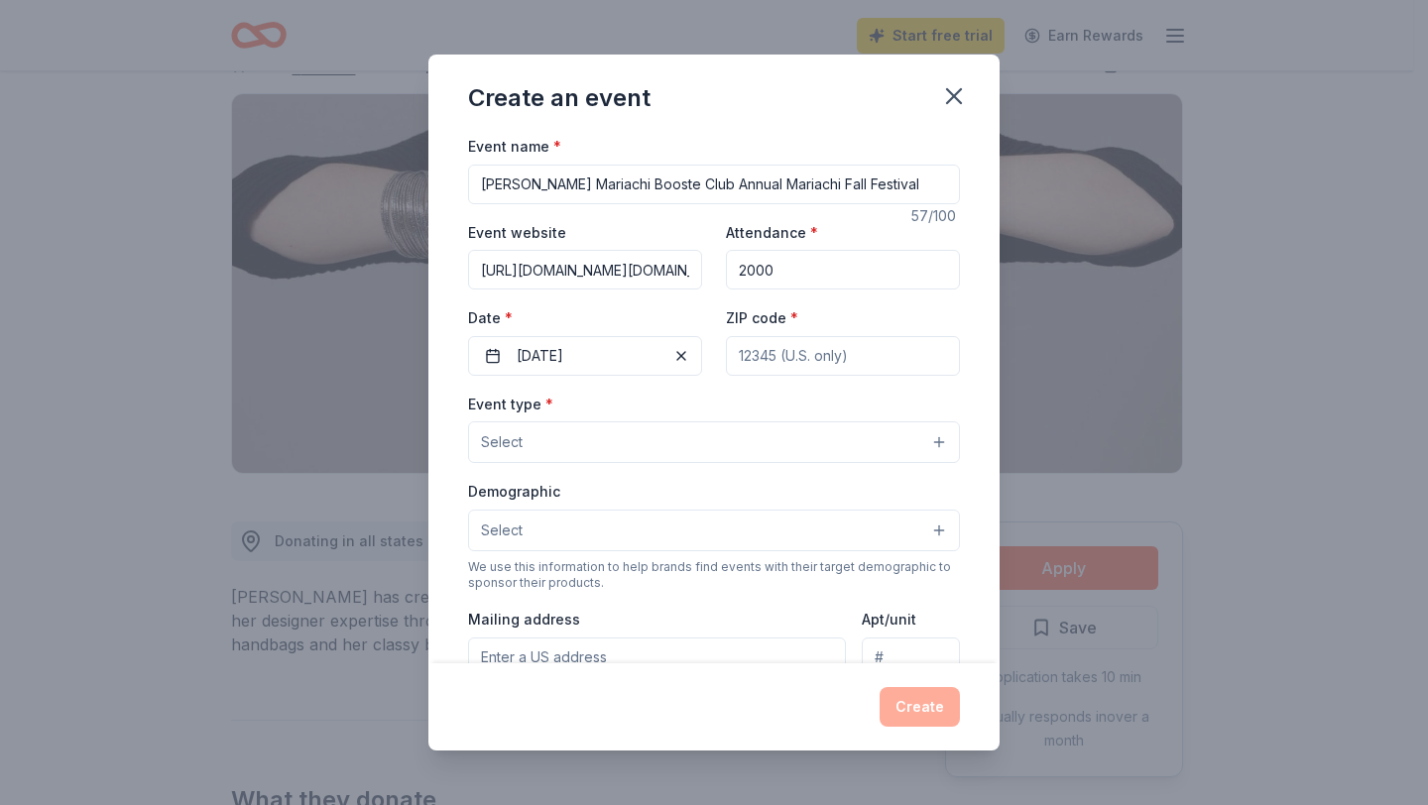
type input "78640"
click at [602, 449] on button "Select" at bounding box center [714, 443] width 492 height 42
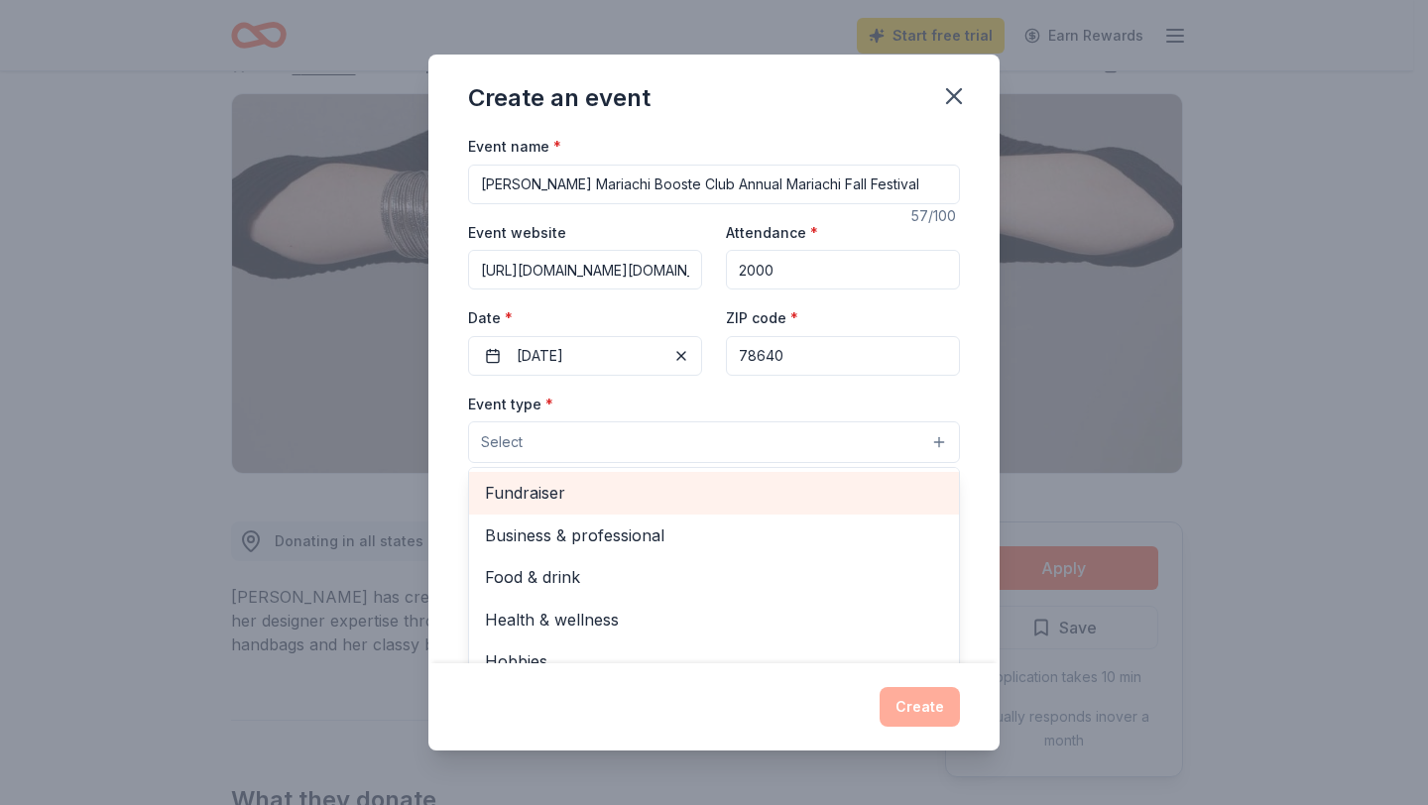
click at [564, 493] on span "Fundraiser" at bounding box center [714, 493] width 458 height 26
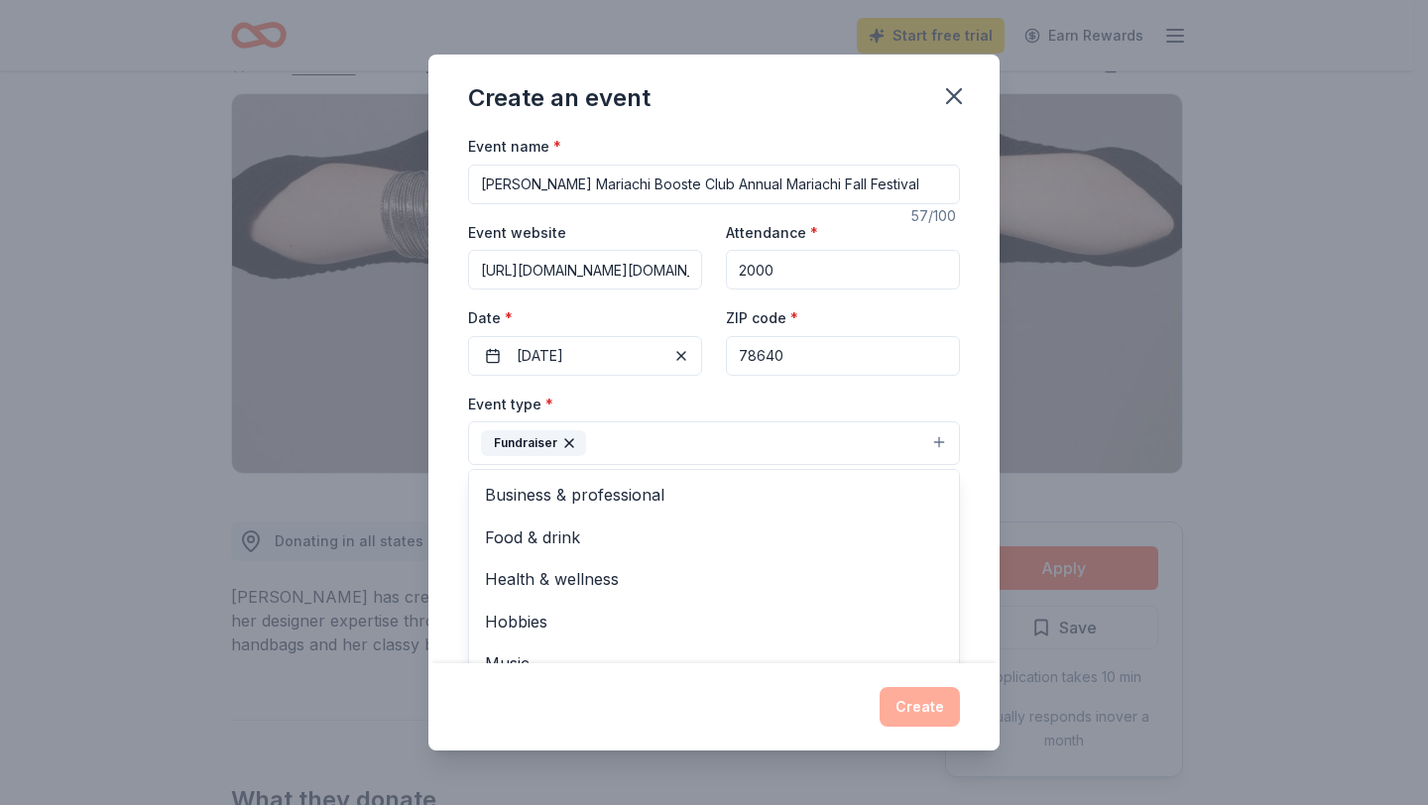
scroll to position [24, 0]
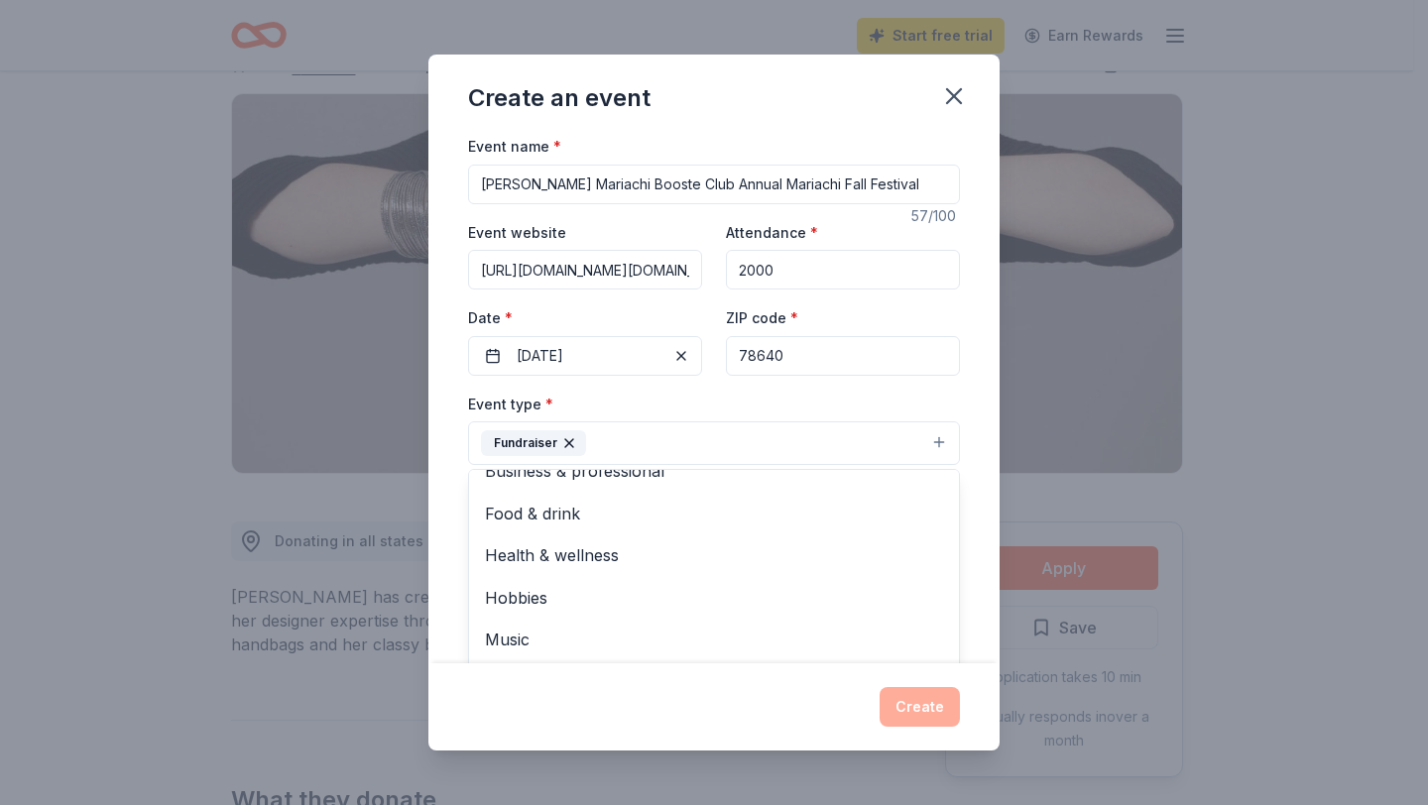
click at [965, 420] on div "Event name * Lehman Mariachi Booste Club Annual Mariachi Fall Festival 57 /100 …" at bounding box center [713, 399] width 571 height 530
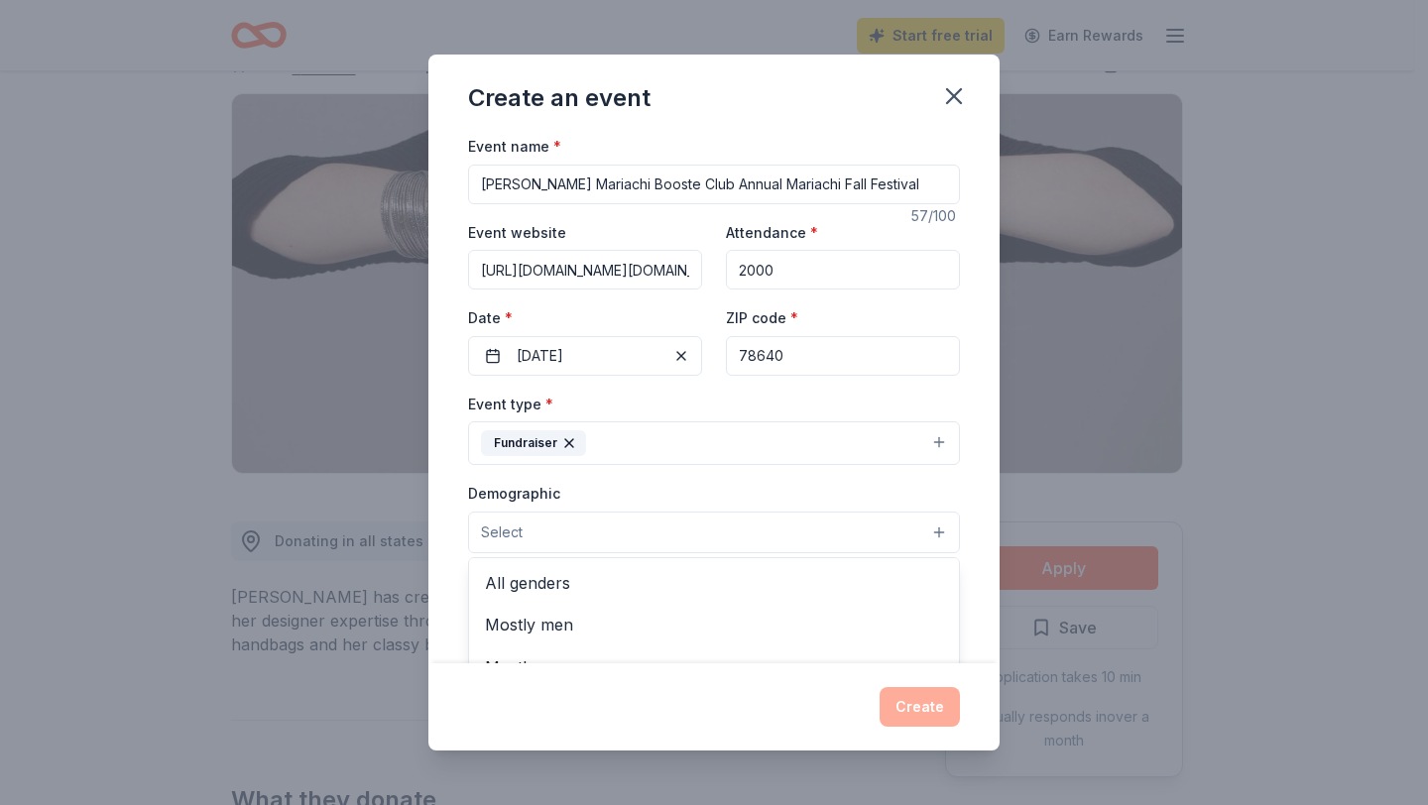
click at [626, 544] on button "Select" at bounding box center [714, 533] width 492 height 42
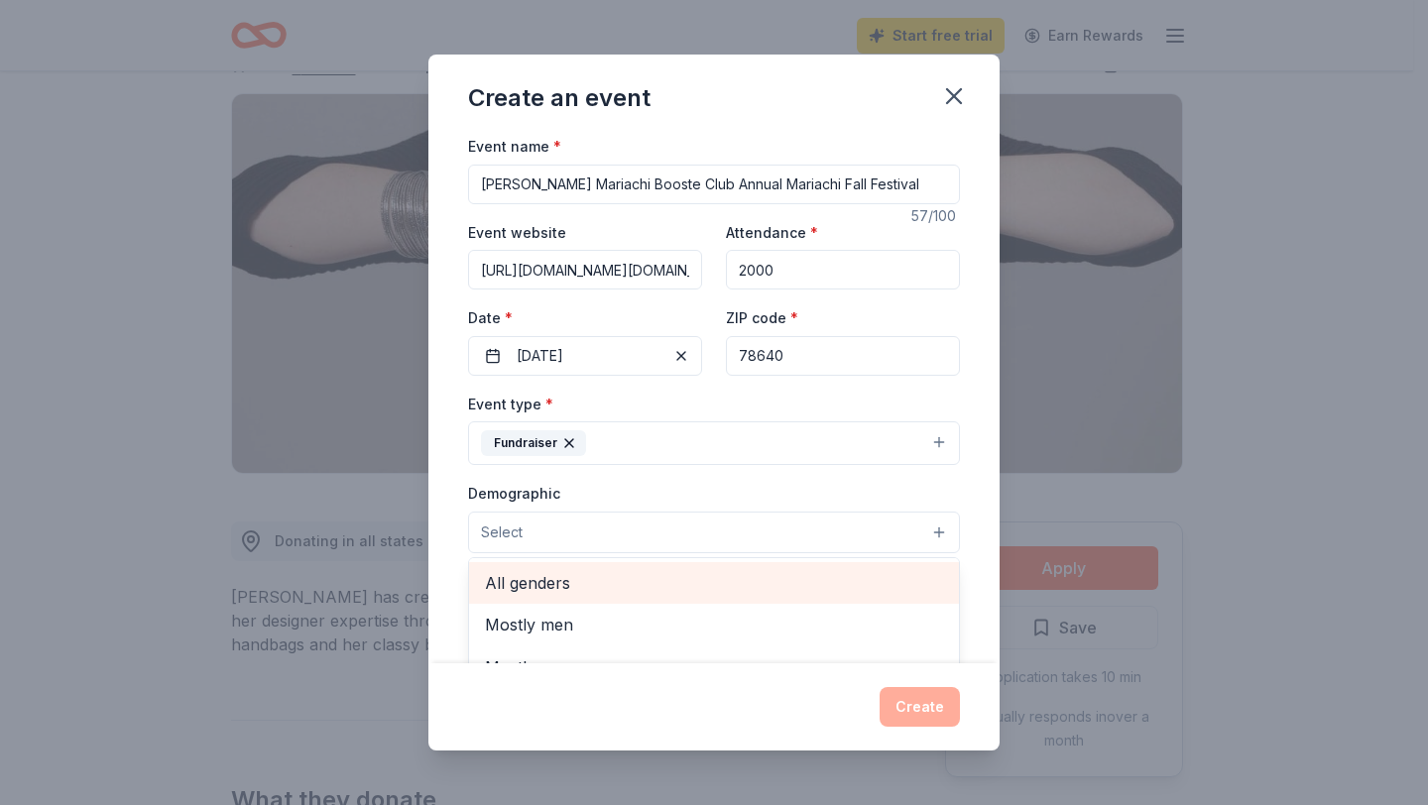
click at [724, 575] on span "All genders" at bounding box center [714, 583] width 458 height 26
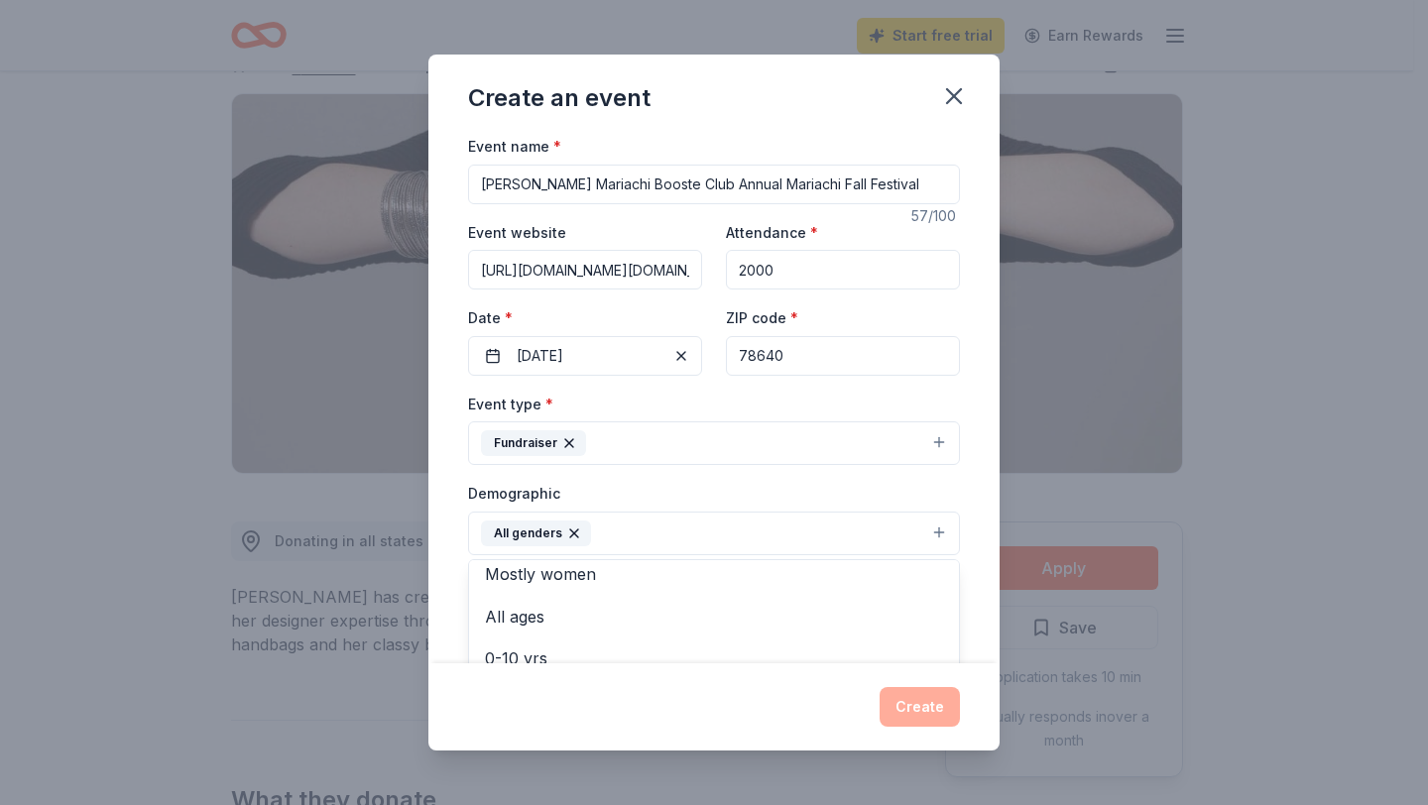
scroll to position [46, 0]
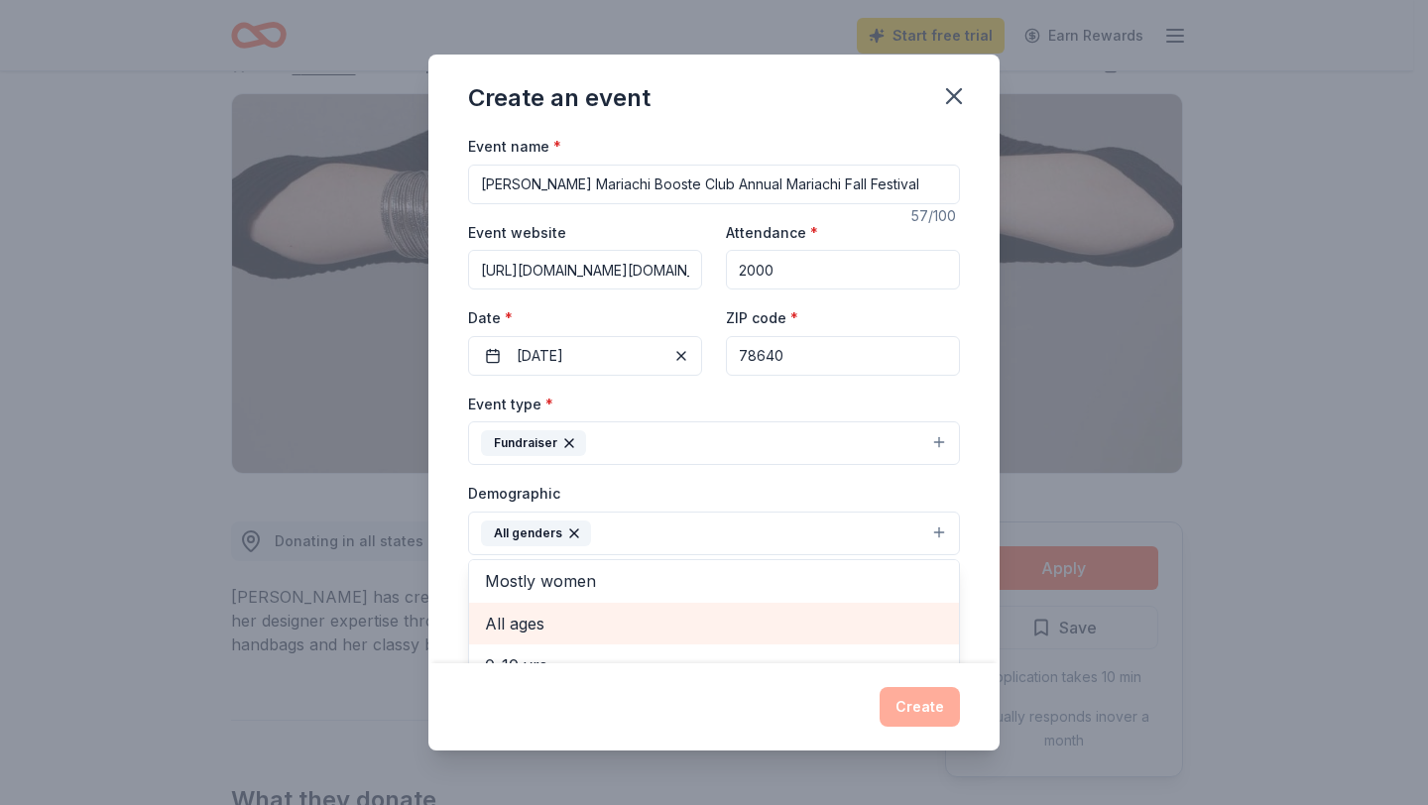
click at [544, 624] on span "All ages" at bounding box center [714, 624] width 458 height 26
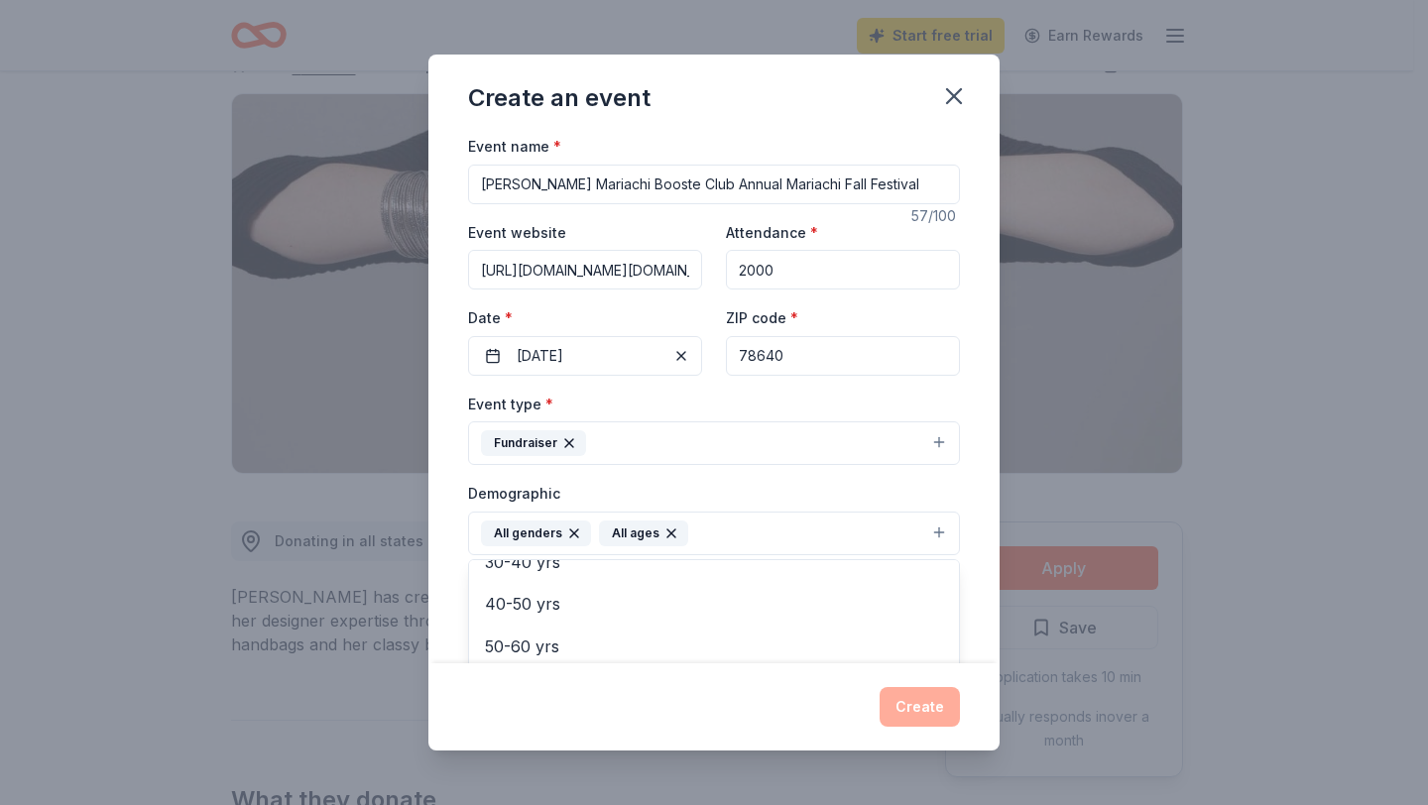
scroll to position [234, 0]
click at [978, 593] on div "Event name * Lehman Mariachi Booste Club Annual Mariachi Fall Festival 57 /100 …" at bounding box center [713, 399] width 571 height 530
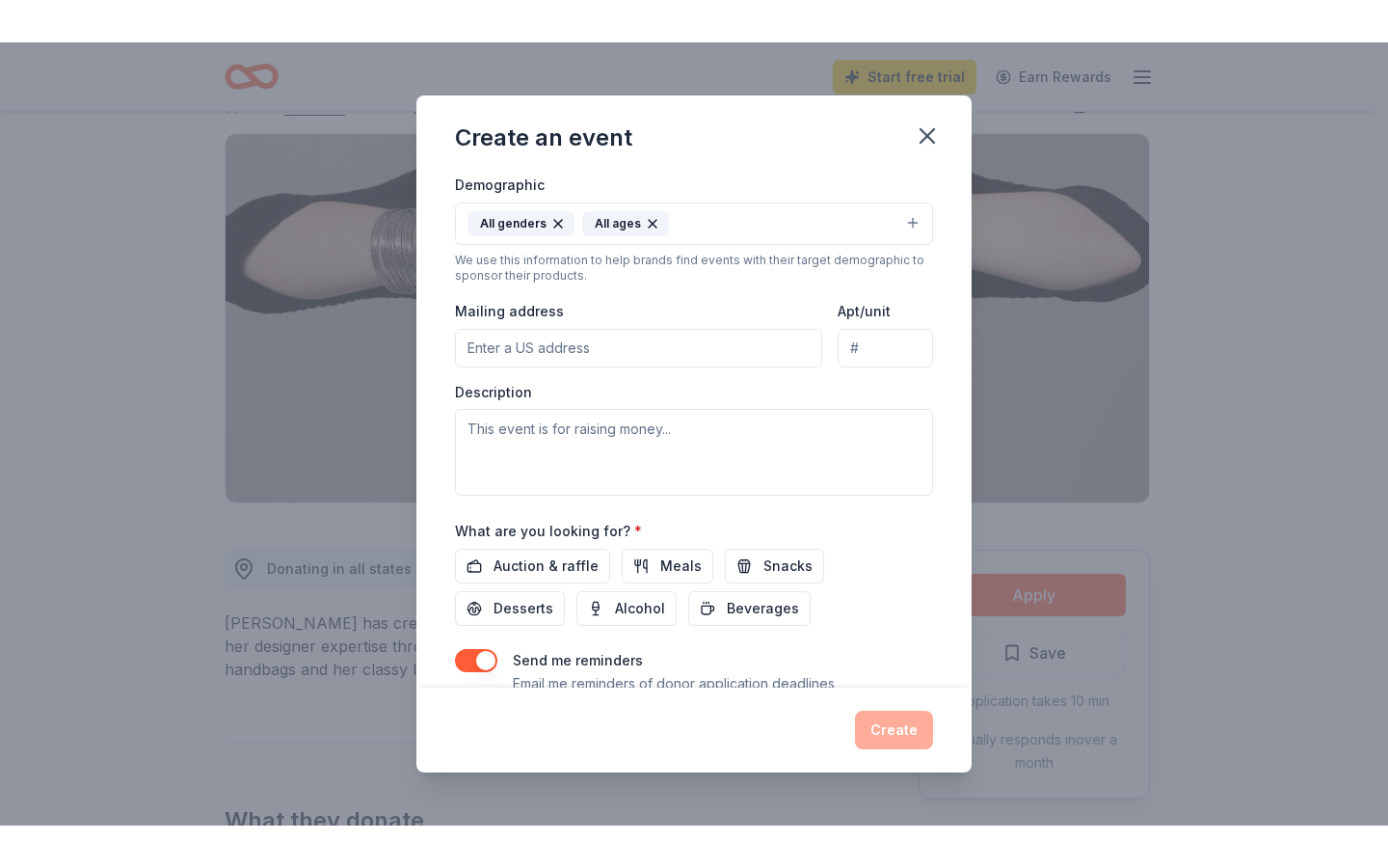
scroll to position [348, 0]
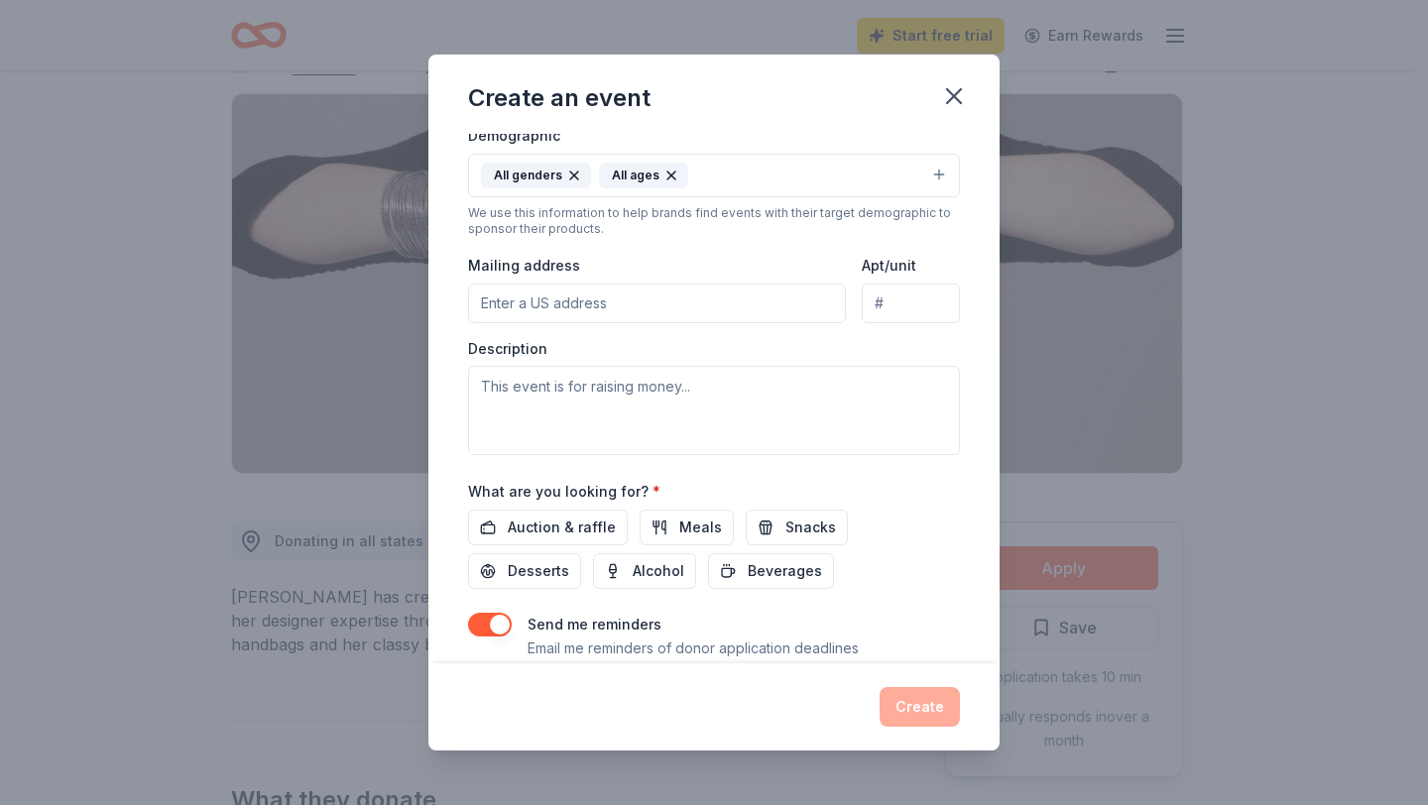
click at [584, 308] on input "Mailing address" at bounding box center [657, 304] width 378 height 40
type input "1700 Lehman Road, Kyle, TX, 78640"
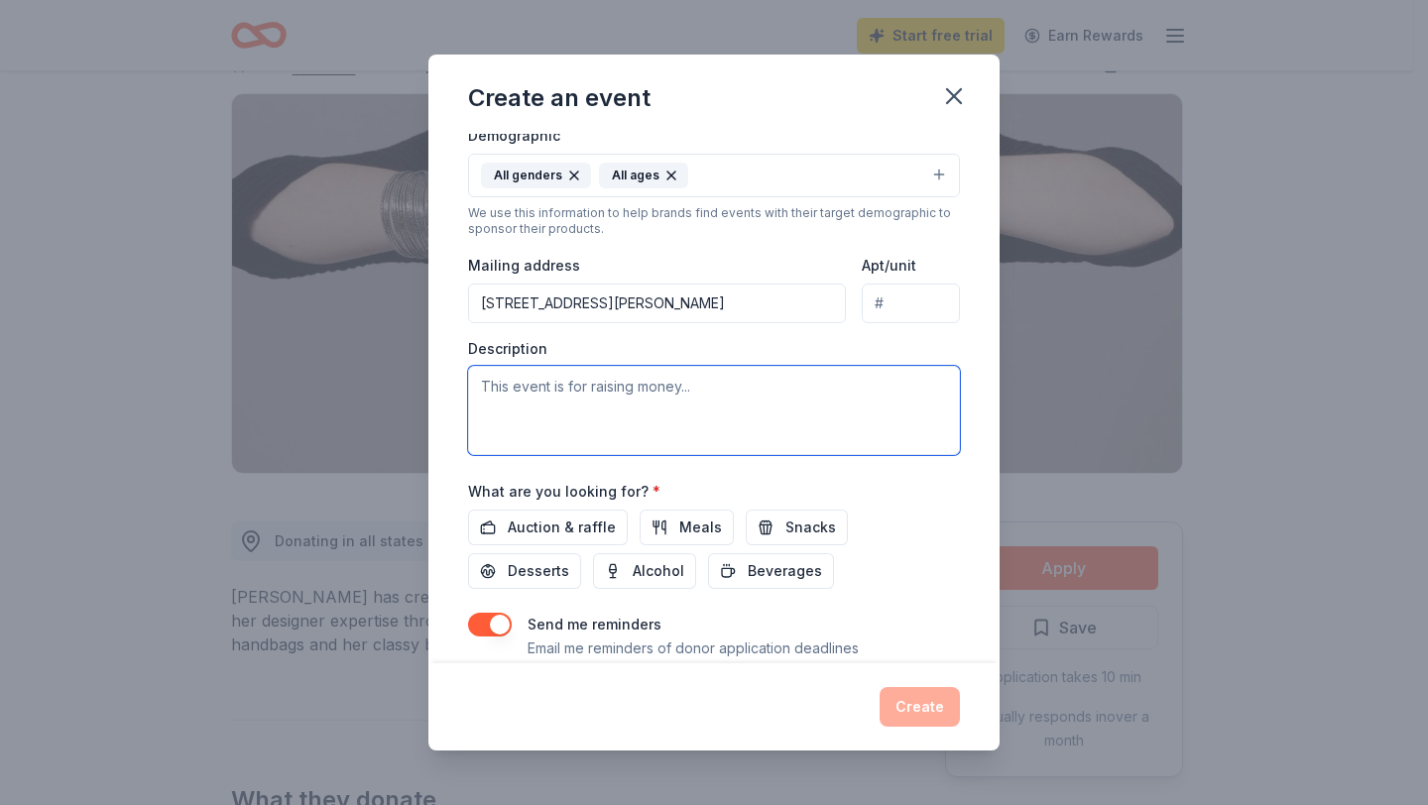
click at [495, 392] on textarea at bounding box center [714, 410] width 492 height 89
paste textarea "https://sites.google.com/g.hayscisd.net/mariachiloslobos/home"
type textarea "https://sites.google.com/g.hayscisd.net/mariachiloslobos/home"
click at [545, 399] on textarea at bounding box center [714, 410] width 492 height 89
paste textarea "The Lehman Mariachi Booster Club (LMBC), established in 2012, is dedicated to e…"
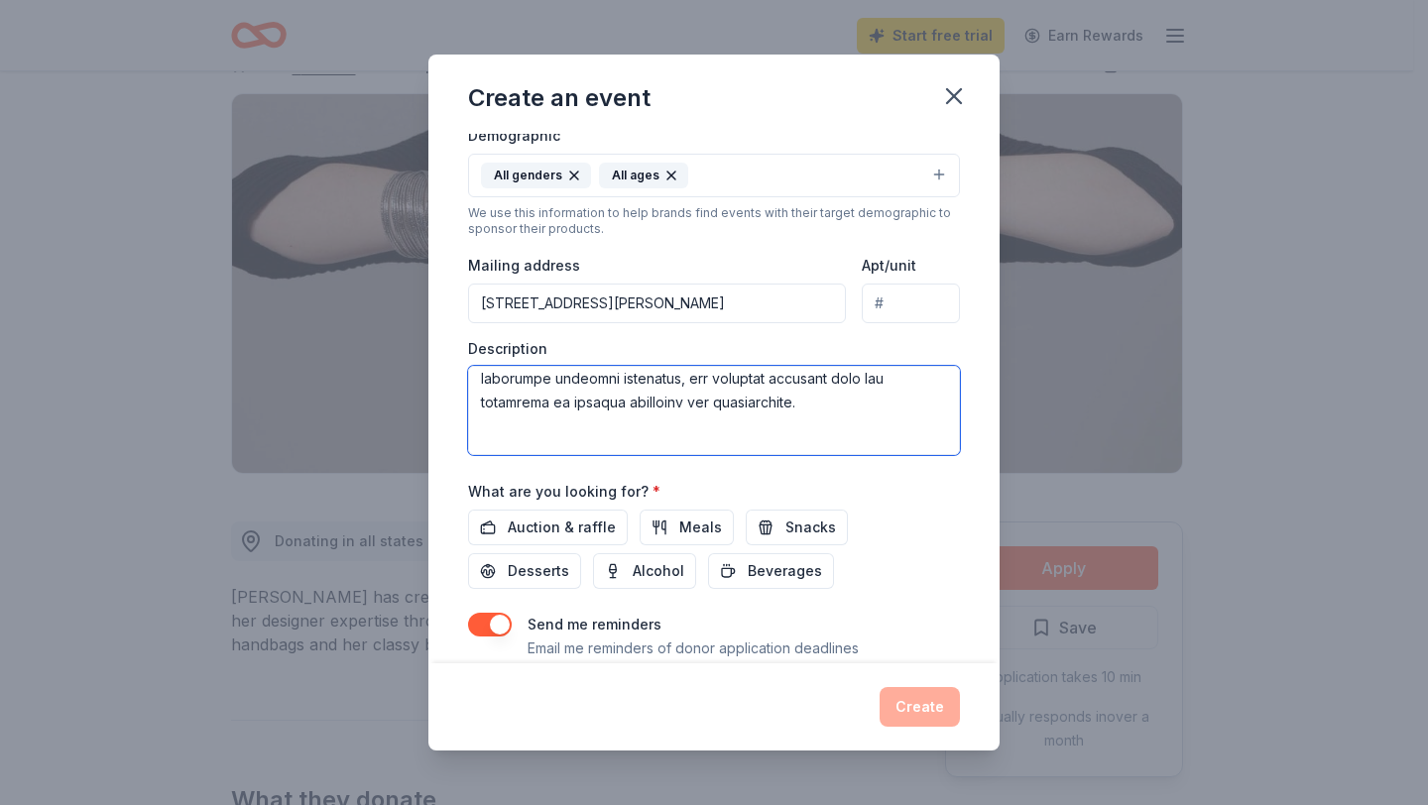
scroll to position [117, 0]
click at [792, 444] on textarea at bounding box center [714, 410] width 492 height 89
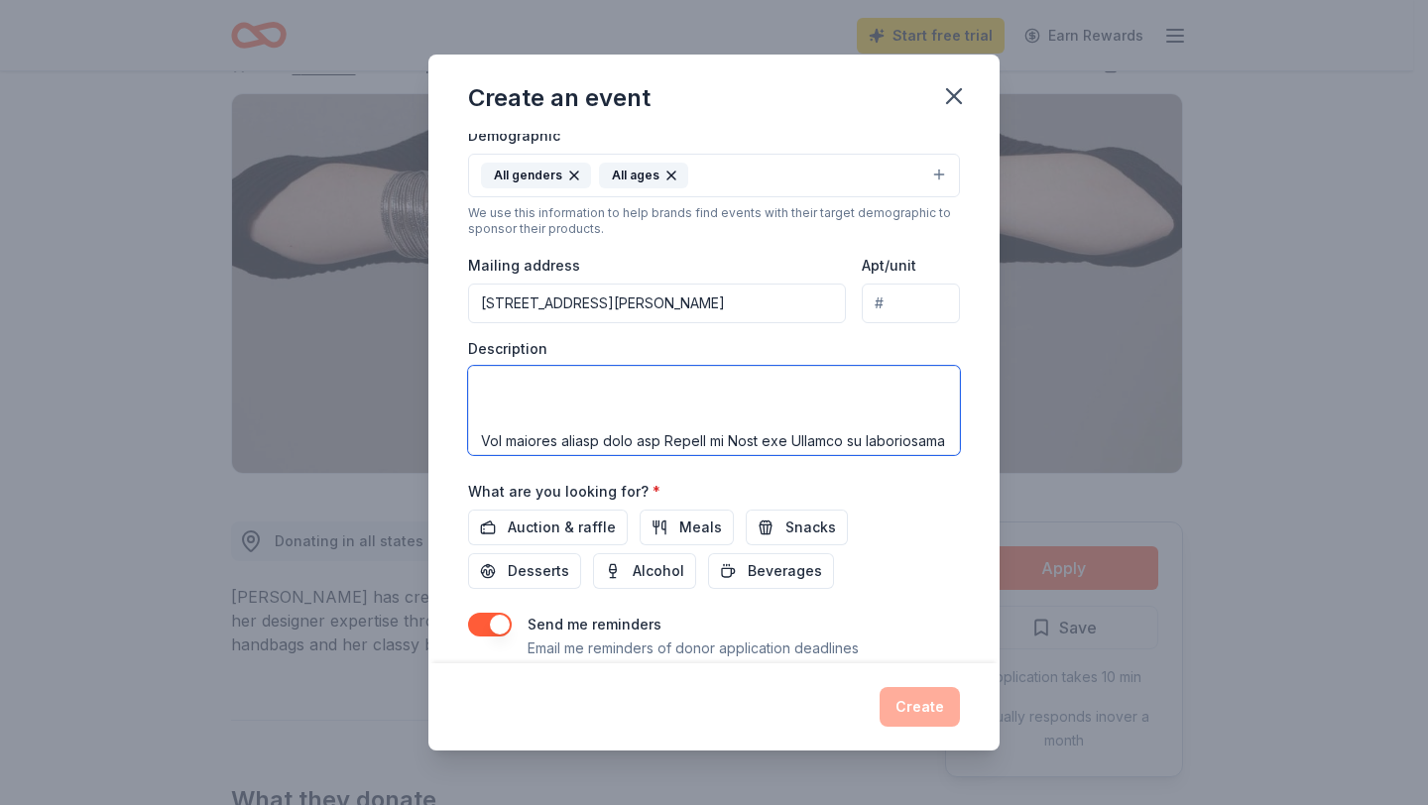
scroll to position [314, 0]
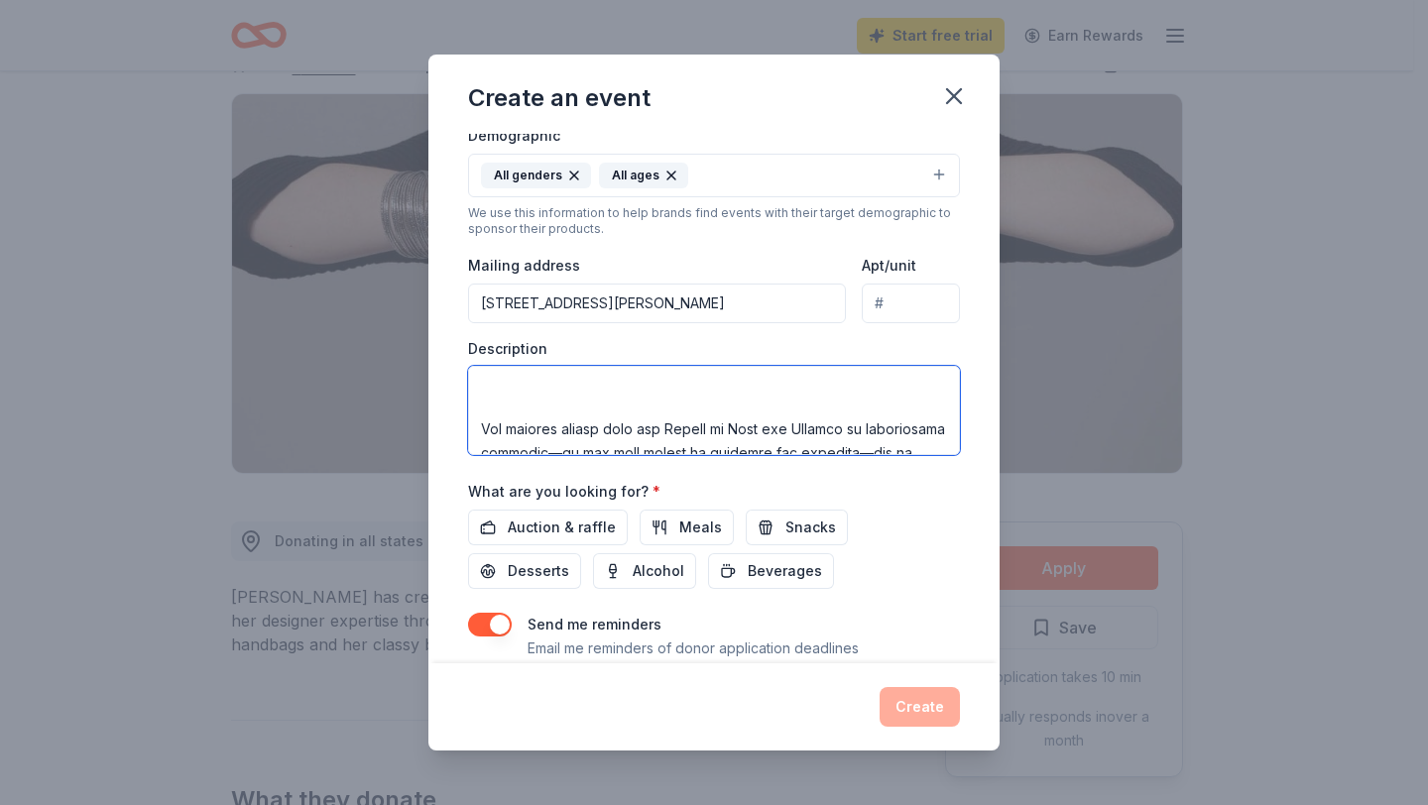
click at [855, 433] on textarea at bounding box center [714, 410] width 492 height 89
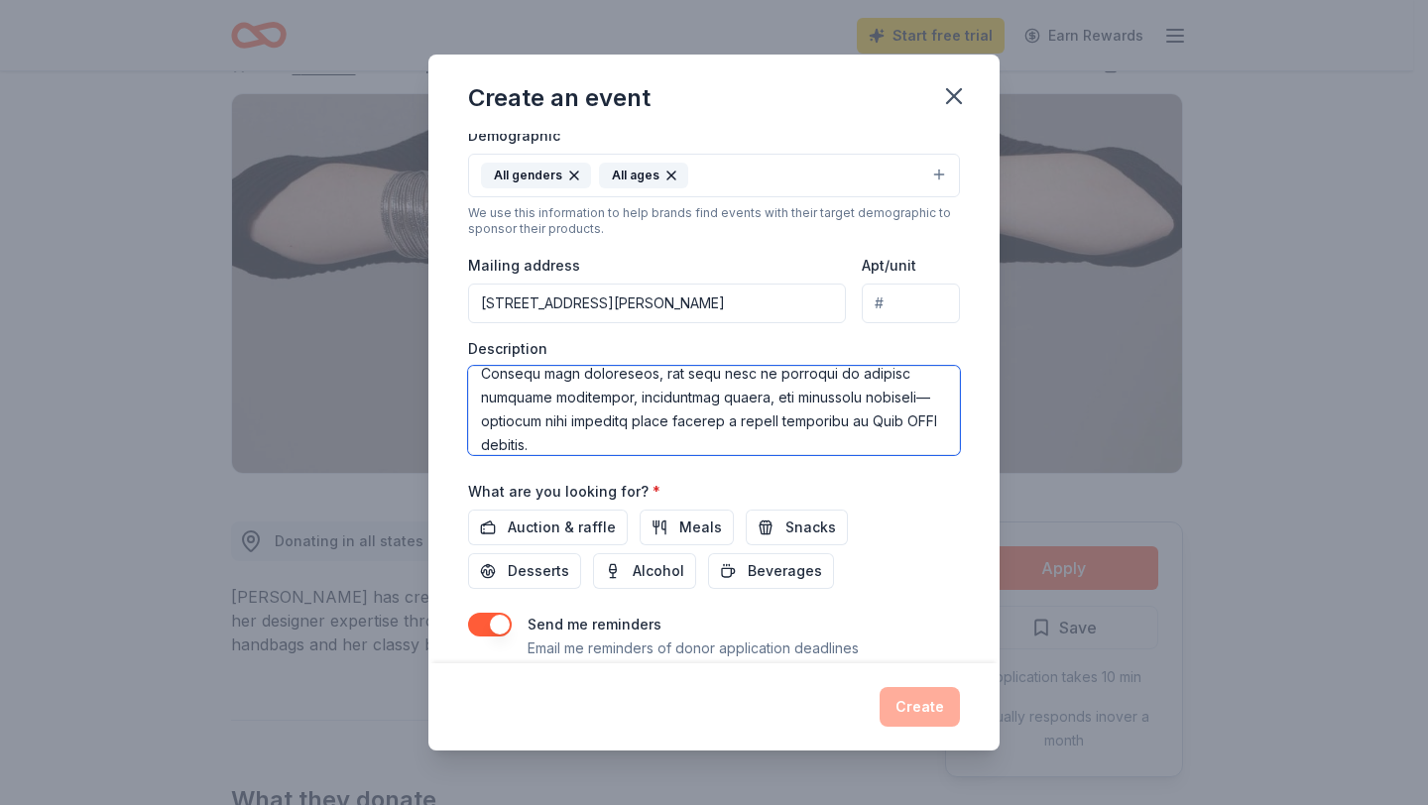
scroll to position [595, 0]
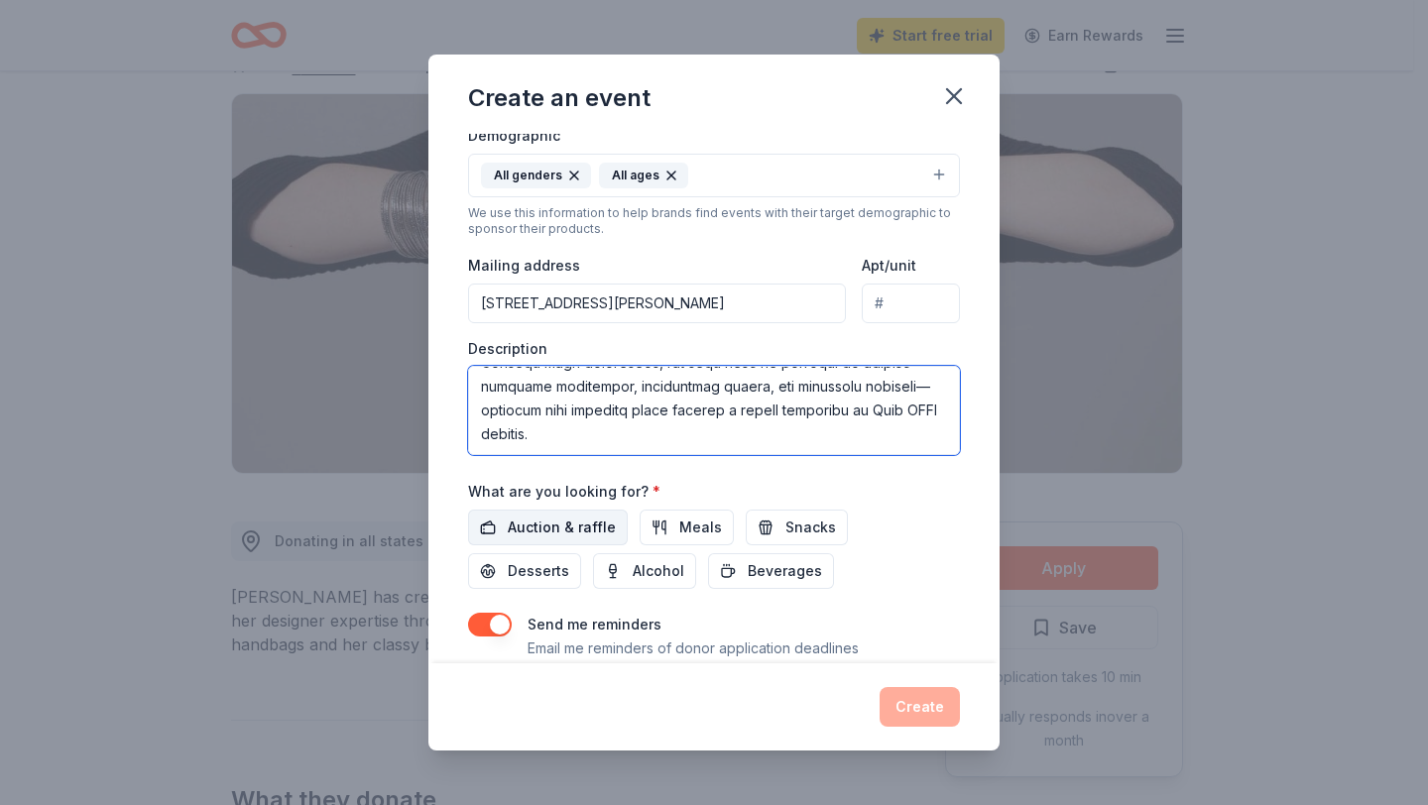
type textarea "The Lehman Mariachi Booster Club (LMBC), established in 2012, is dedicated to e…"
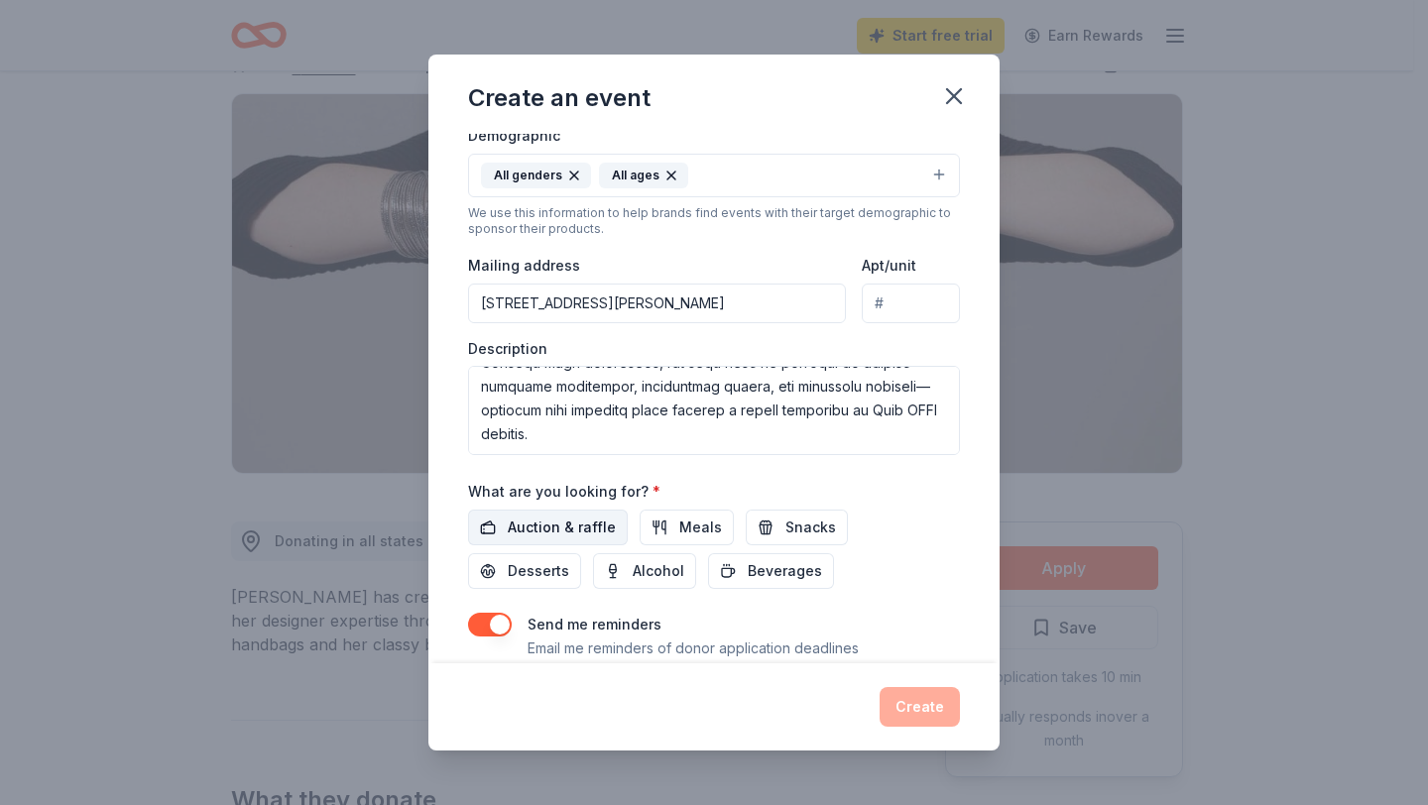
click at [569, 530] on span "Auction & raffle" at bounding box center [562, 528] width 108 height 24
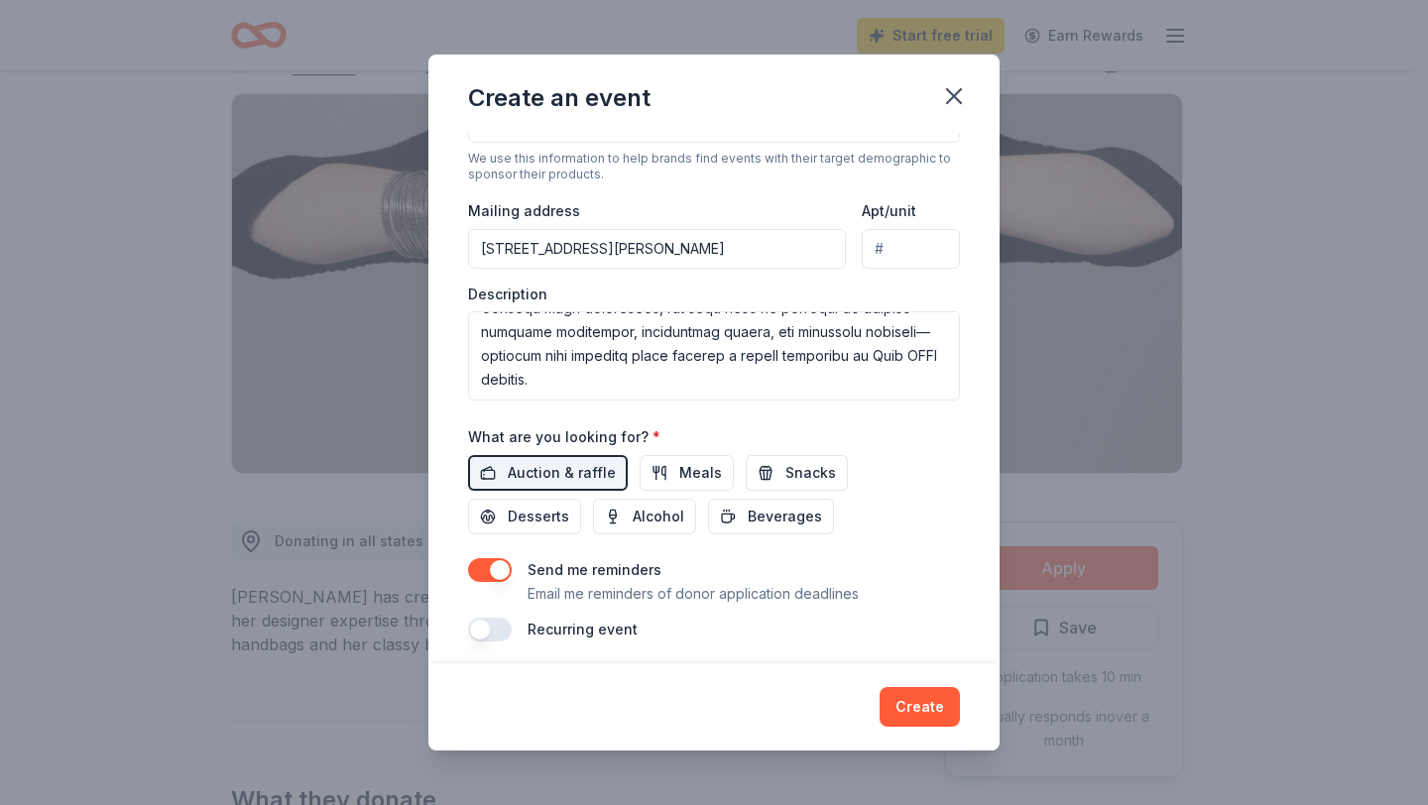
scroll to position [423, 0]
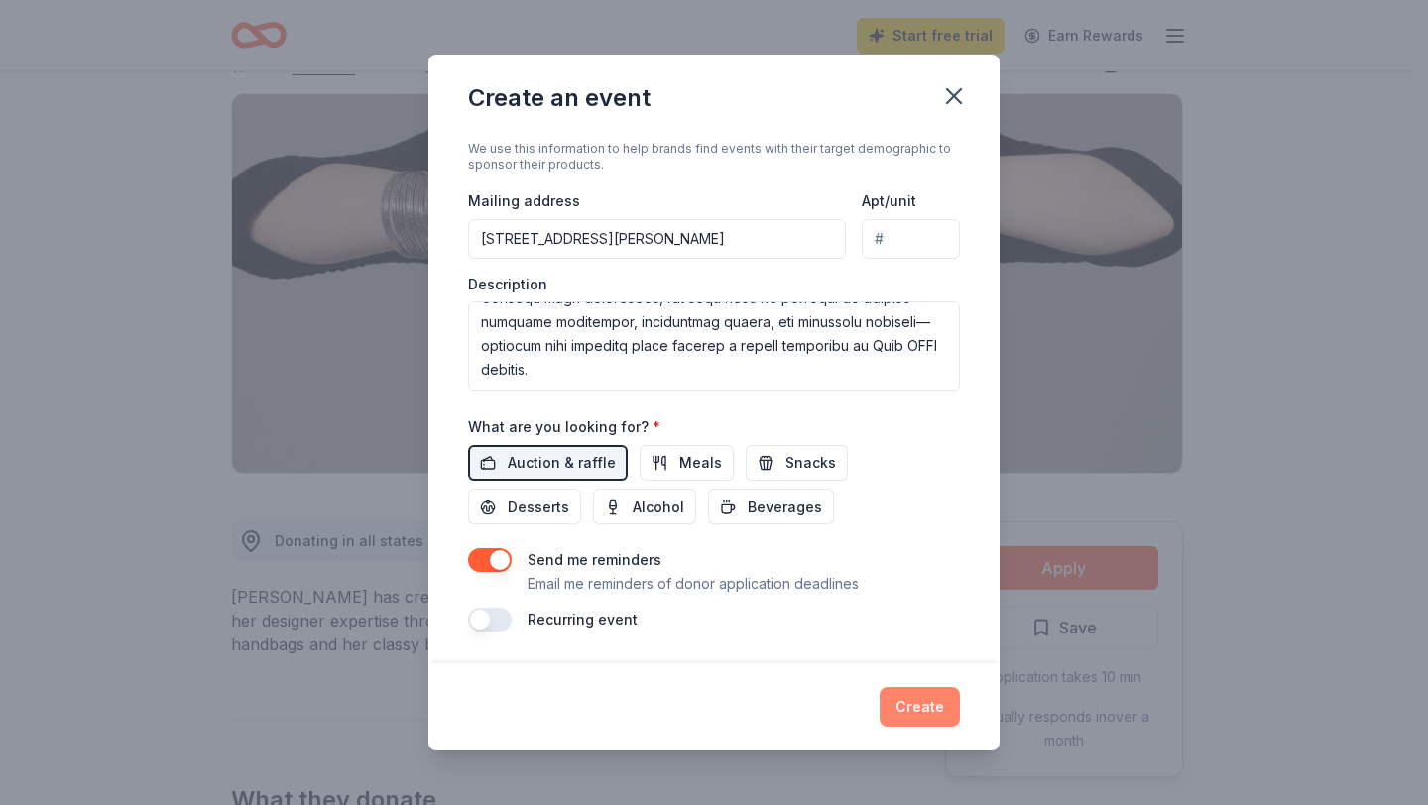
click at [931, 702] on button "Create" at bounding box center [920, 707] width 80 height 40
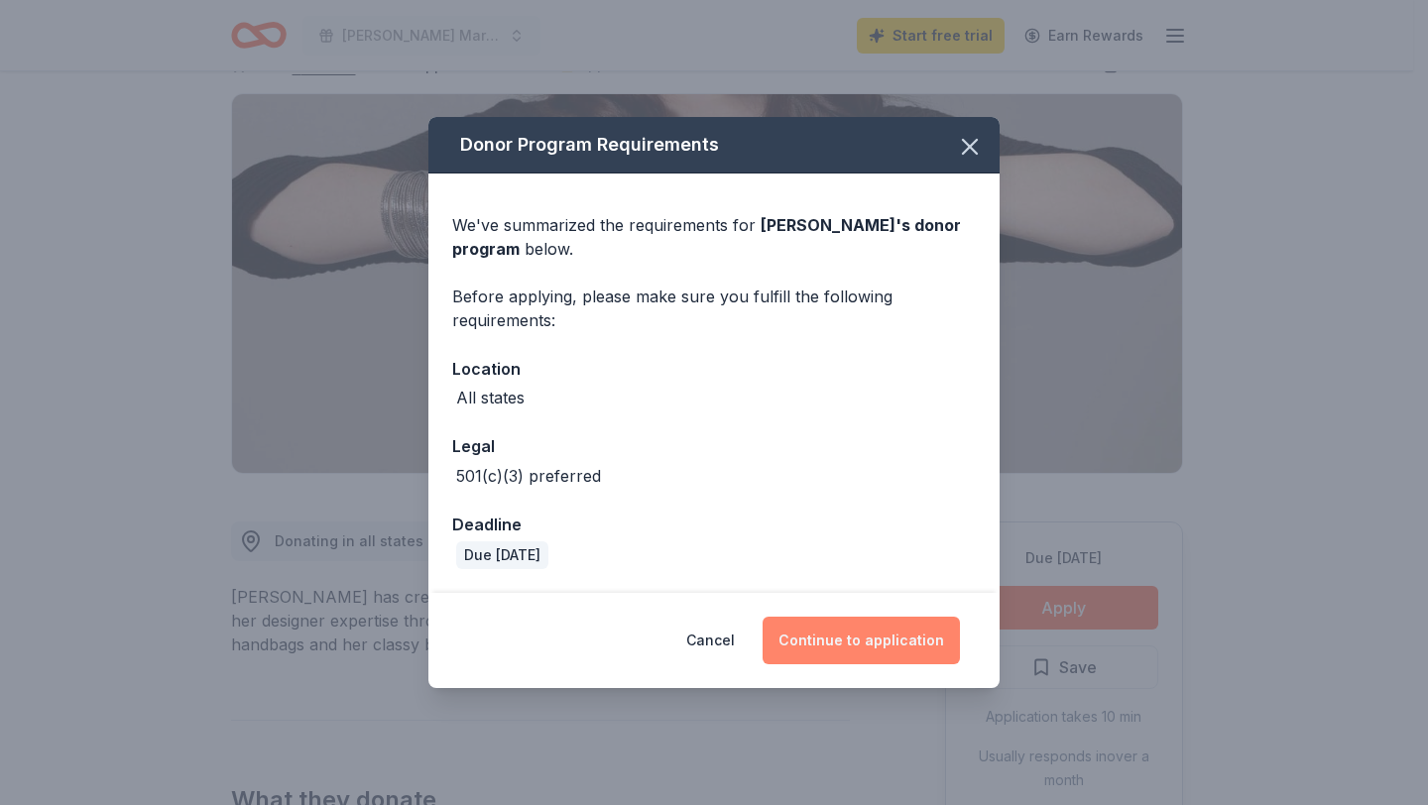
click at [830, 631] on button "Continue to application" at bounding box center [861, 641] width 197 height 48
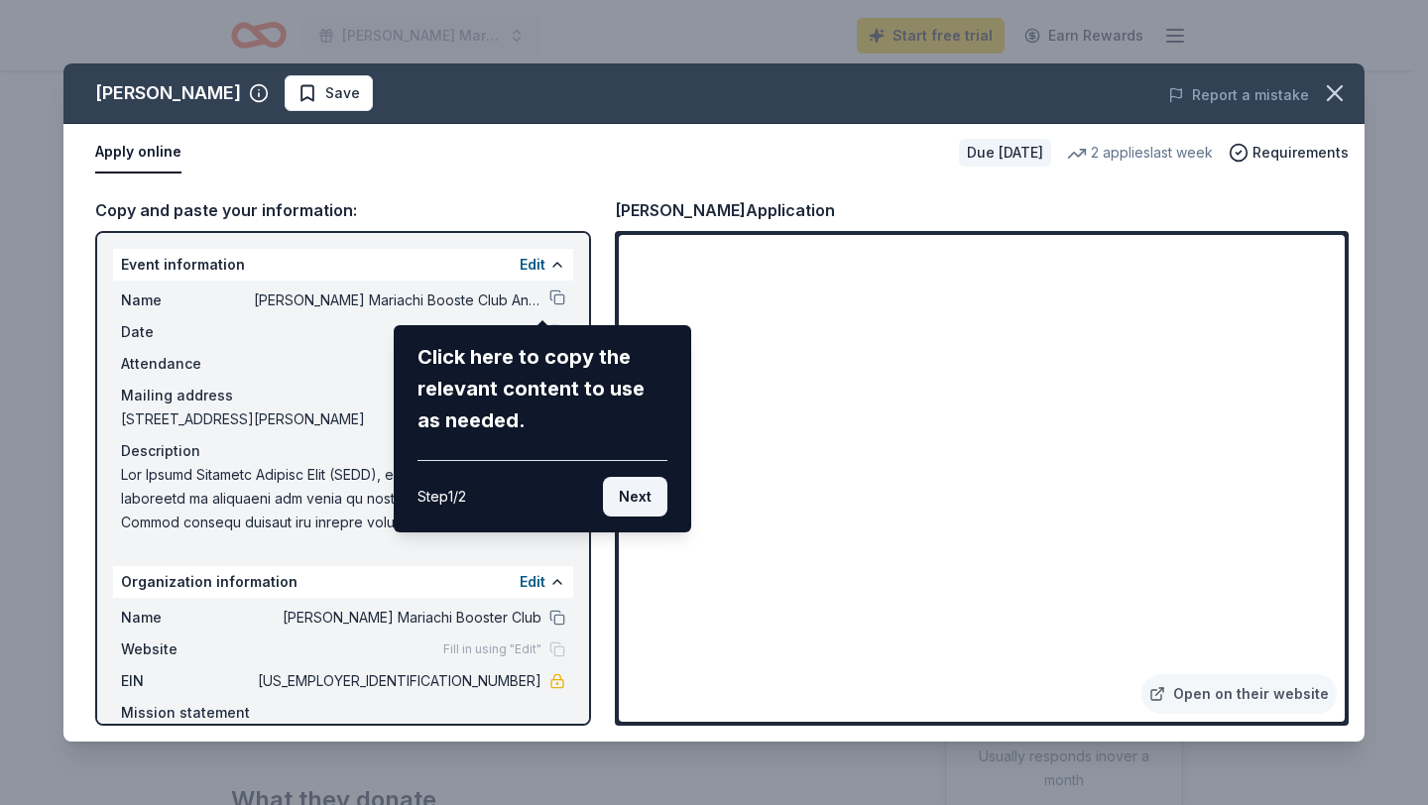
click at [630, 502] on button "Next" at bounding box center [635, 497] width 64 height 40
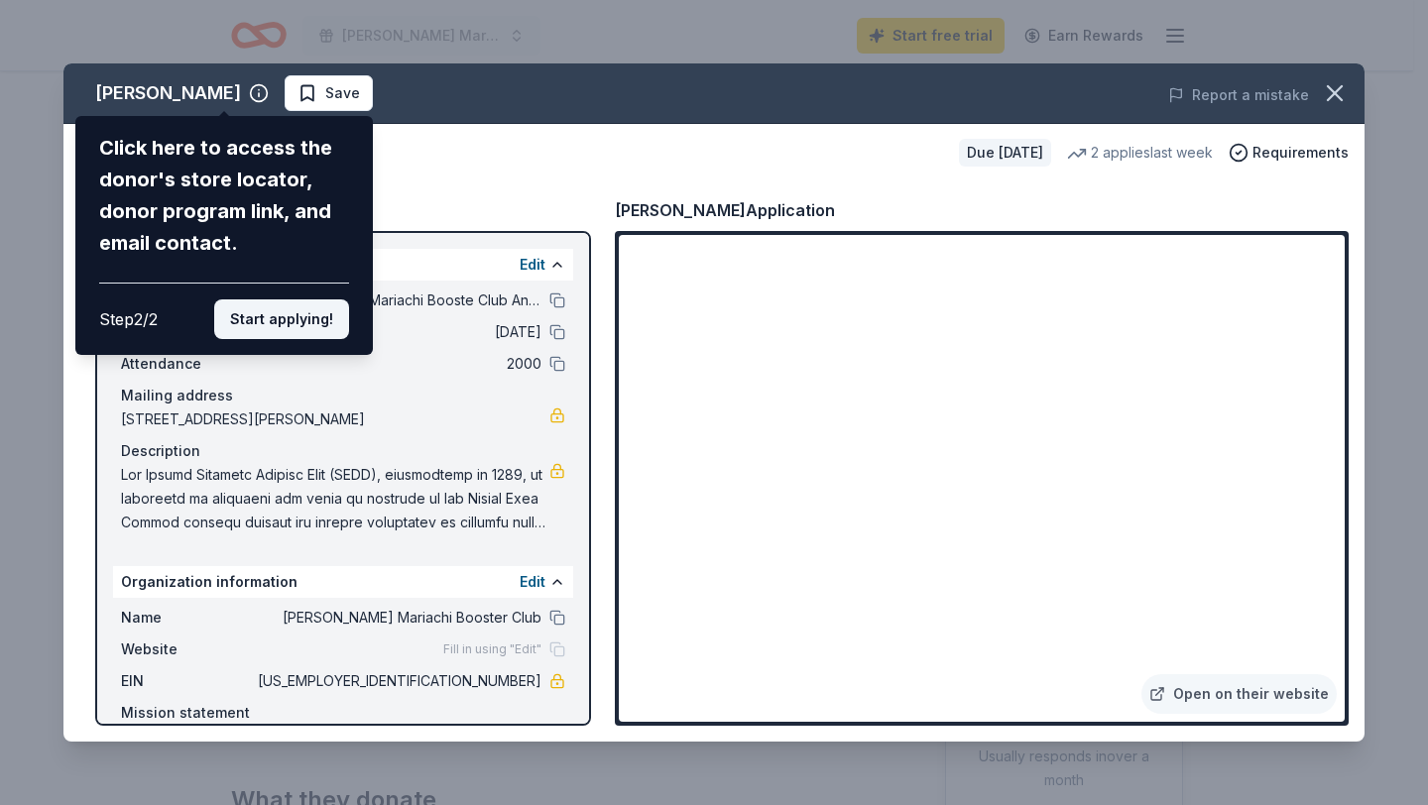
click at [278, 329] on button "Start applying!" at bounding box center [281, 320] width 135 height 40
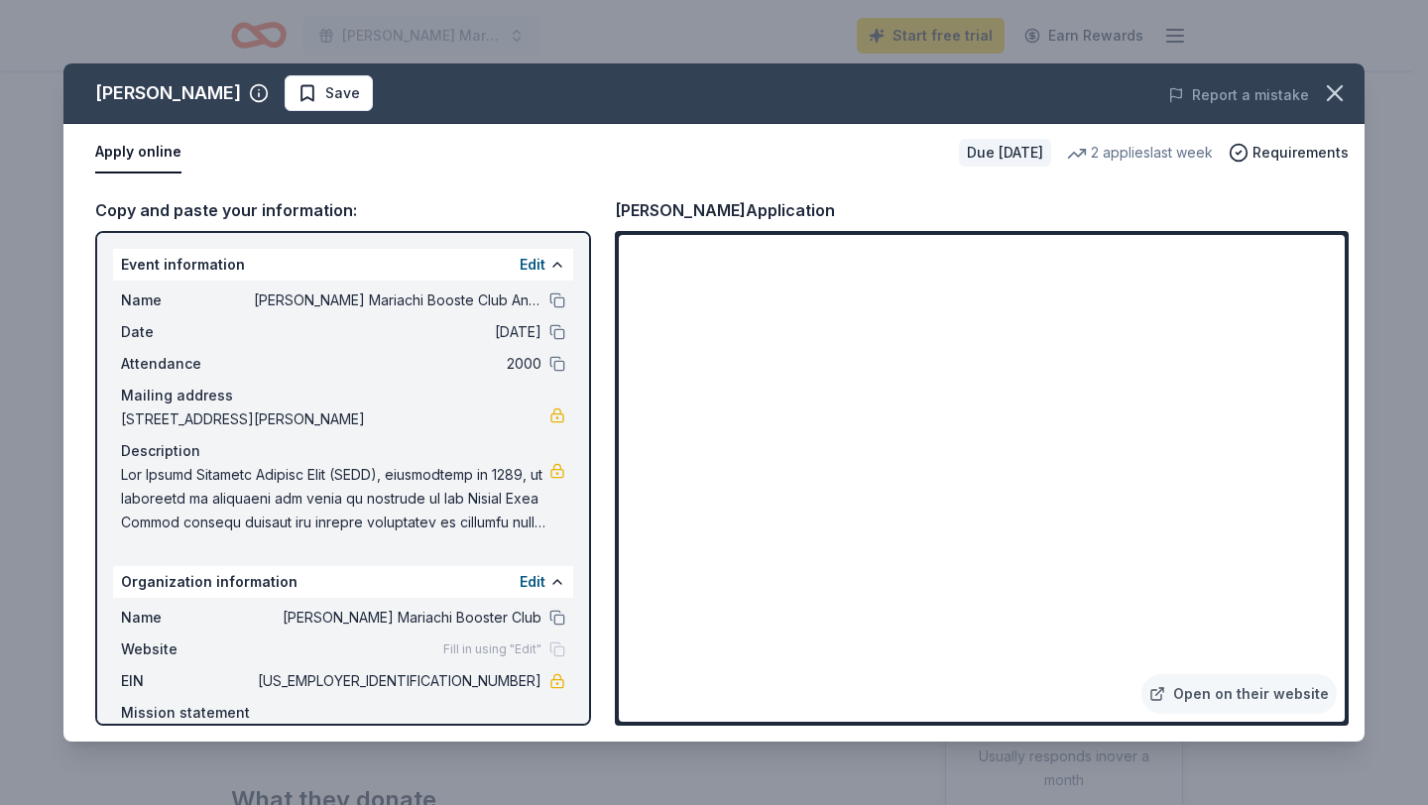
click at [580, 384] on div "Jacki Easlick Save Report a mistake Apply online Due in 56 days 2 applies last …" at bounding box center [713, 402] width 1301 height 678
drag, startPoint x: 582, startPoint y: 360, endPoint x: 585, endPoint y: 502, distance: 141.9
click at [585, 498] on div "Jacki Easlick Save Report a mistake Apply online Due in 56 days 2 applies last …" at bounding box center [713, 402] width 1301 height 678
drag, startPoint x: 720, startPoint y: 213, endPoint x: 585, endPoint y: 213, distance: 134.9
click at [666, 213] on div "Jacki Easlick's Application" at bounding box center [725, 210] width 220 height 26
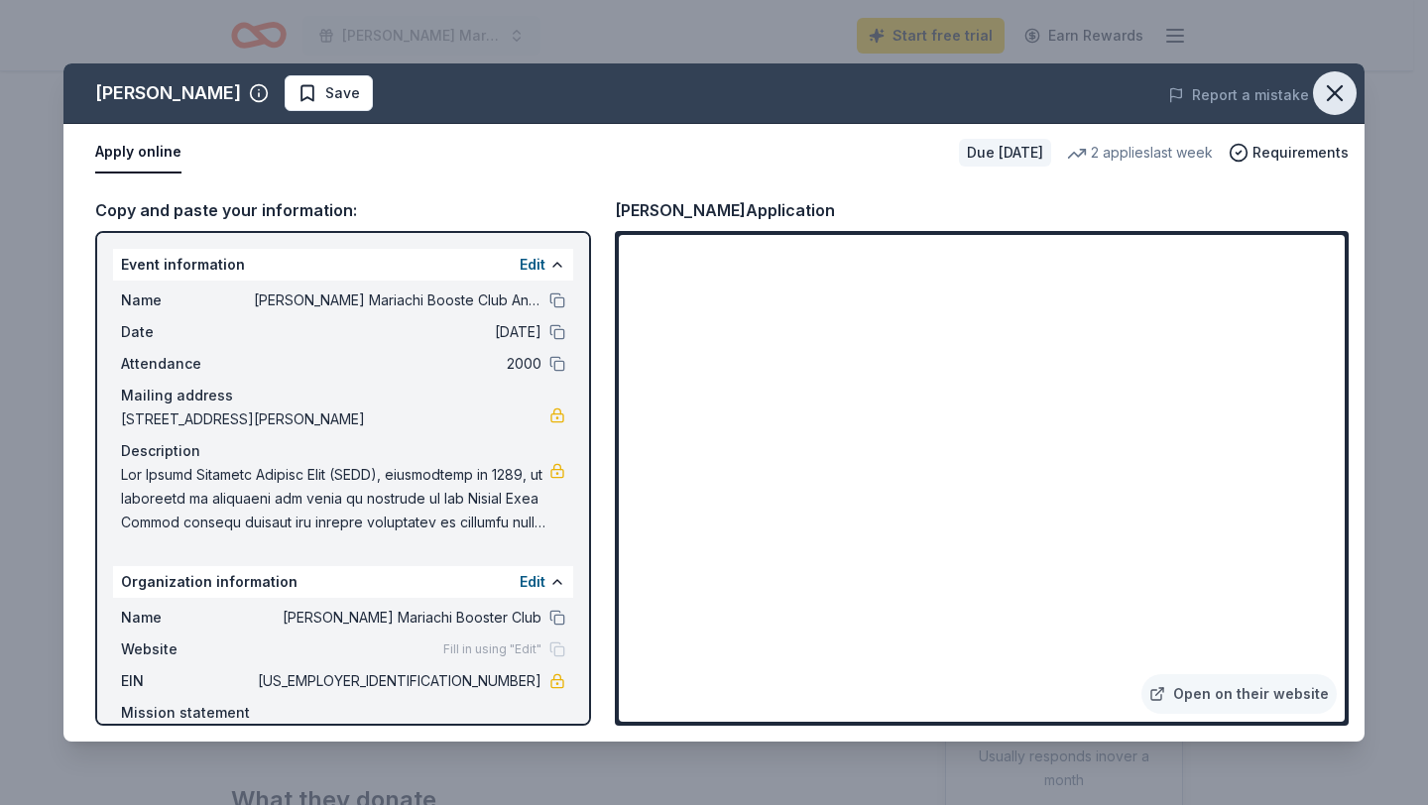
click at [1338, 99] on icon "button" at bounding box center [1335, 93] width 28 height 28
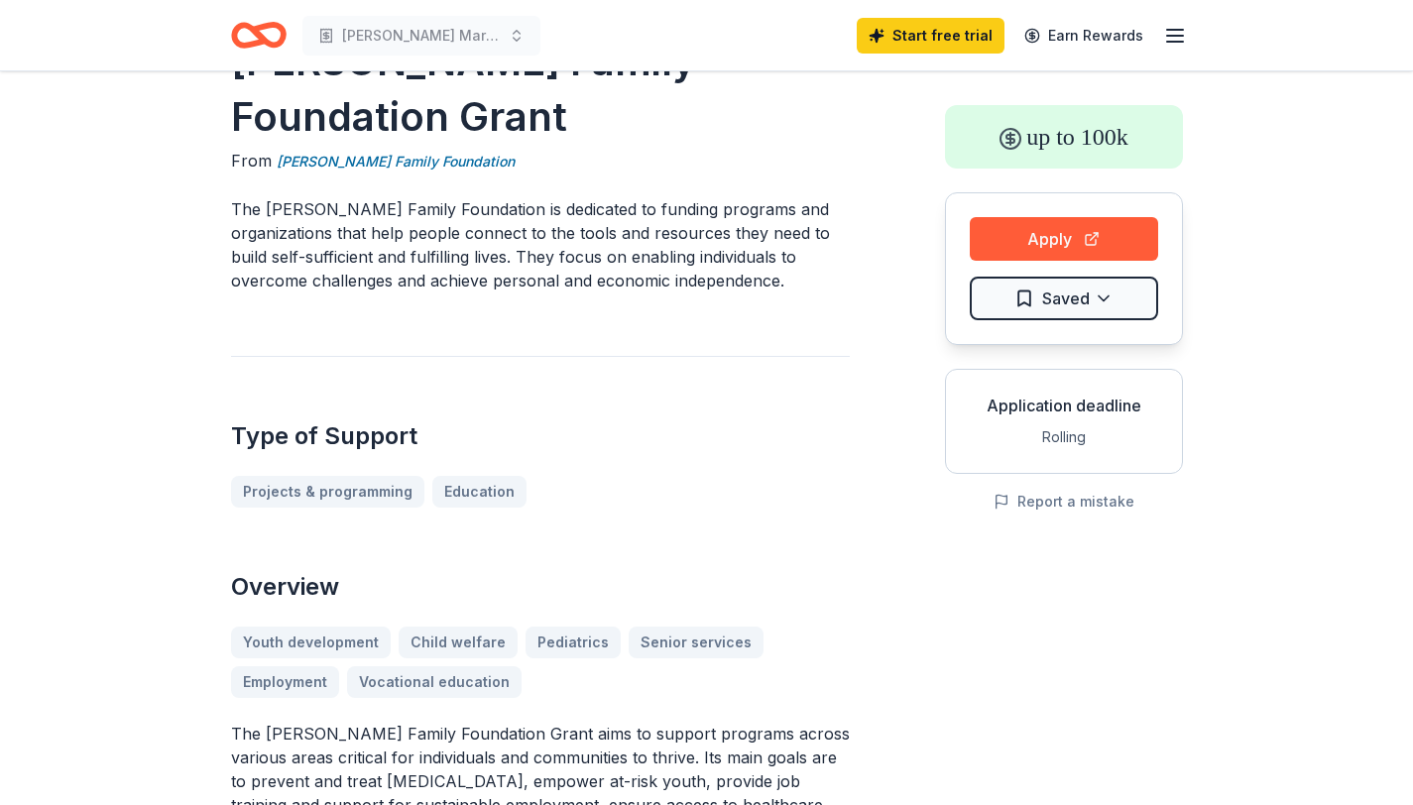
scroll to position [44, 0]
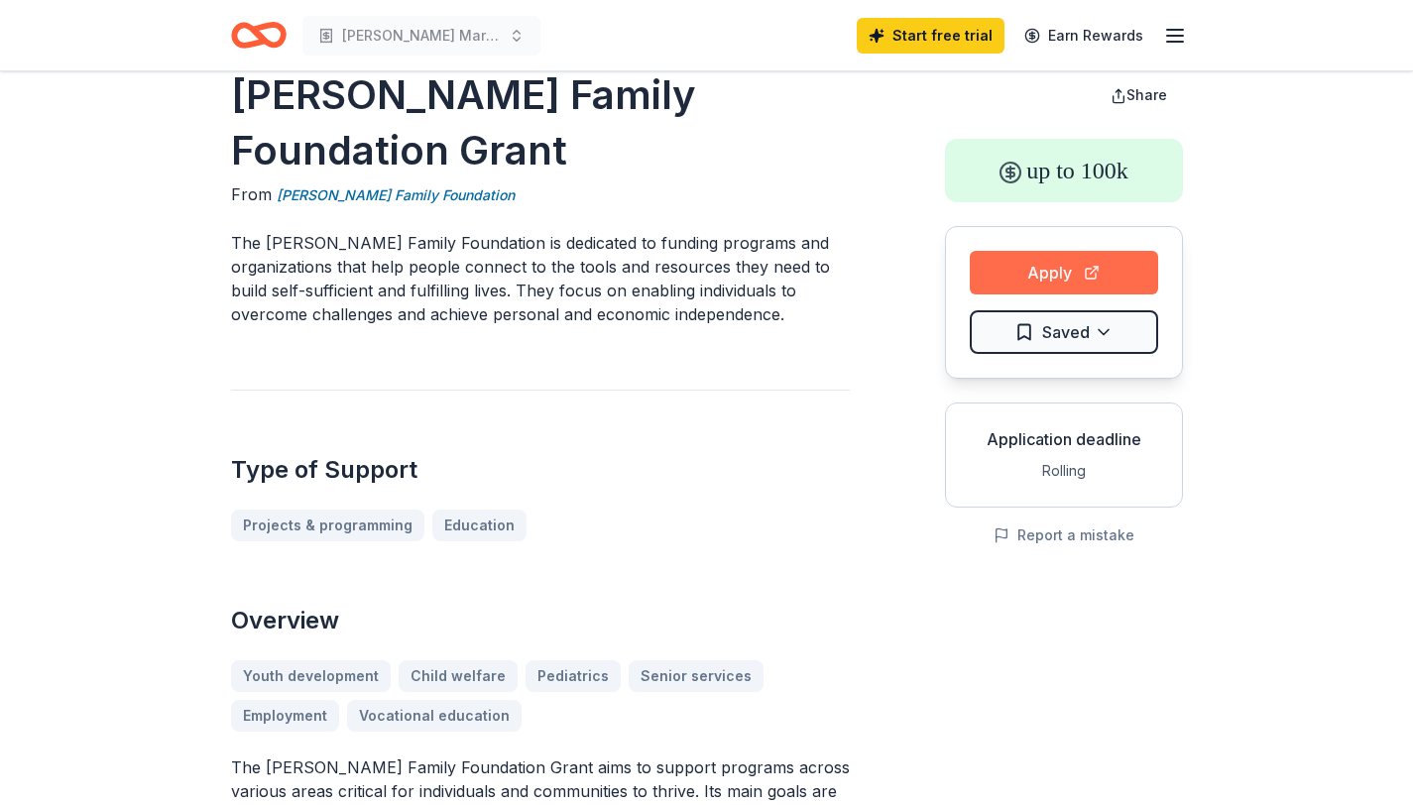
click at [1128, 258] on button "Apply" at bounding box center [1064, 273] width 188 height 44
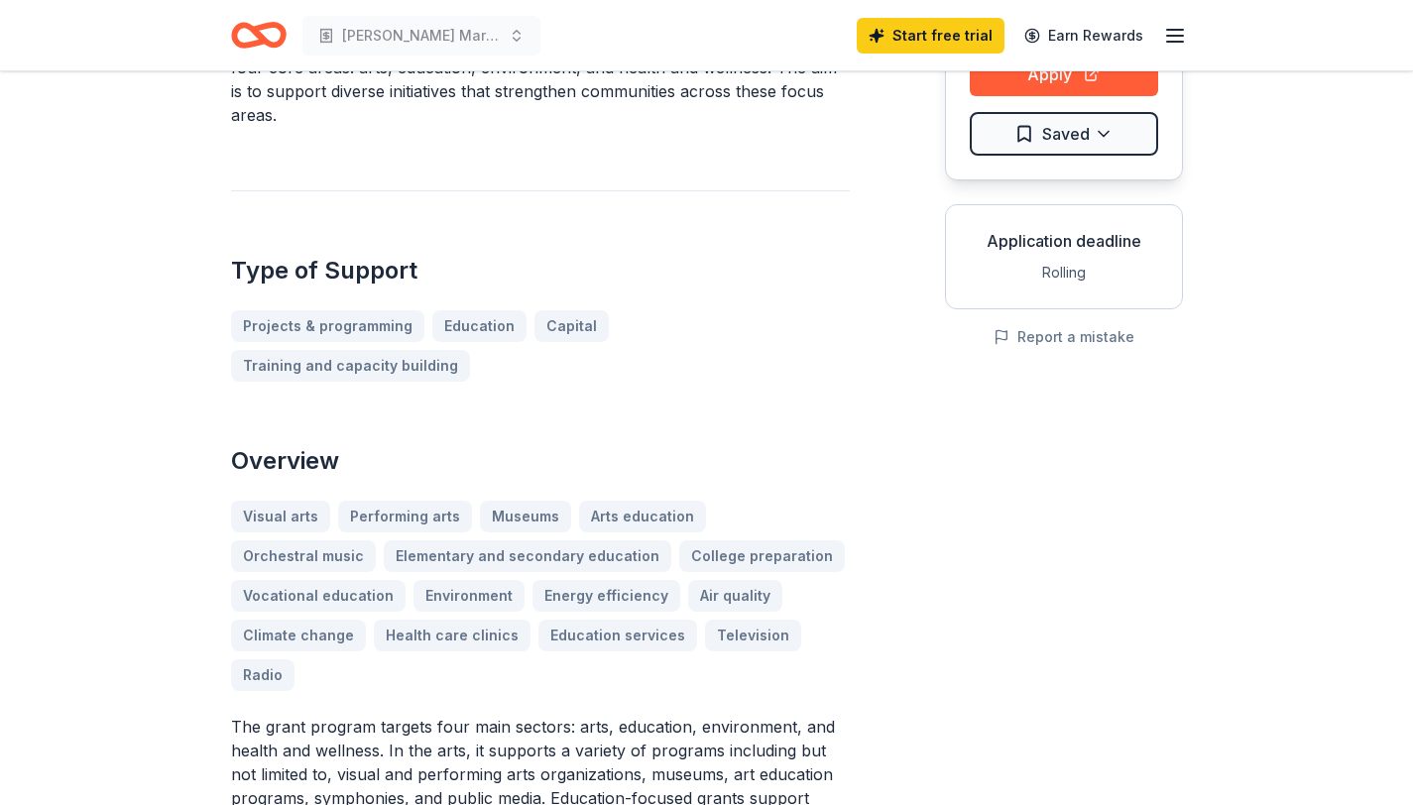
scroll to position [149, 0]
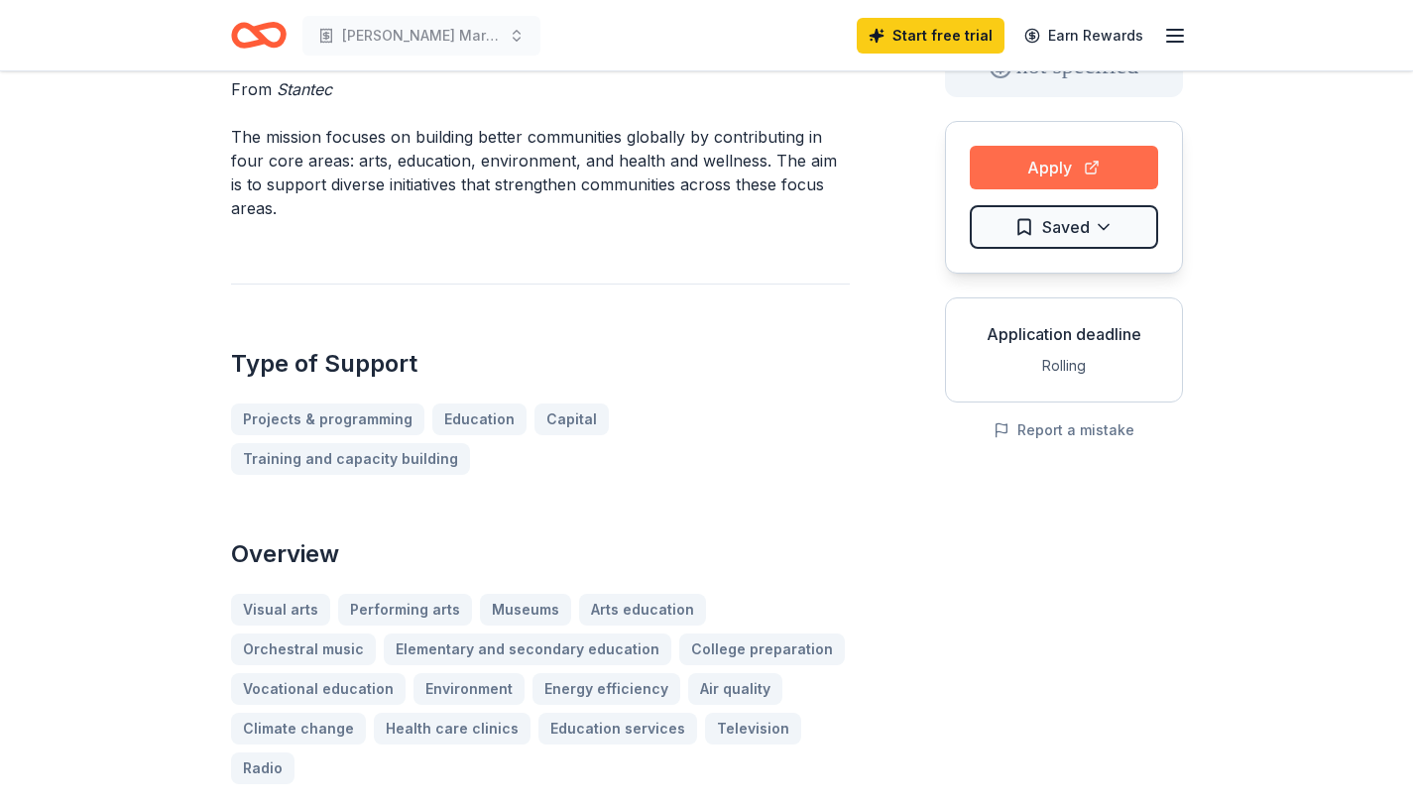
click at [1102, 158] on button "Apply" at bounding box center [1064, 168] width 188 height 44
